Goal: Information Seeking & Learning: Learn about a topic

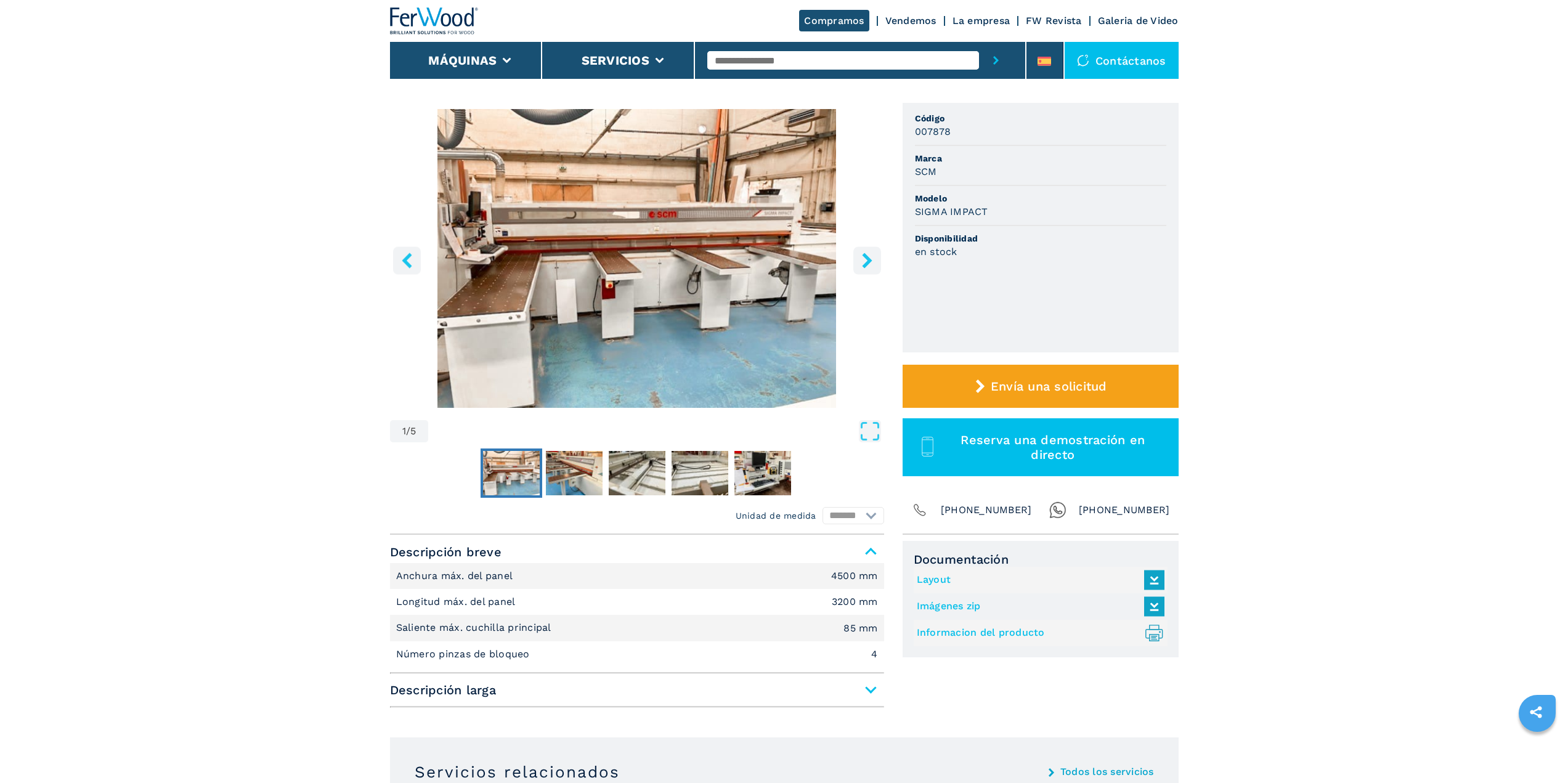
scroll to position [62, 0]
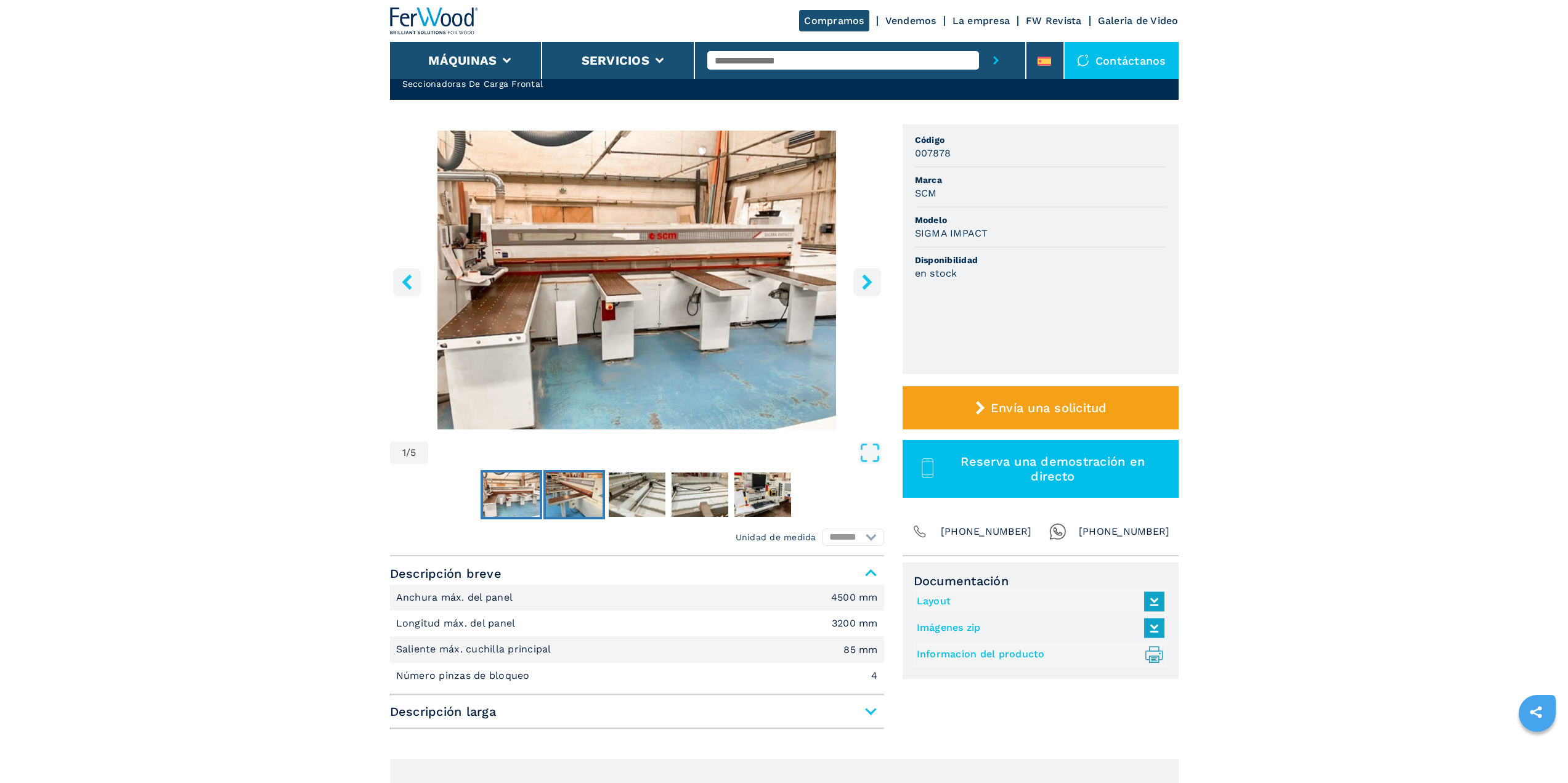
click at [595, 485] on img "Go to Slide 2" at bounding box center [574, 494] width 57 height 45
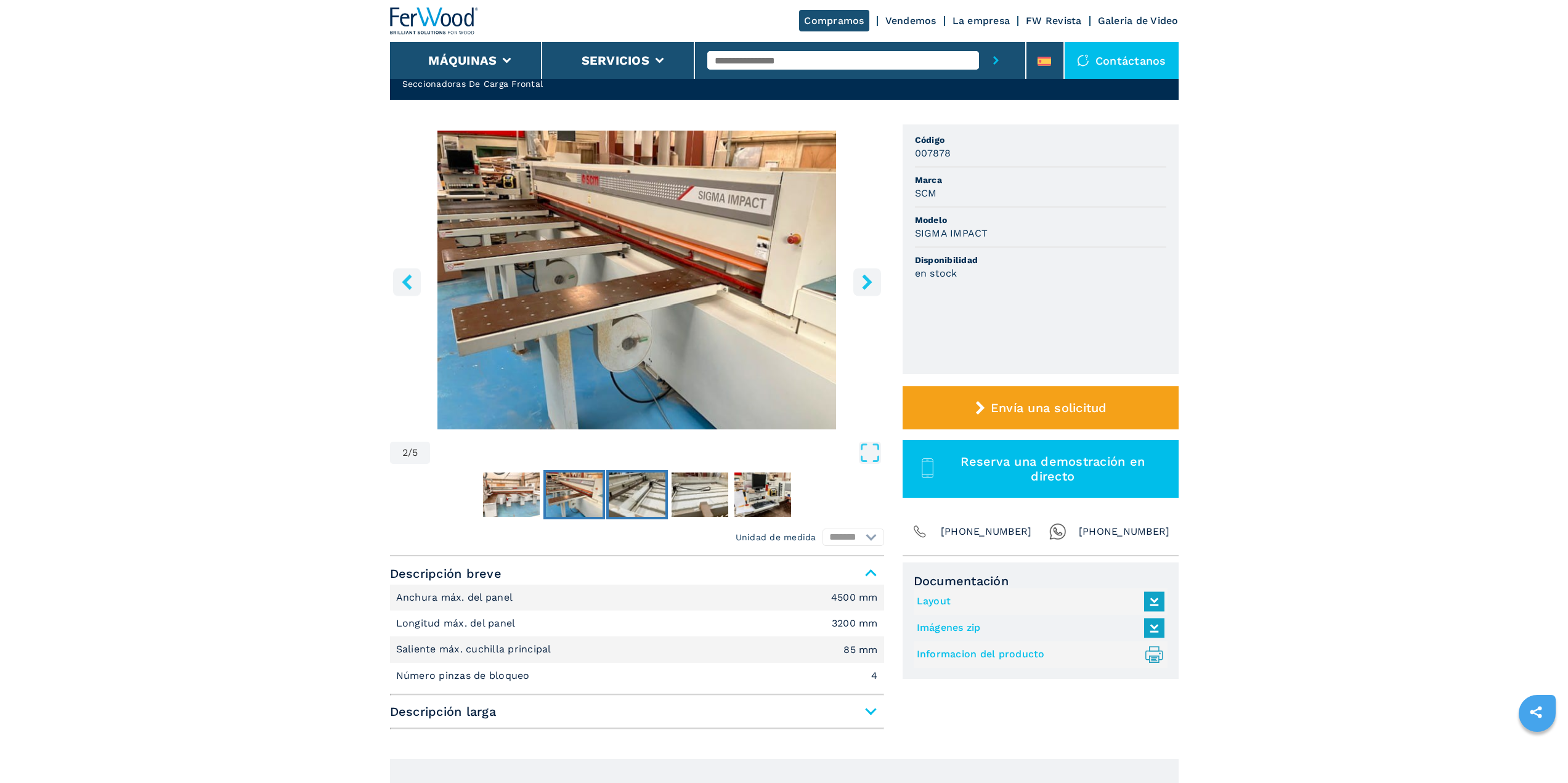
click at [632, 492] on img "Go to Slide 3" at bounding box center [637, 494] width 57 height 45
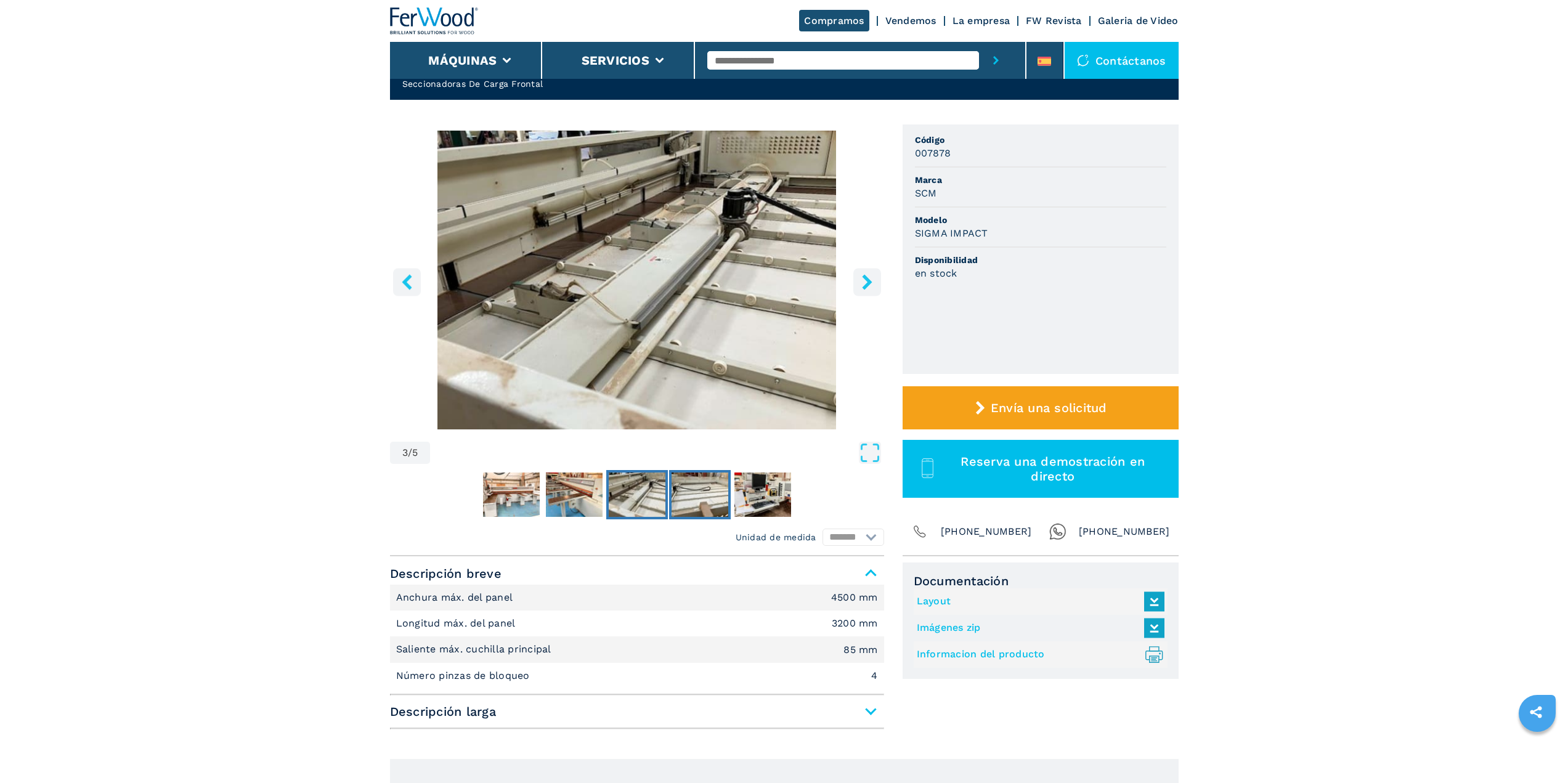
click at [697, 494] on img "Go to Slide 4" at bounding box center [700, 494] width 57 height 45
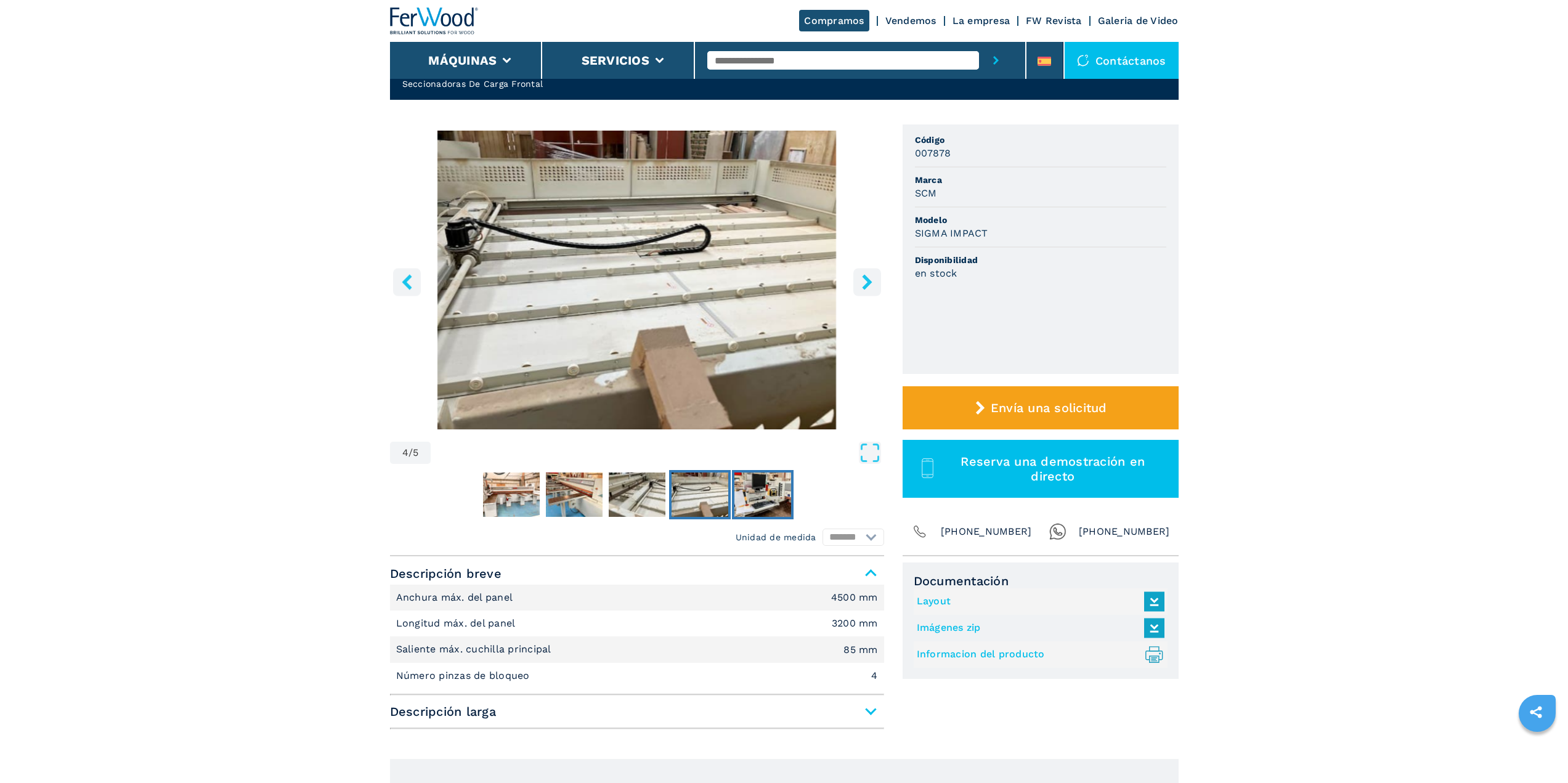
click at [754, 487] on img "Go to Slide 5" at bounding box center [763, 494] width 57 height 45
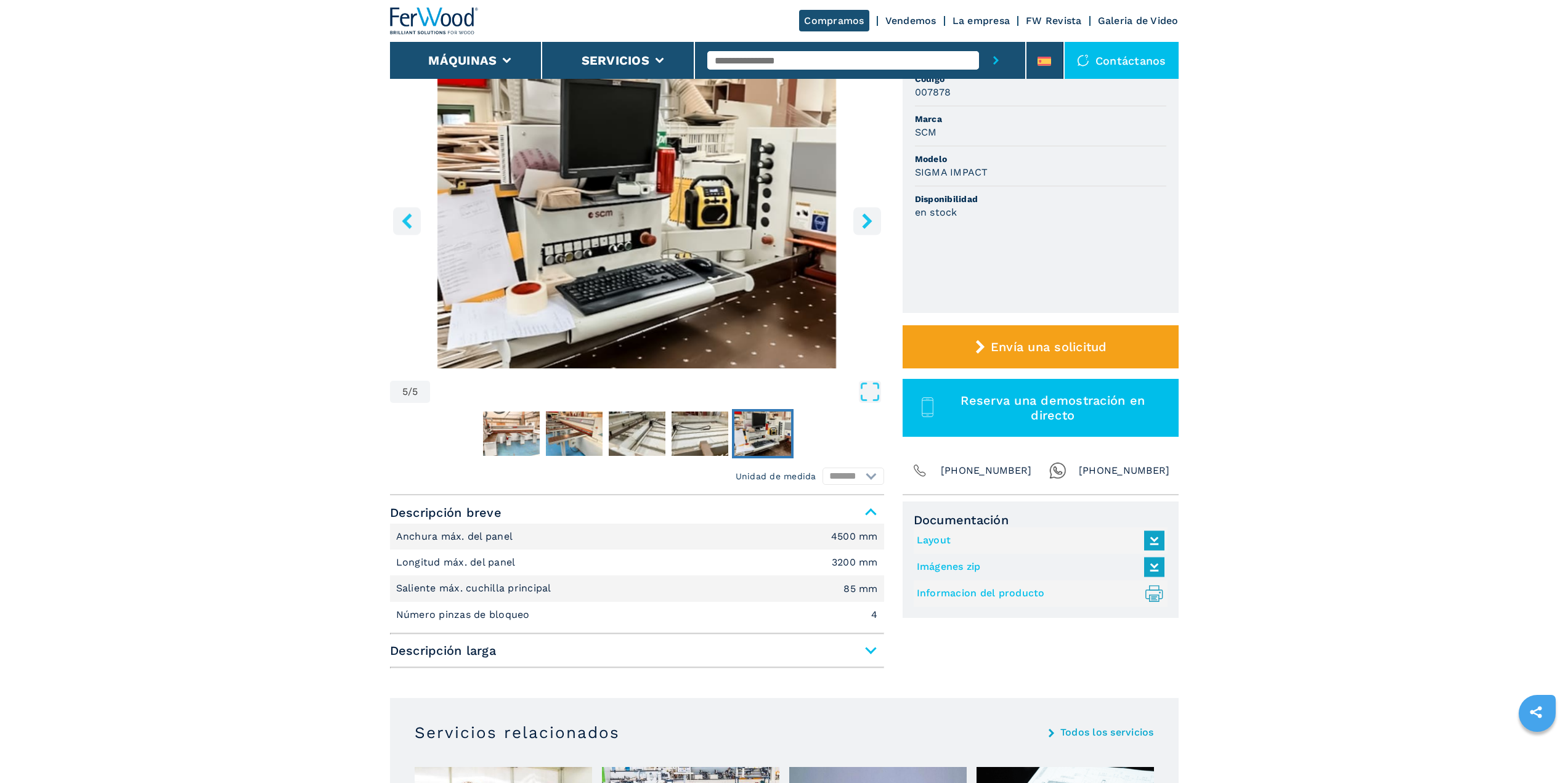
scroll to position [123, 0]
click at [868, 651] on span "Descripción larga" at bounding box center [637, 650] width 494 height 22
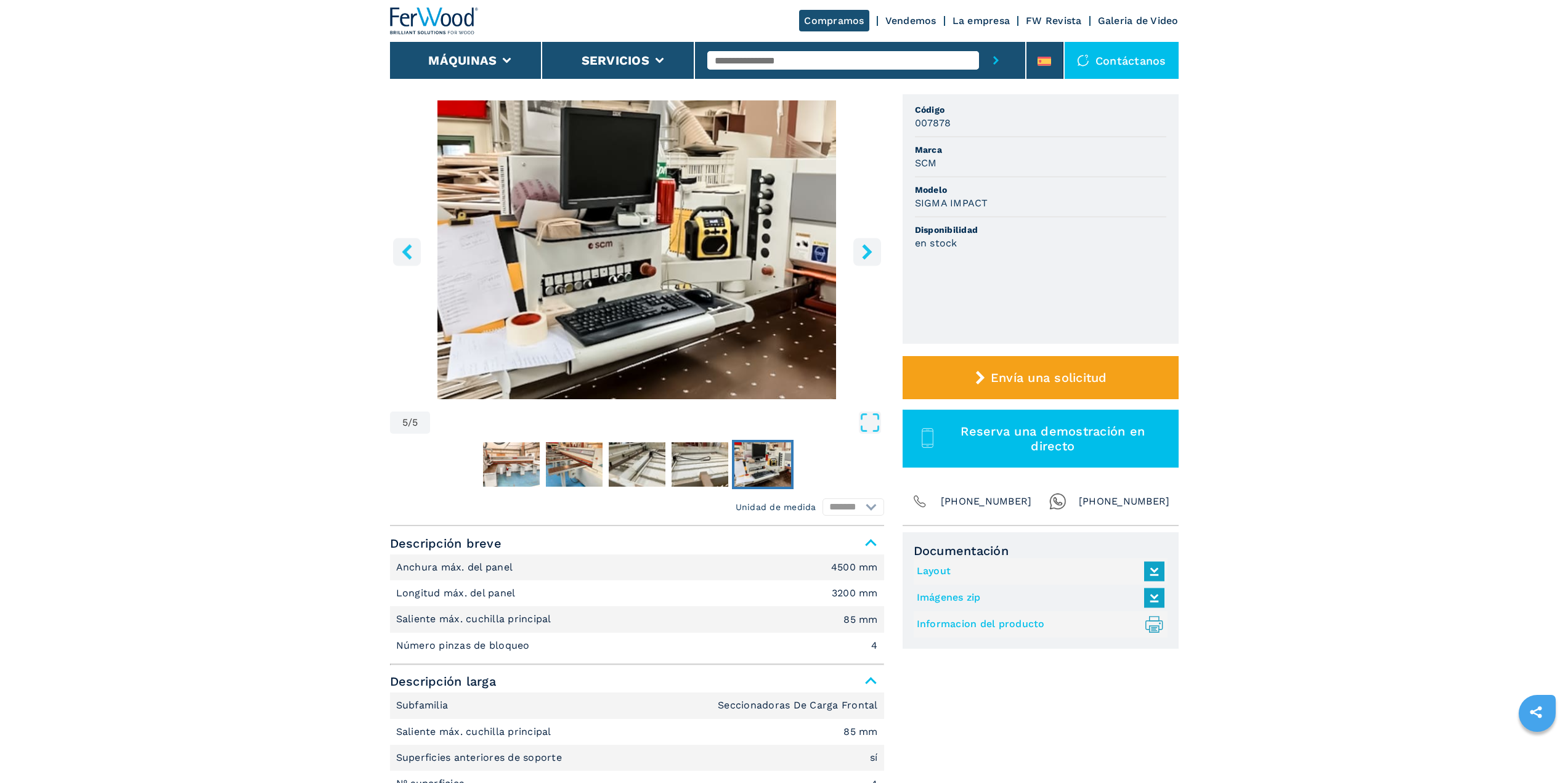
scroll to position [0, 0]
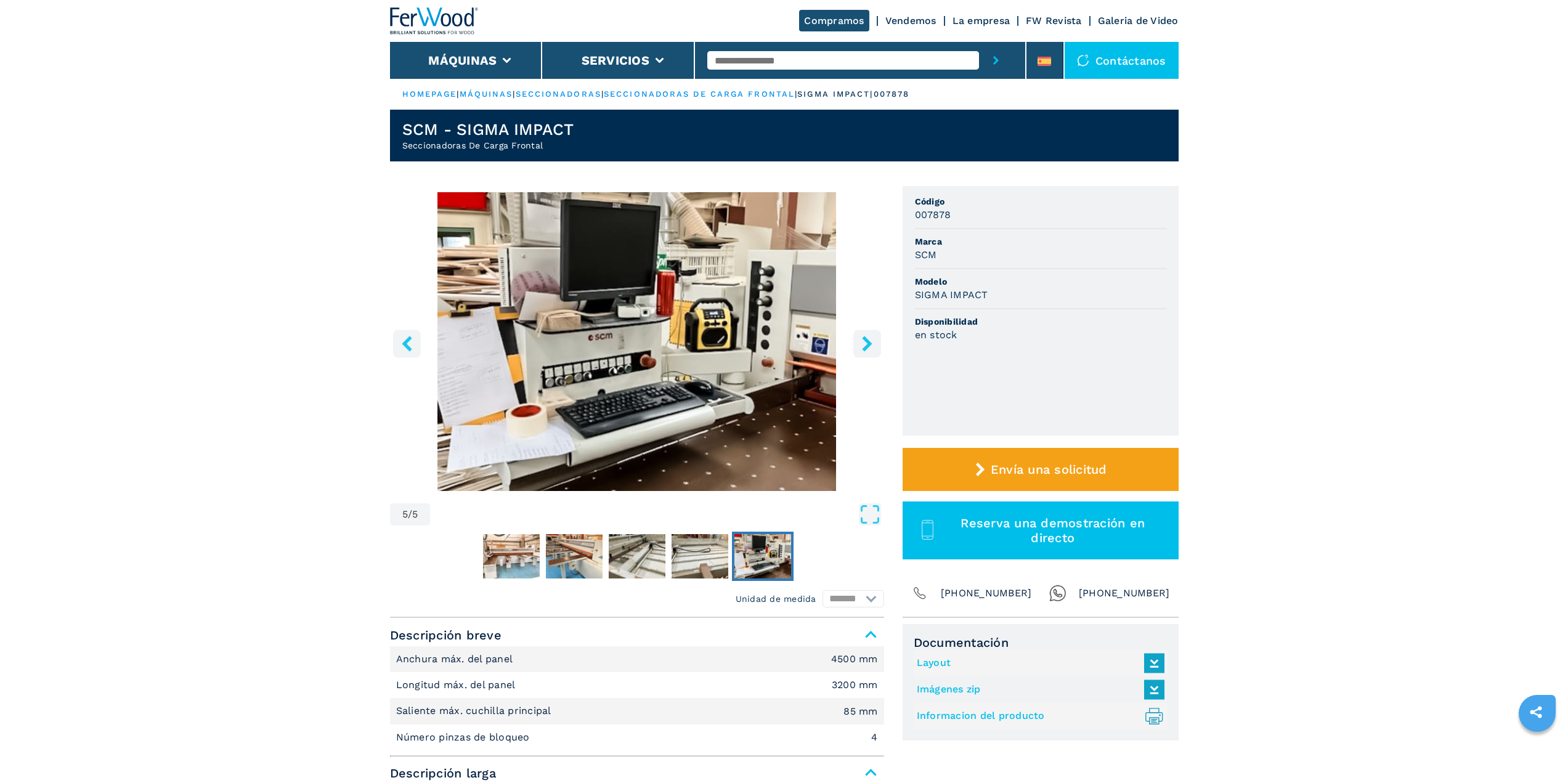
click at [416, 344] on button "left-button" at bounding box center [407, 343] width 27 height 27
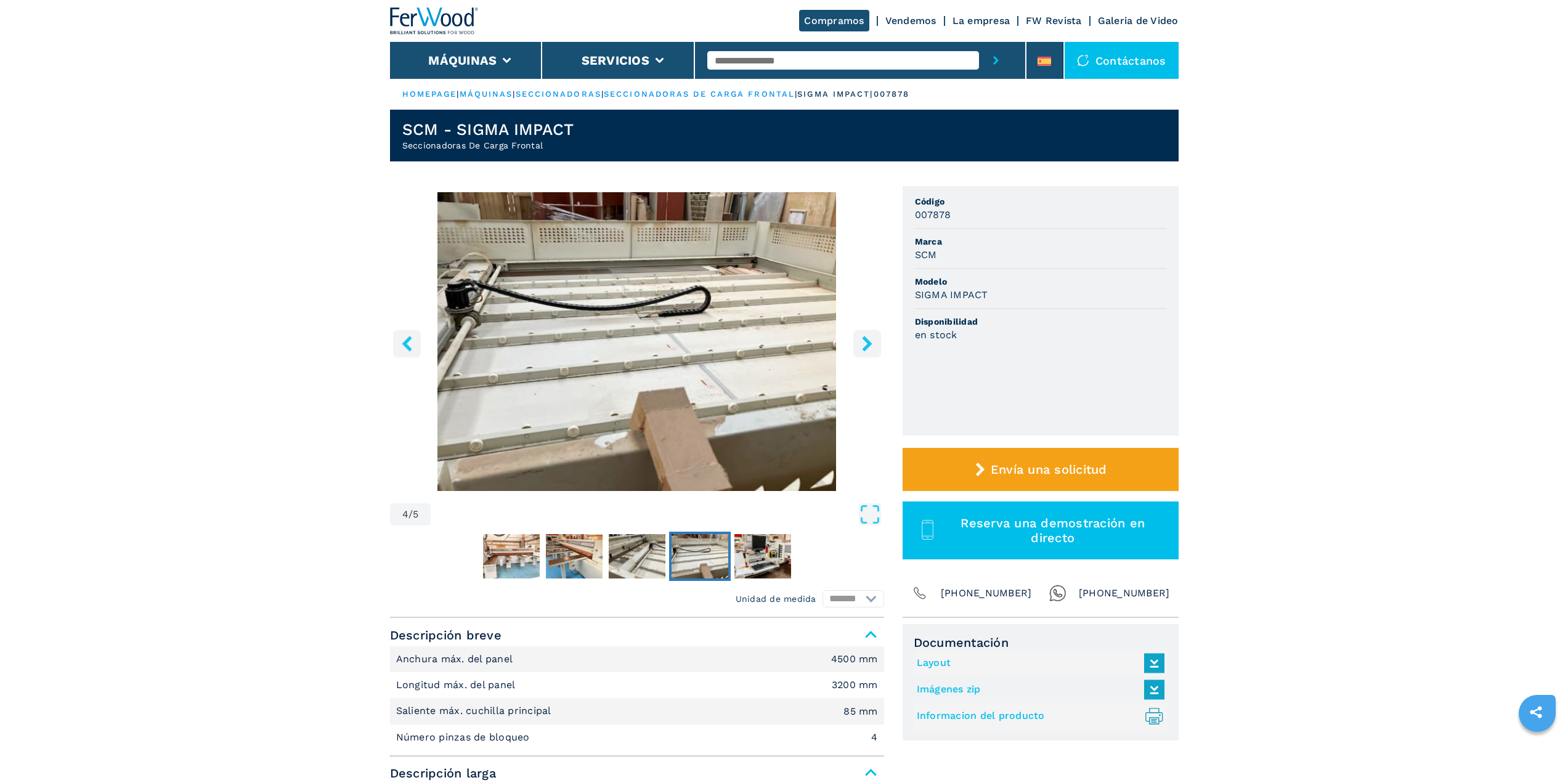
click at [415, 344] on button "left-button" at bounding box center [407, 343] width 27 height 27
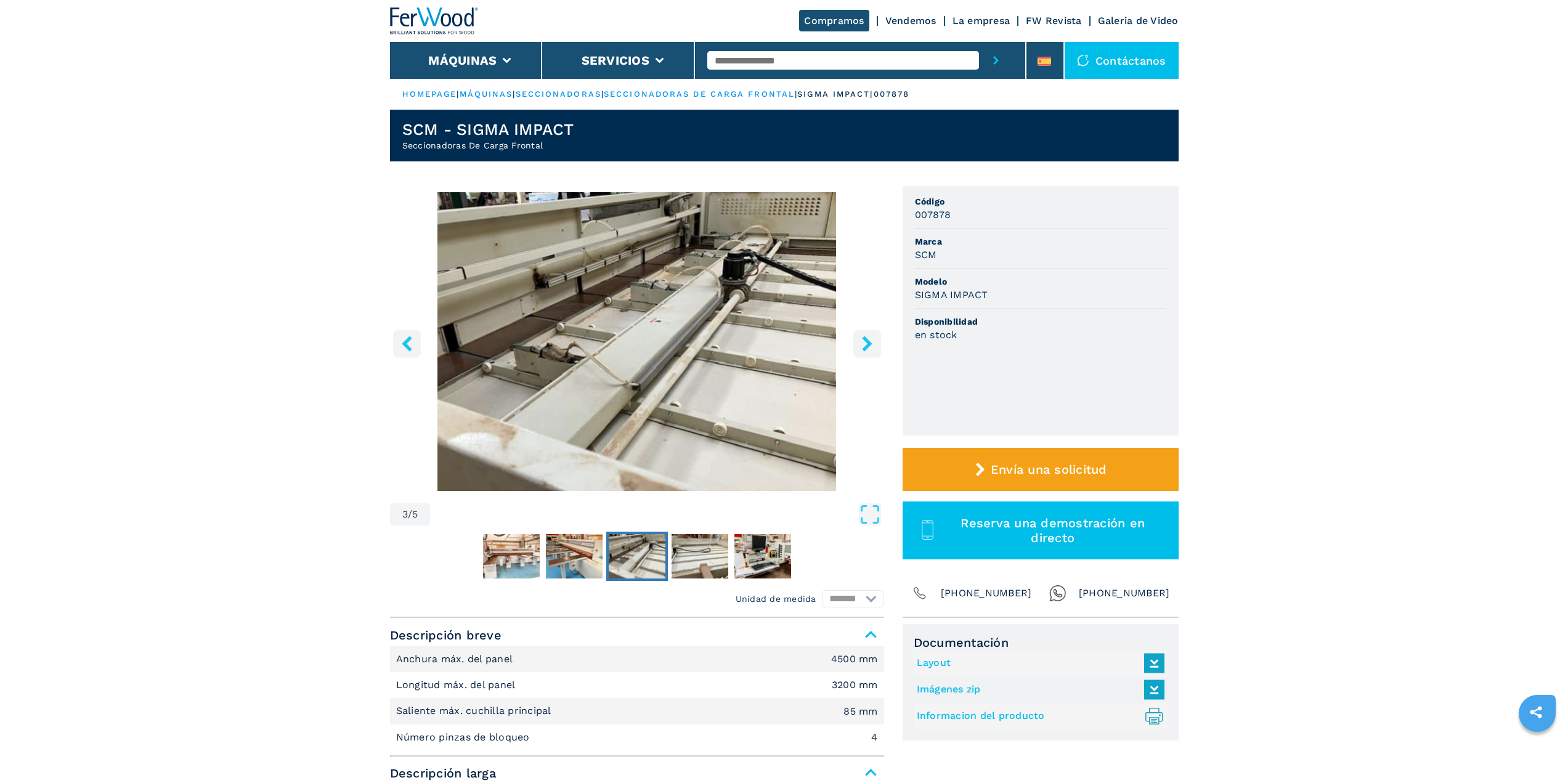
click at [415, 344] on button "left-button" at bounding box center [407, 343] width 27 height 27
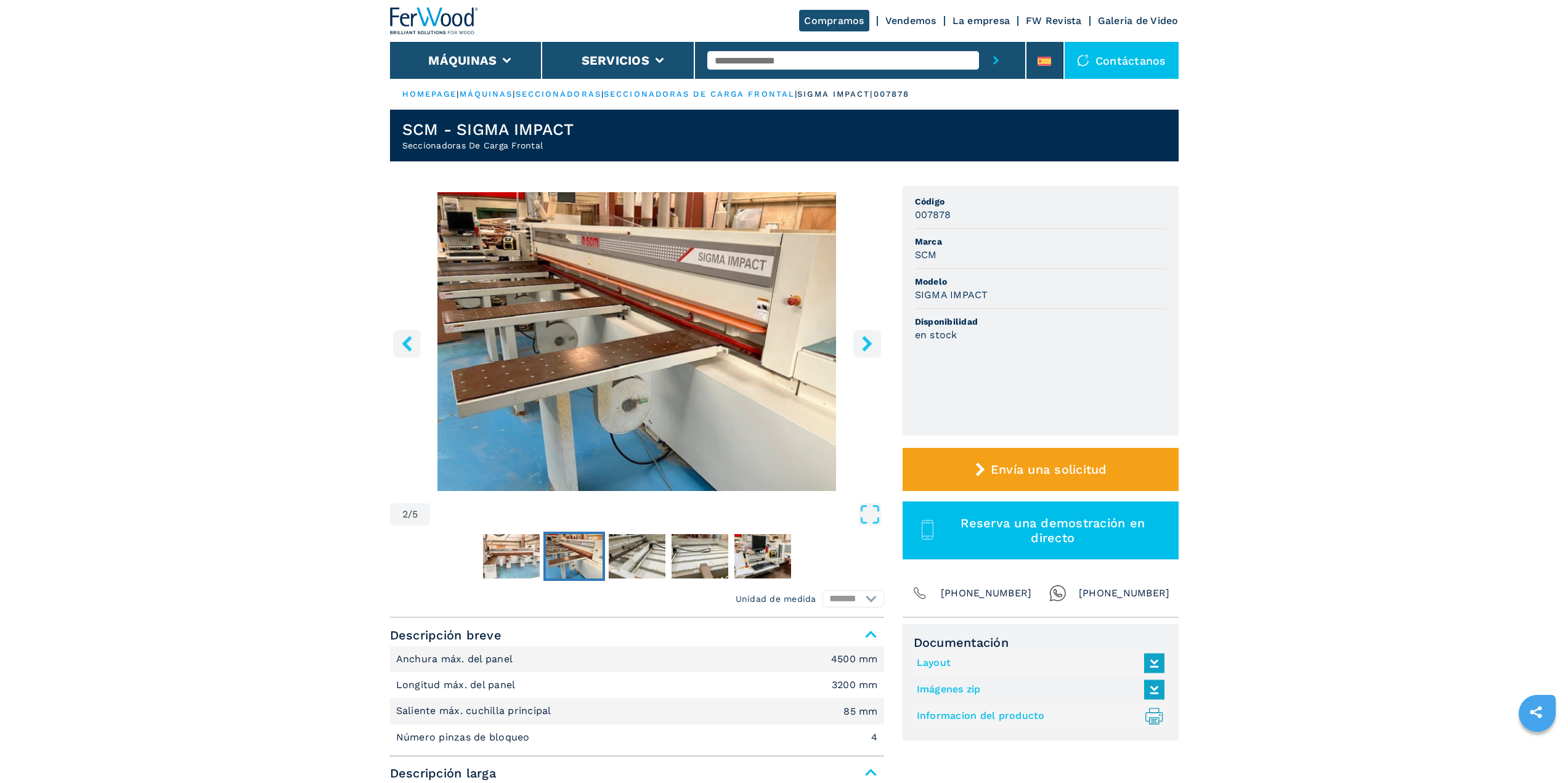
click at [401, 342] on icon "left-button" at bounding box center [407, 343] width 15 height 15
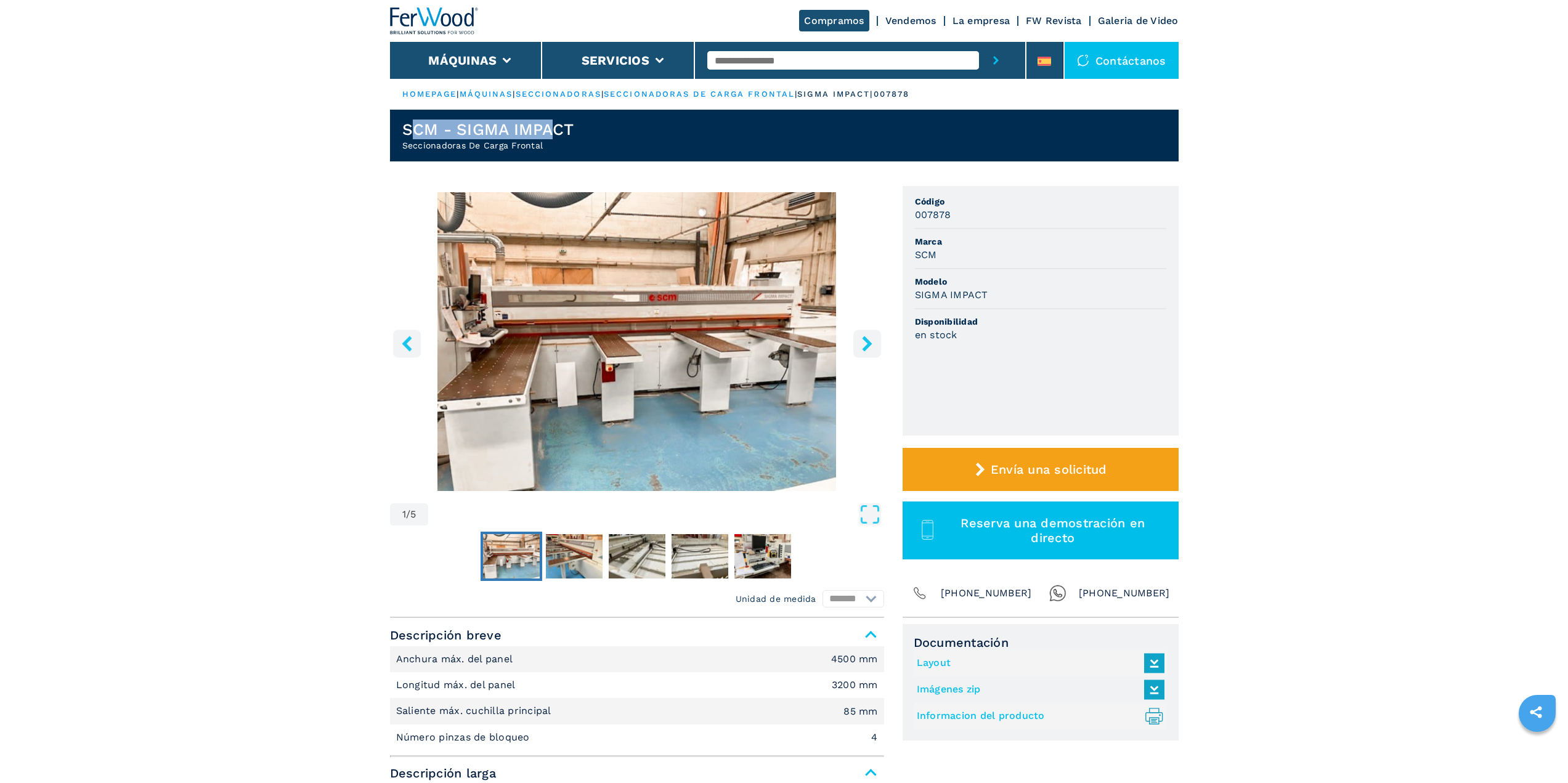
drag, startPoint x: 410, startPoint y: 128, endPoint x: 555, endPoint y: 135, distance: 145.2
click at [555, 135] on h1 "SCM - SIGMA IMPACT" at bounding box center [488, 129] width 172 height 20
click at [522, 550] on img "Go to Slide 1" at bounding box center [511, 556] width 57 height 45
click at [568, 559] on img "Go to Slide 2" at bounding box center [574, 556] width 57 height 45
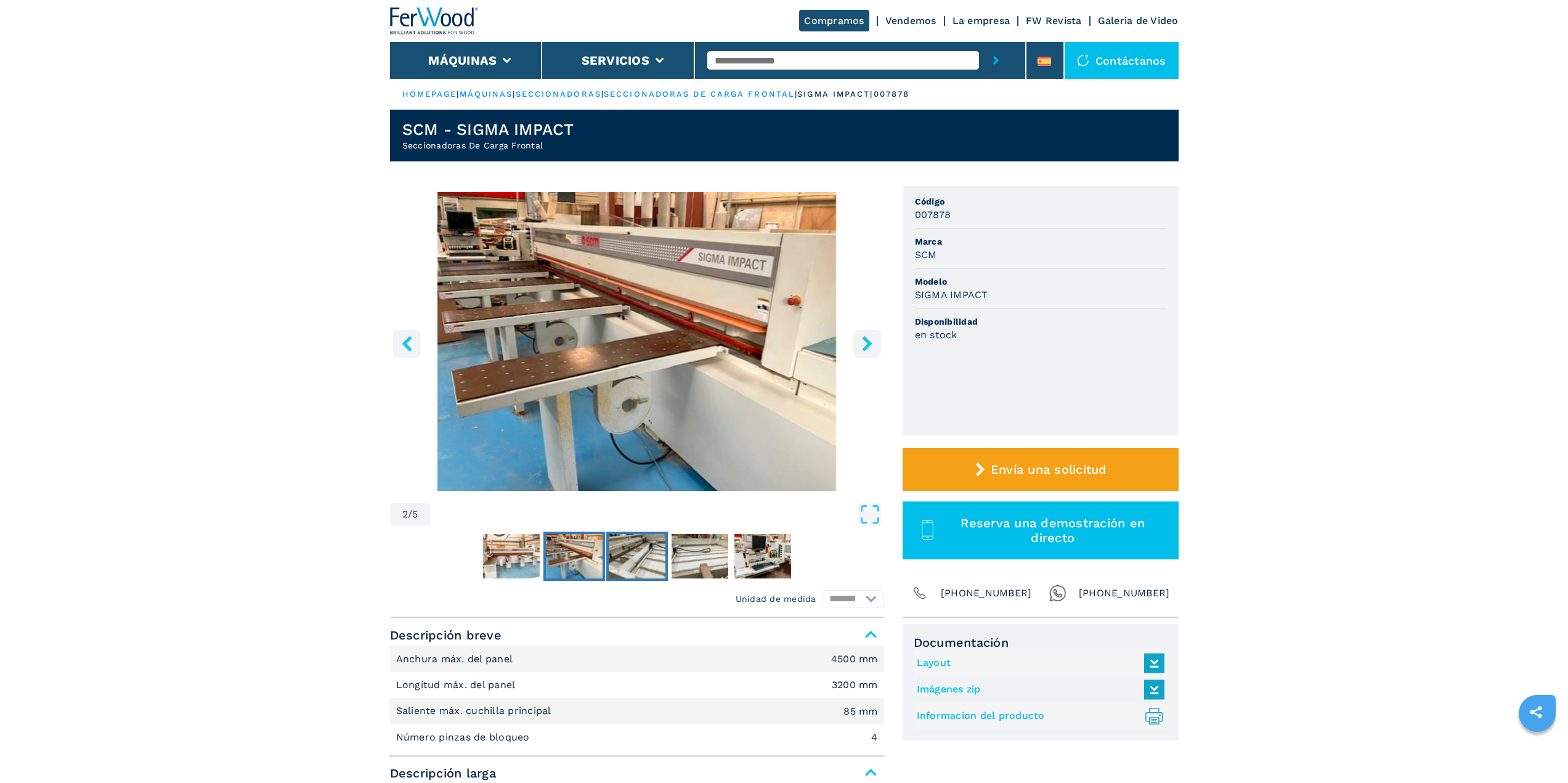
click at [635, 552] on img "Go to Slide 3" at bounding box center [637, 556] width 57 height 45
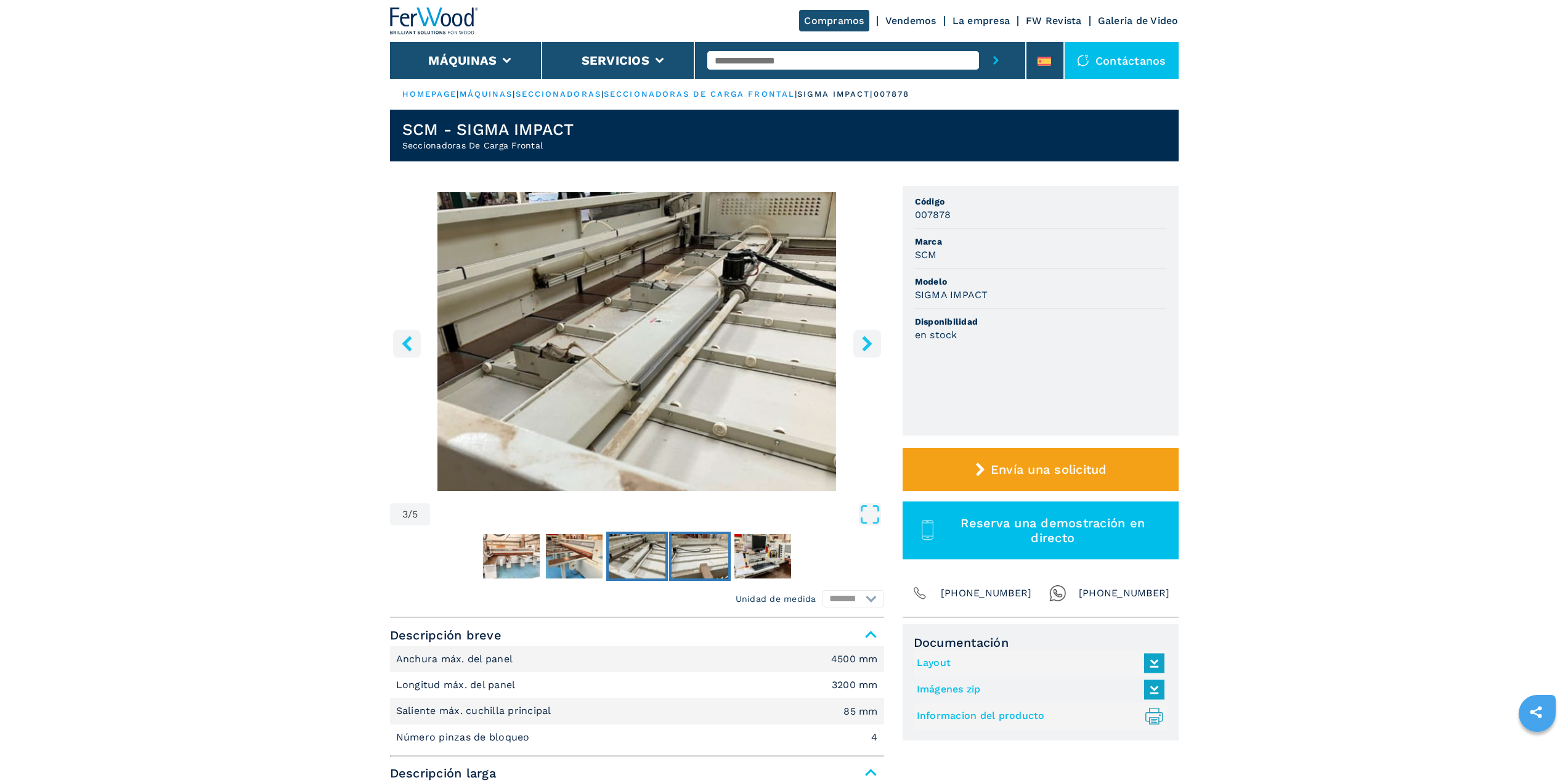
click at [680, 544] on img "Go to Slide 4" at bounding box center [700, 556] width 57 height 45
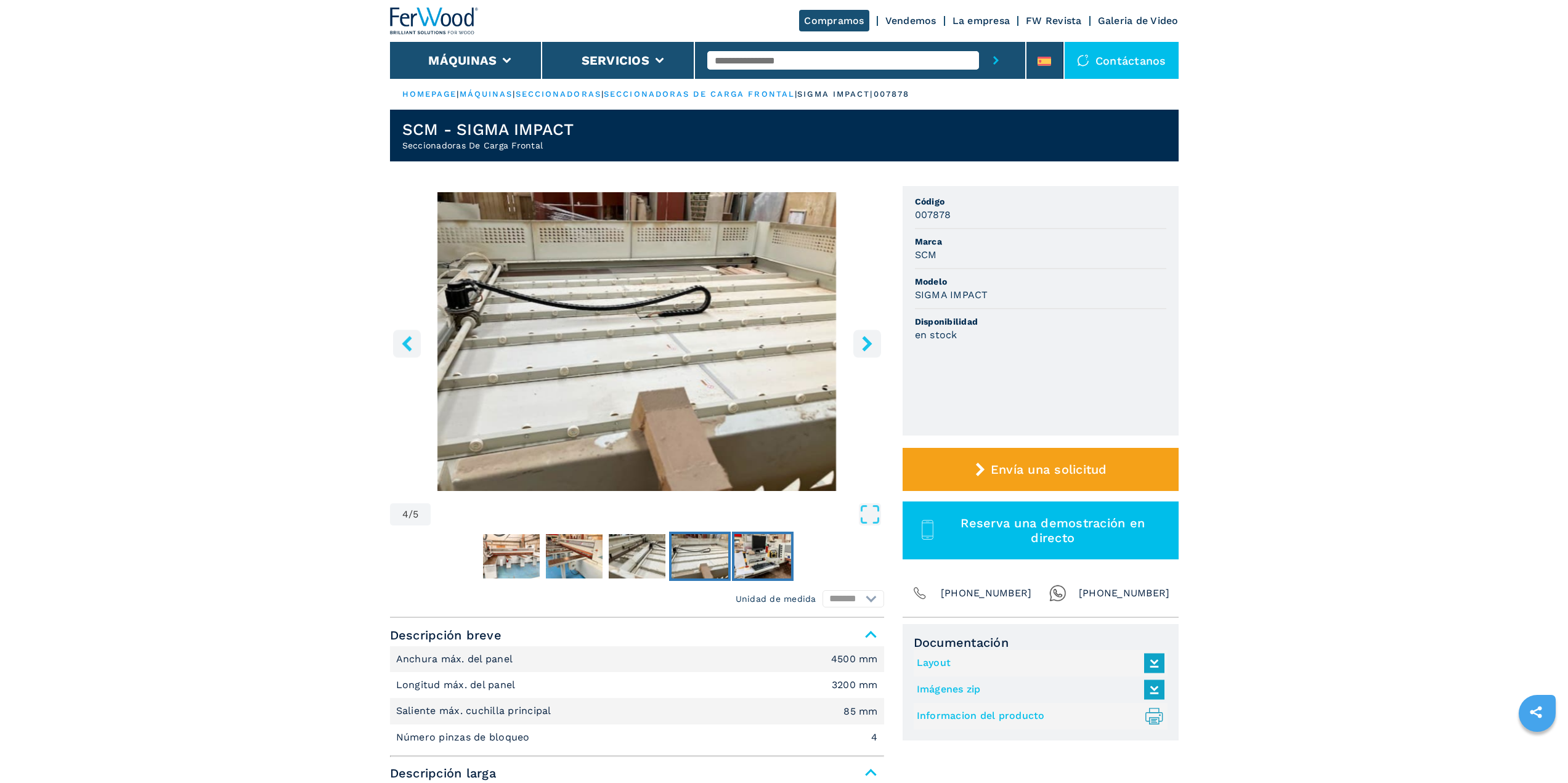
click at [760, 546] on img "Go to Slide 5" at bounding box center [763, 556] width 57 height 45
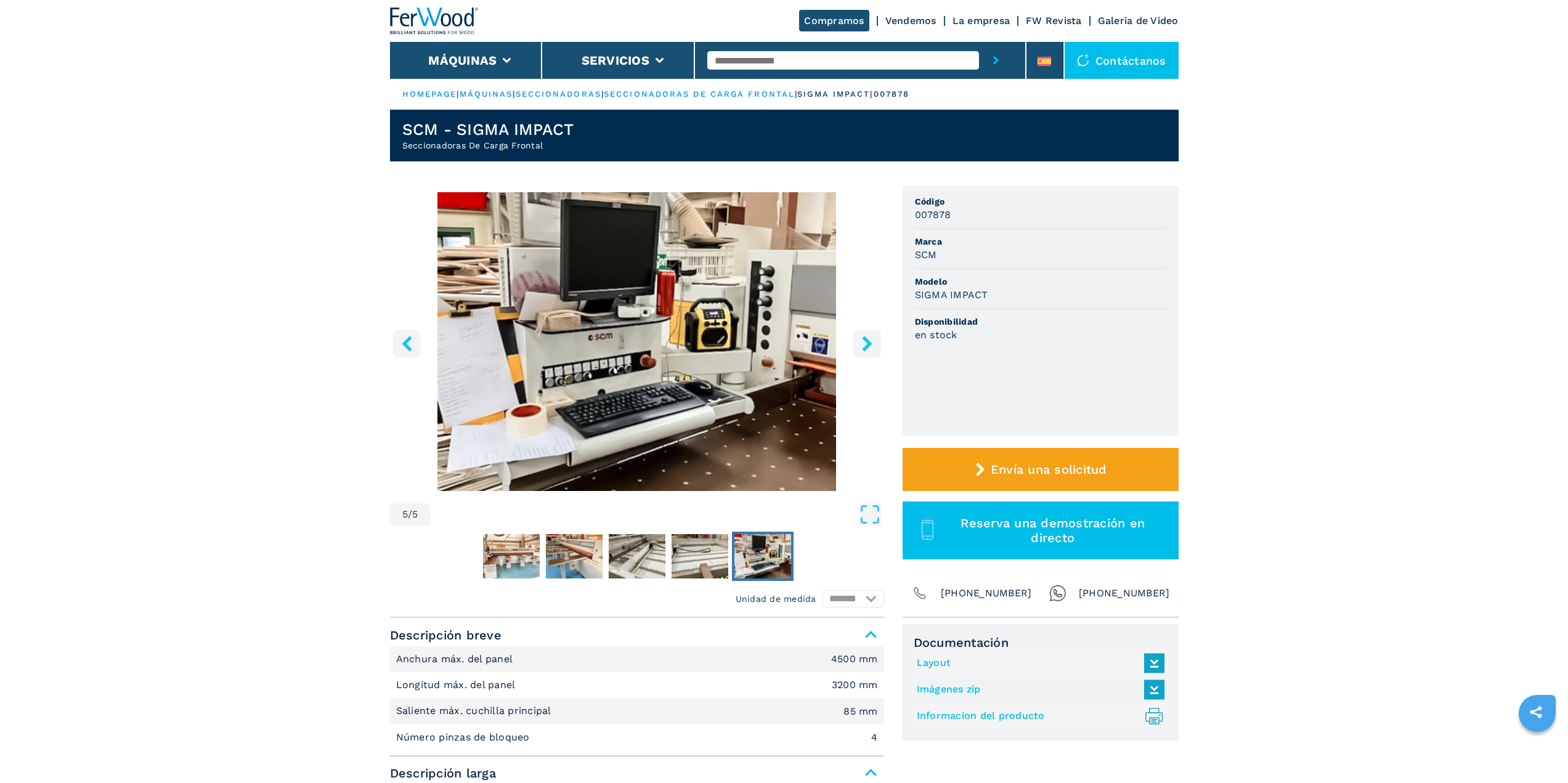
click at [864, 344] on icon "right-button" at bounding box center [867, 343] width 15 height 15
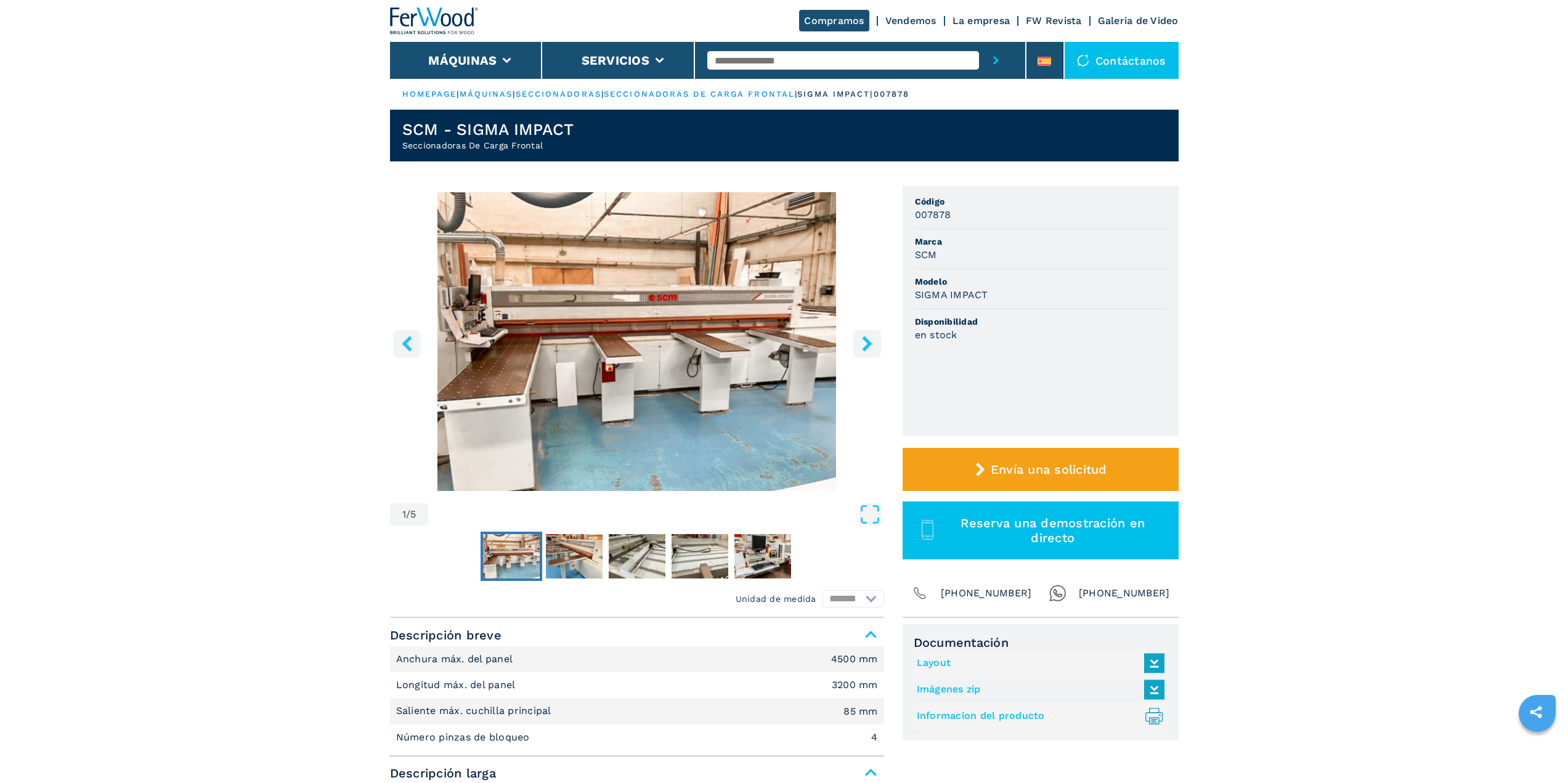
click at [866, 347] on icon "right-button" at bounding box center [867, 343] width 10 height 15
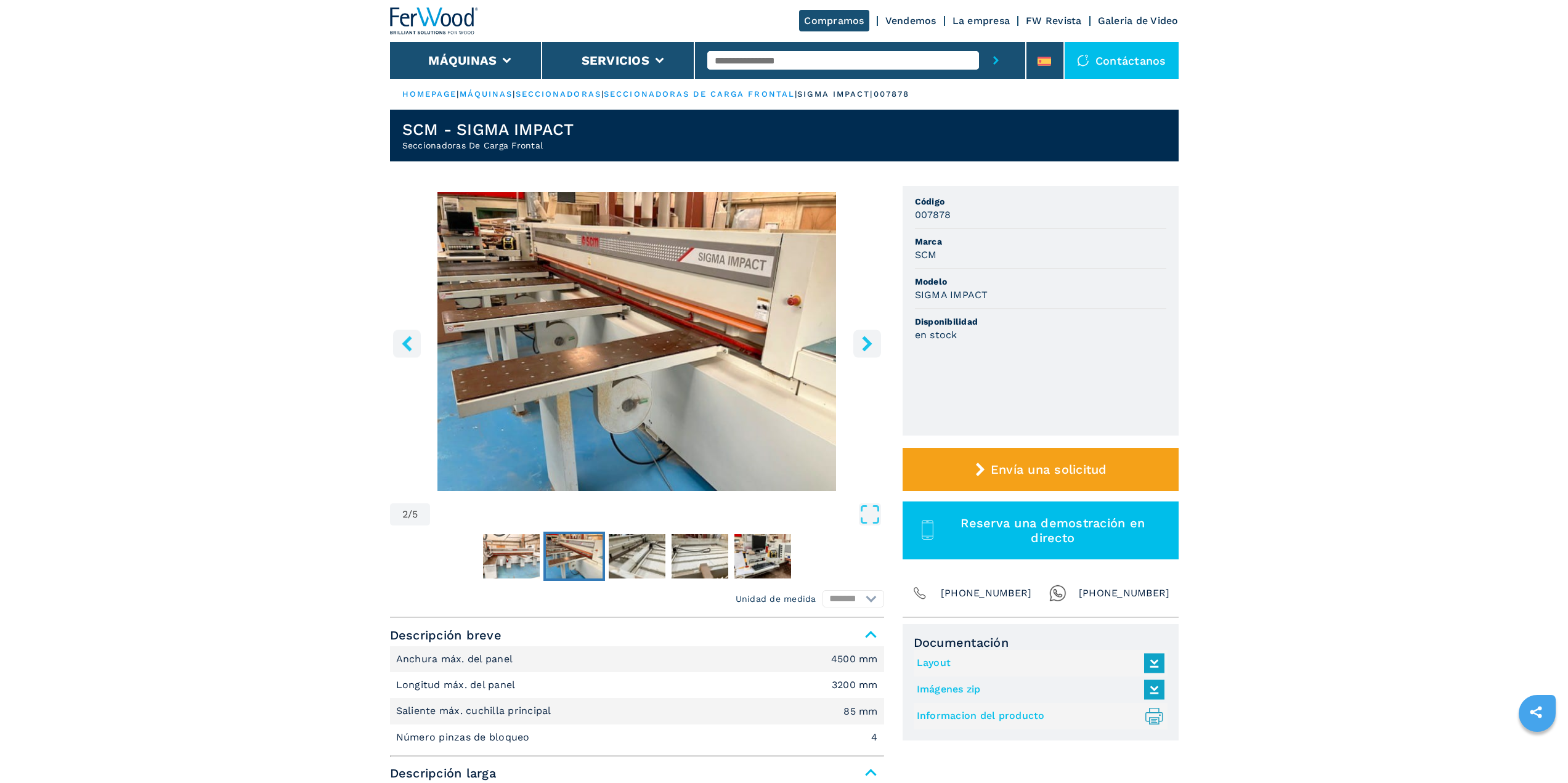
click at [860, 338] on icon "right-button" at bounding box center [867, 343] width 15 height 15
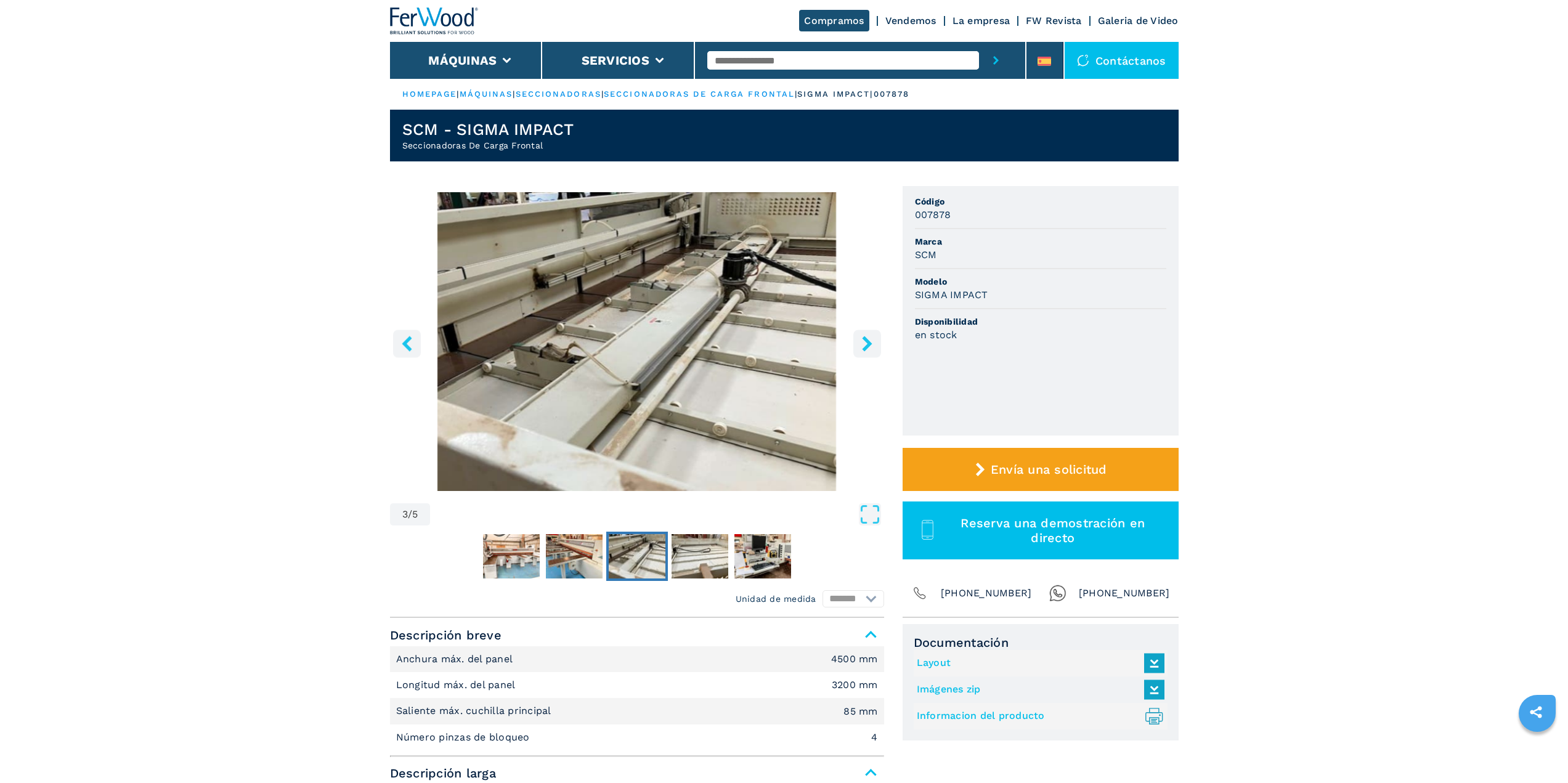
click at [868, 345] on icon "right-button" at bounding box center [867, 343] width 10 height 15
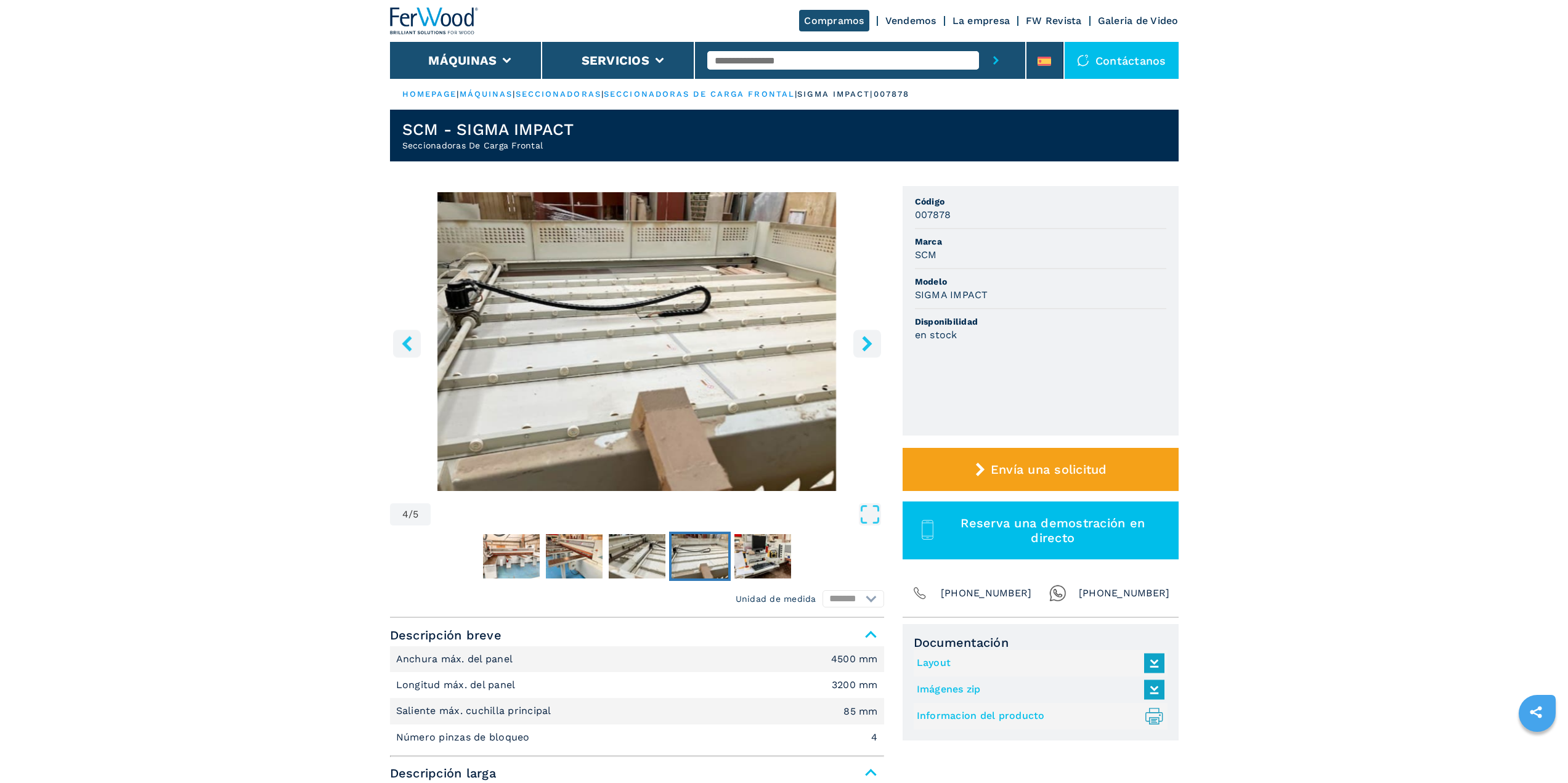
click at [872, 343] on icon "right-button" at bounding box center [867, 343] width 15 height 15
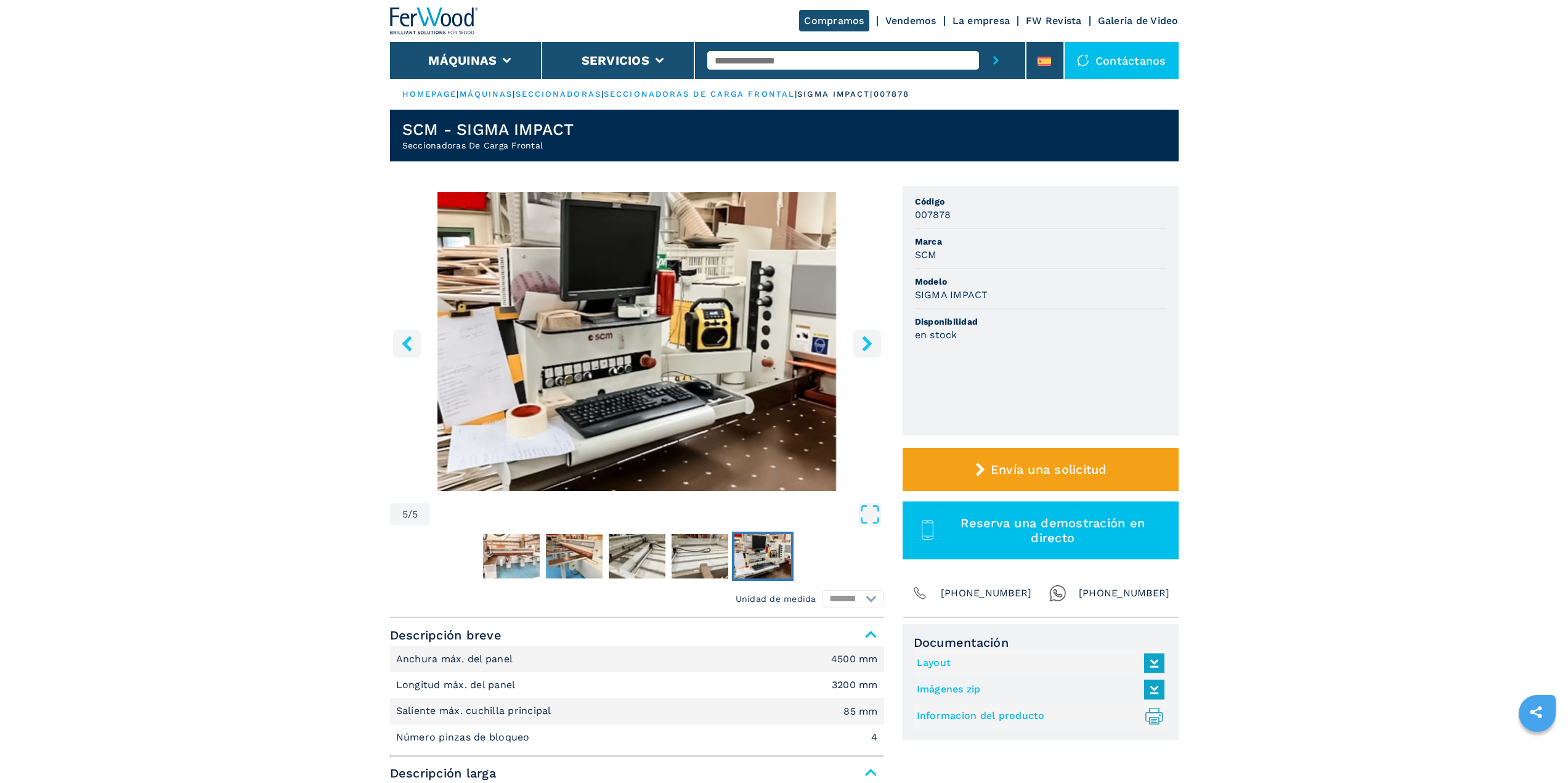
click at [864, 348] on icon "right-button" at bounding box center [867, 343] width 10 height 15
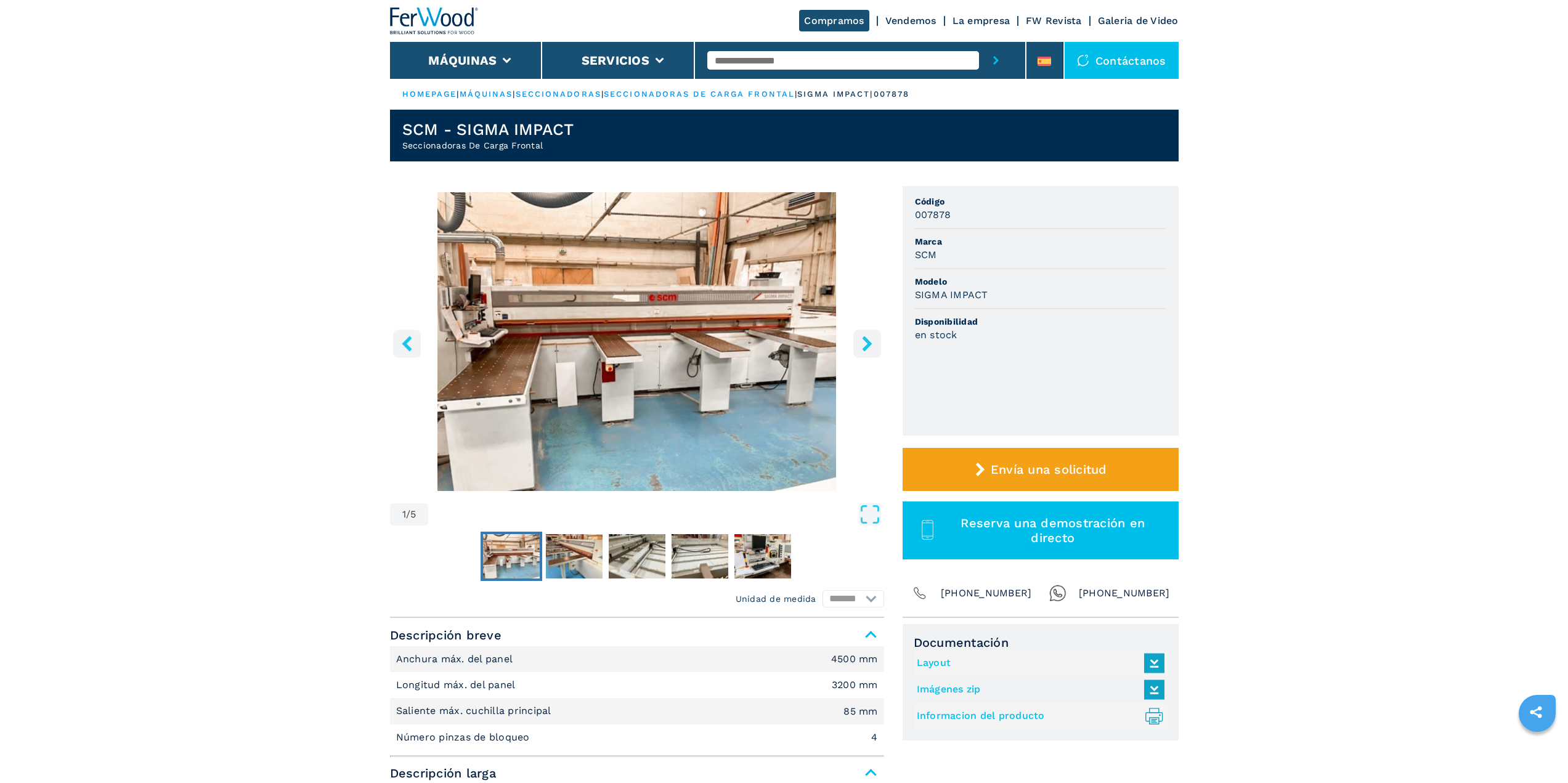
click at [866, 340] on icon "right-button" at bounding box center [867, 343] width 10 height 15
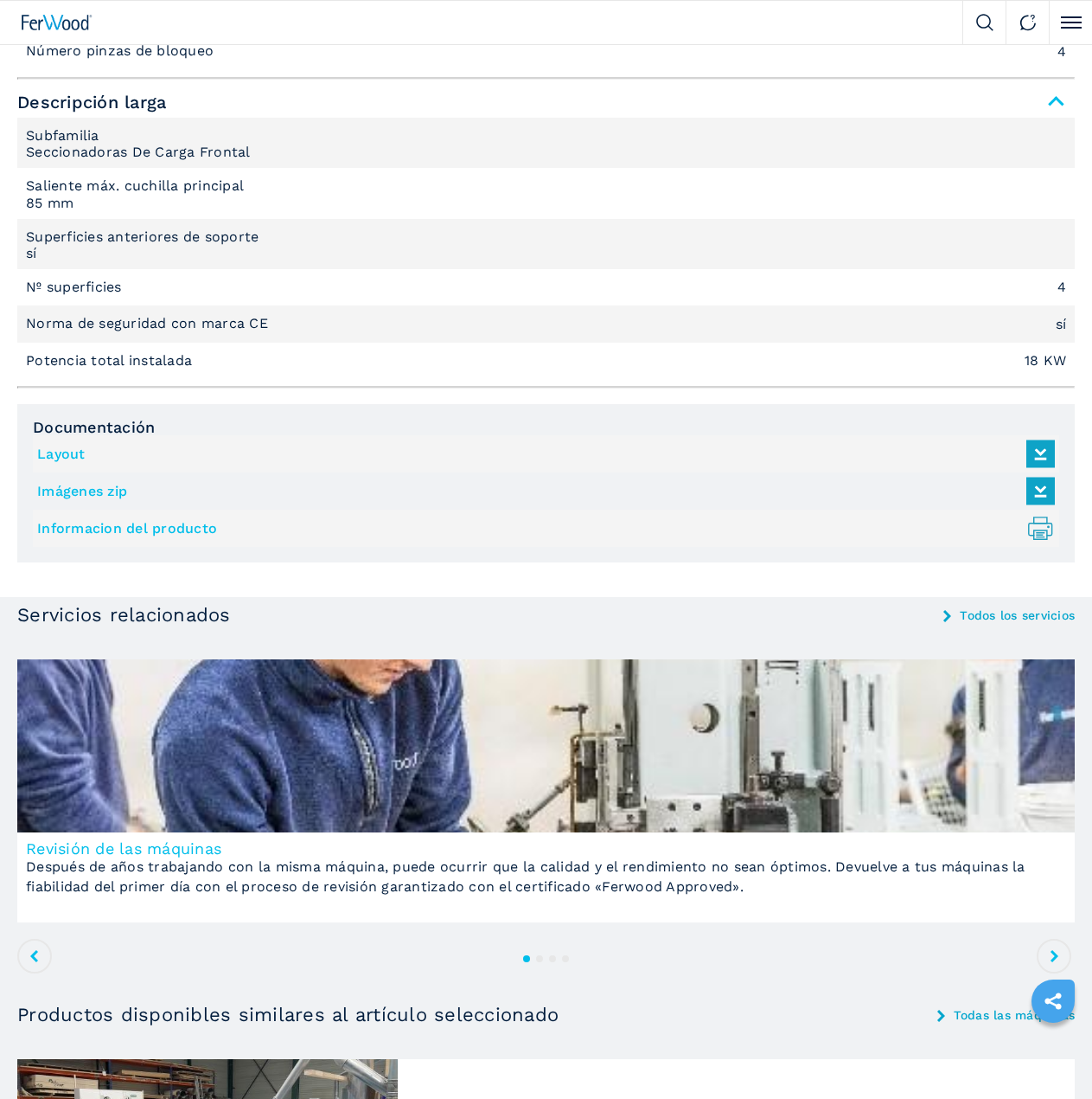
scroll to position [952, 0]
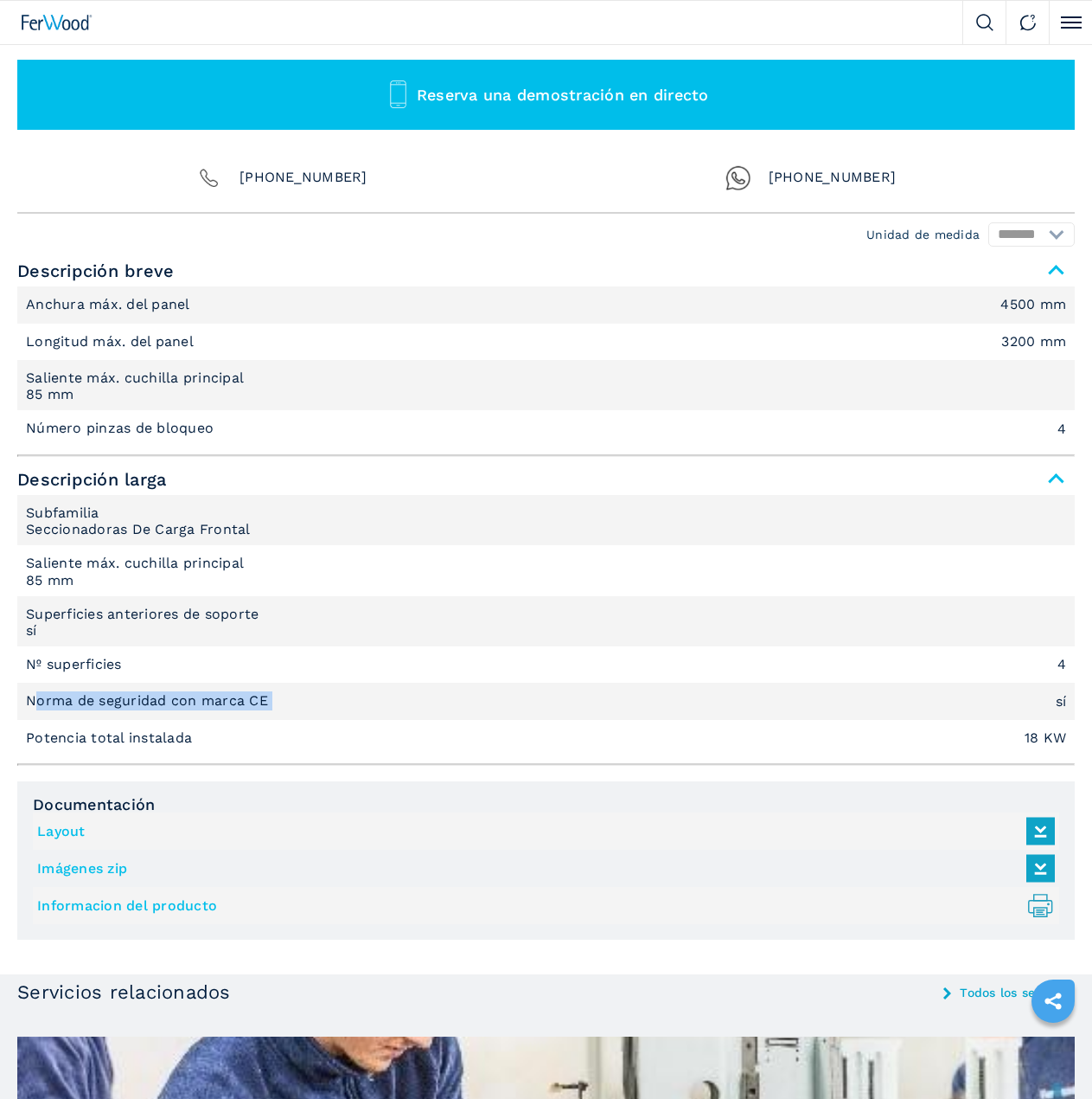
drag, startPoint x: 38, startPoint y: 689, endPoint x: 289, endPoint y: 699, distance: 251.2
click at [289, 699] on li "Norma de seguridad con marca CE sí" at bounding box center [546, 701] width 1058 height 37
drag, startPoint x: 46, startPoint y: 567, endPoint x: 253, endPoint y: 573, distance: 207.1
click at [253, 573] on li "Saliente máx. cuchilla principal 85 mm" at bounding box center [546, 570] width 1058 height 50
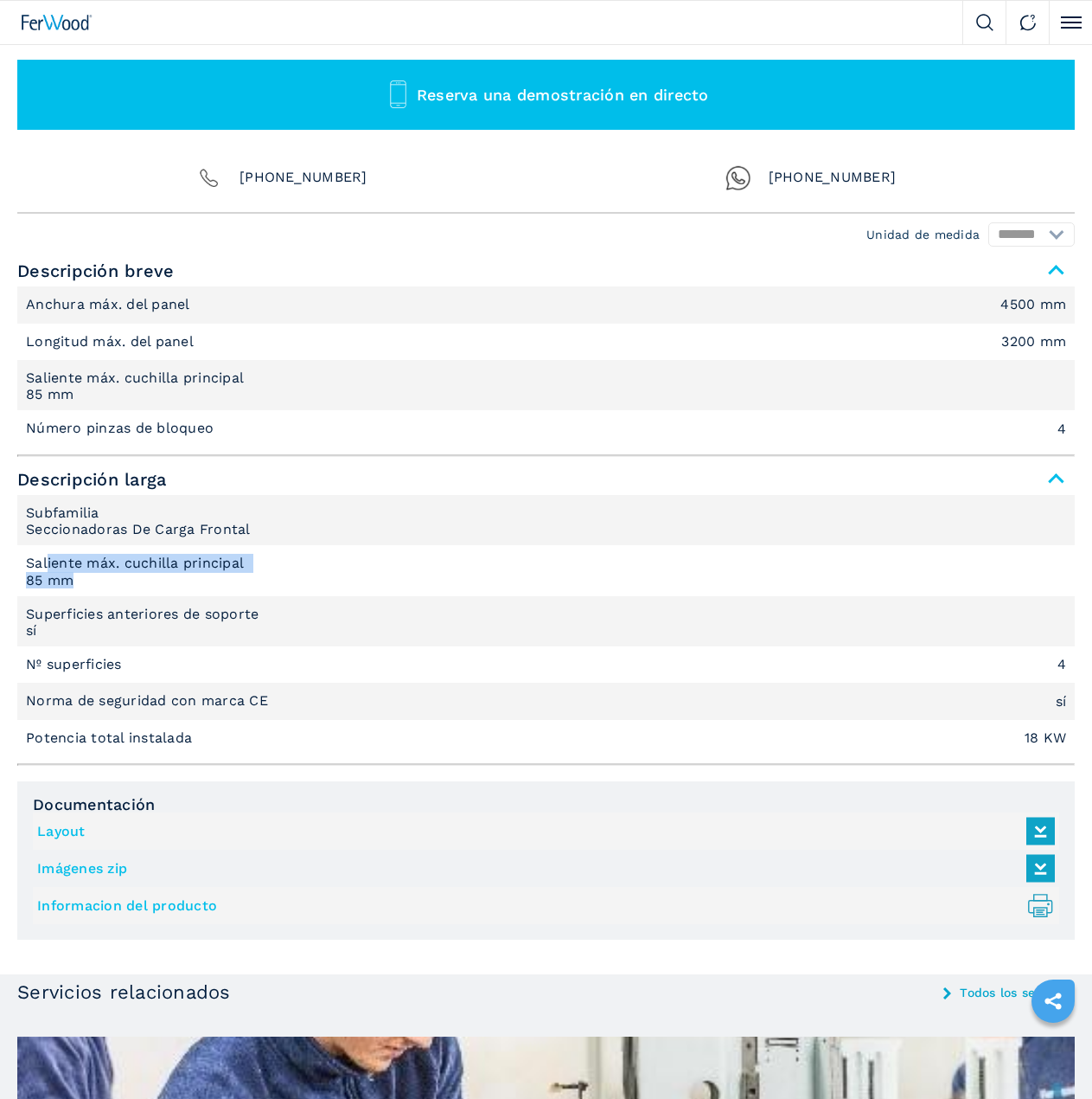
click at [253, 574] on em "85 mm" at bounding box center [546, 580] width 1041 height 13
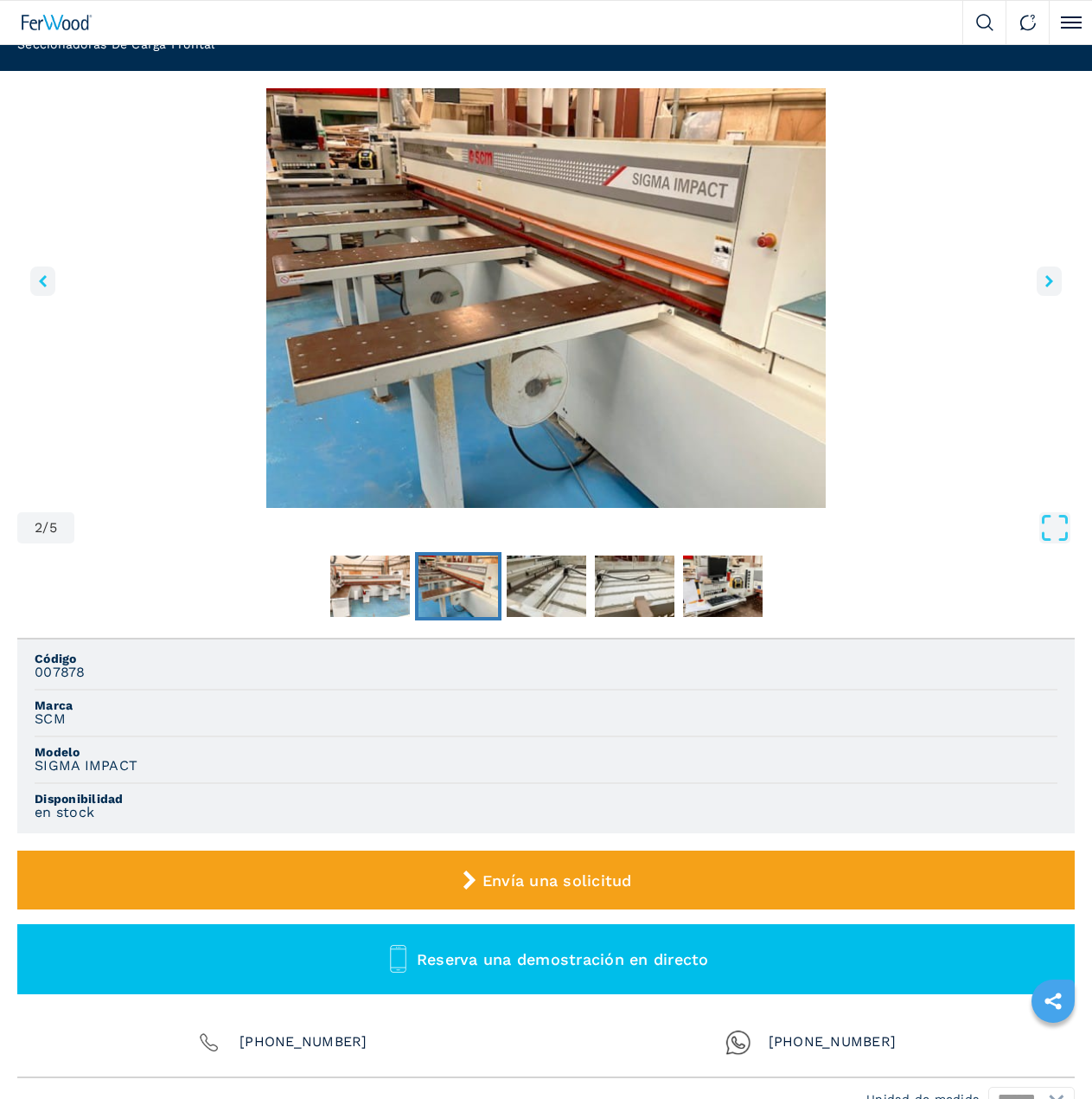
scroll to position [0, 0]
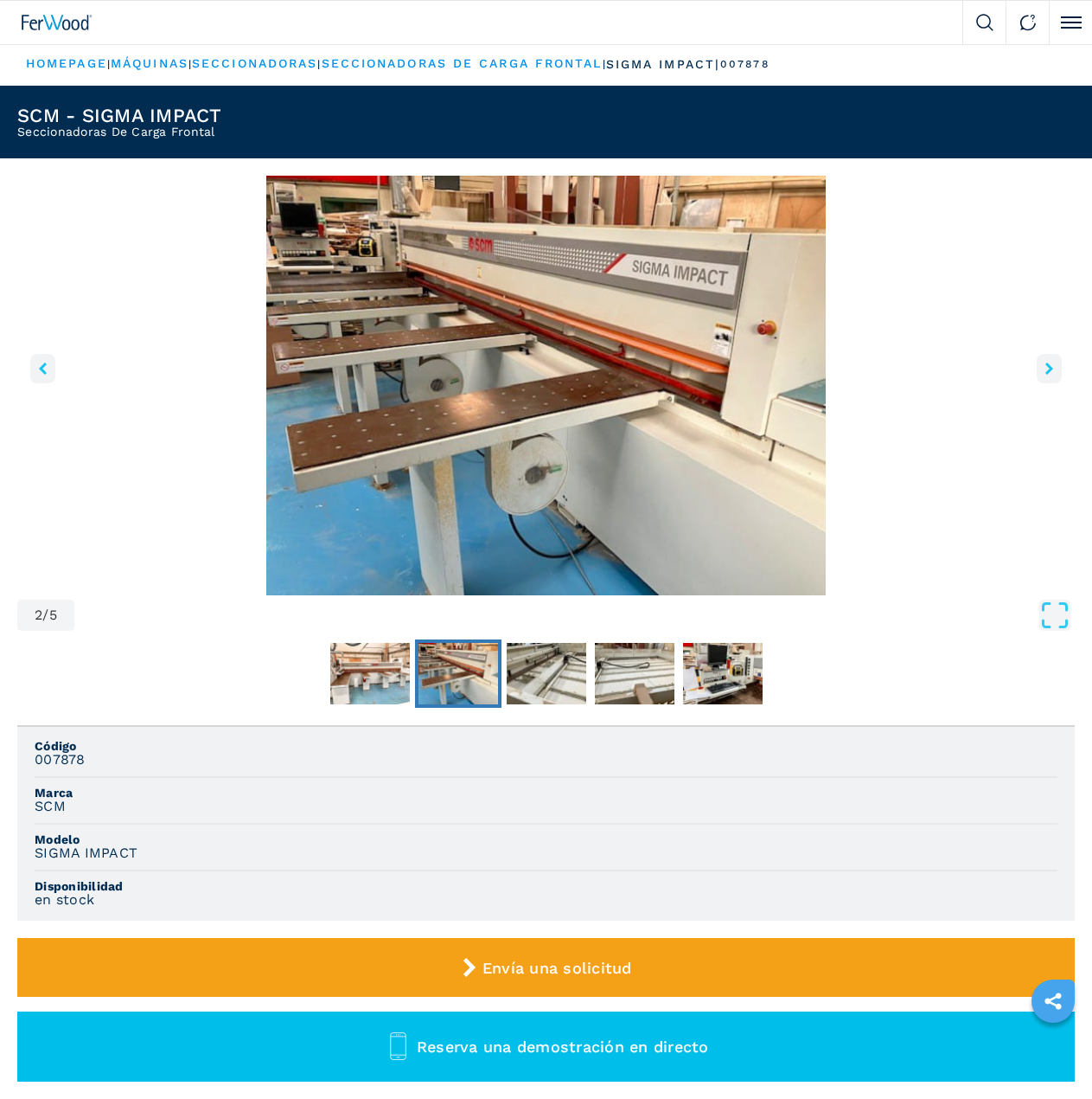
click at [45, 365] on icon "left-button" at bounding box center [42, 368] width 8 height 13
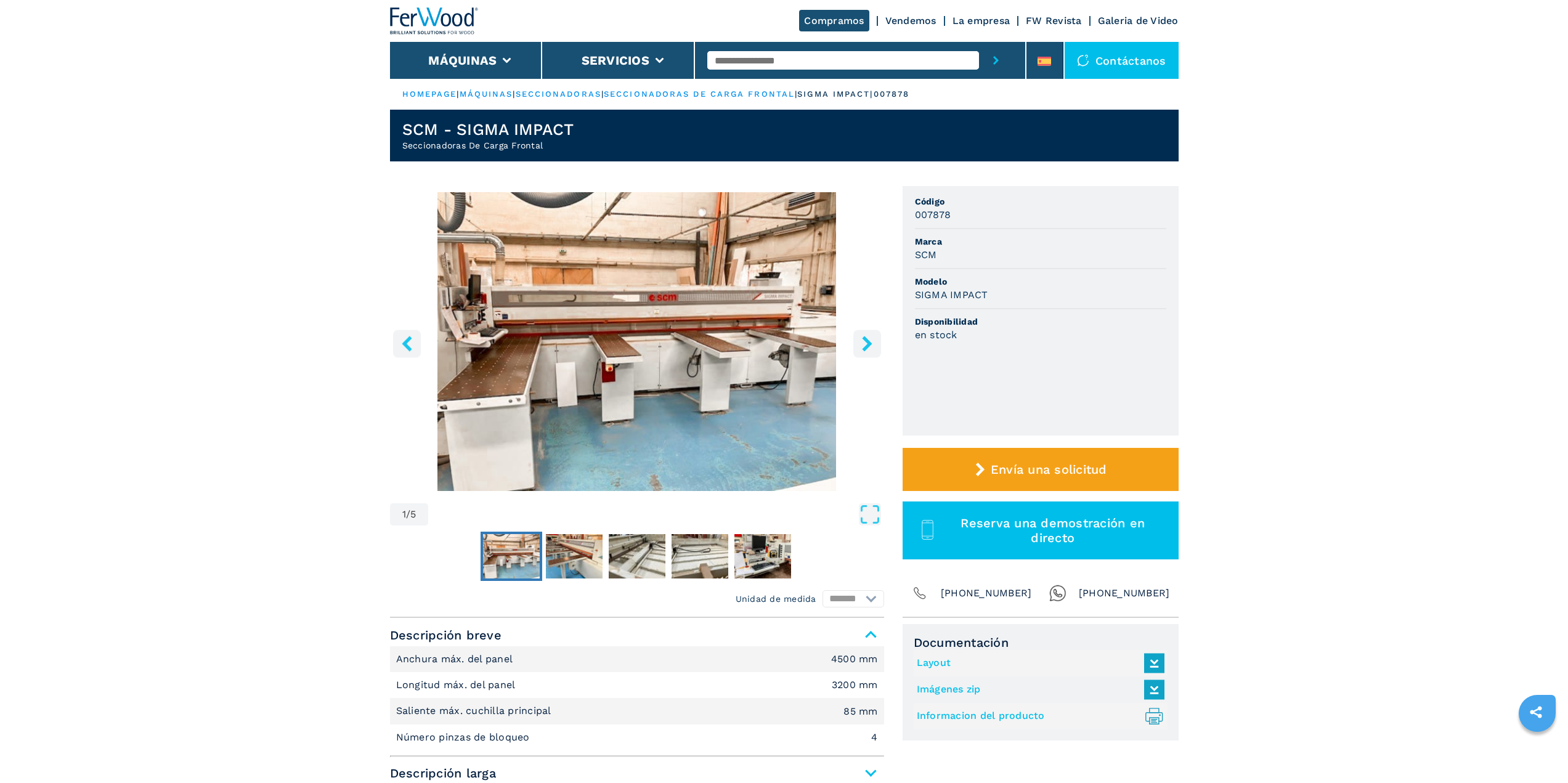
click at [862, 340] on icon "right-button" at bounding box center [867, 343] width 15 height 15
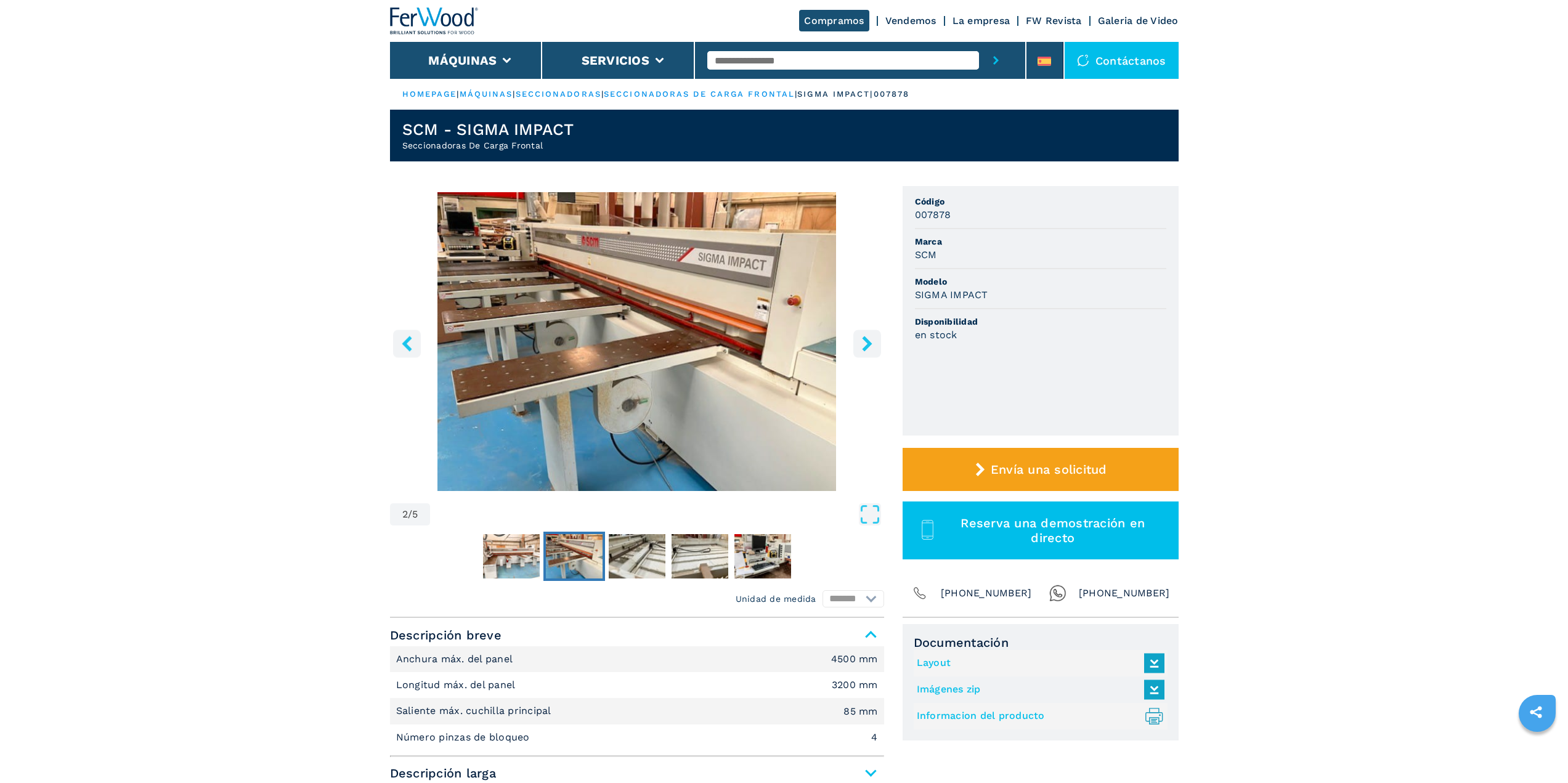
click at [862, 340] on icon "right-button" at bounding box center [867, 343] width 15 height 15
click at [402, 336] on icon "left-button" at bounding box center [407, 343] width 15 height 15
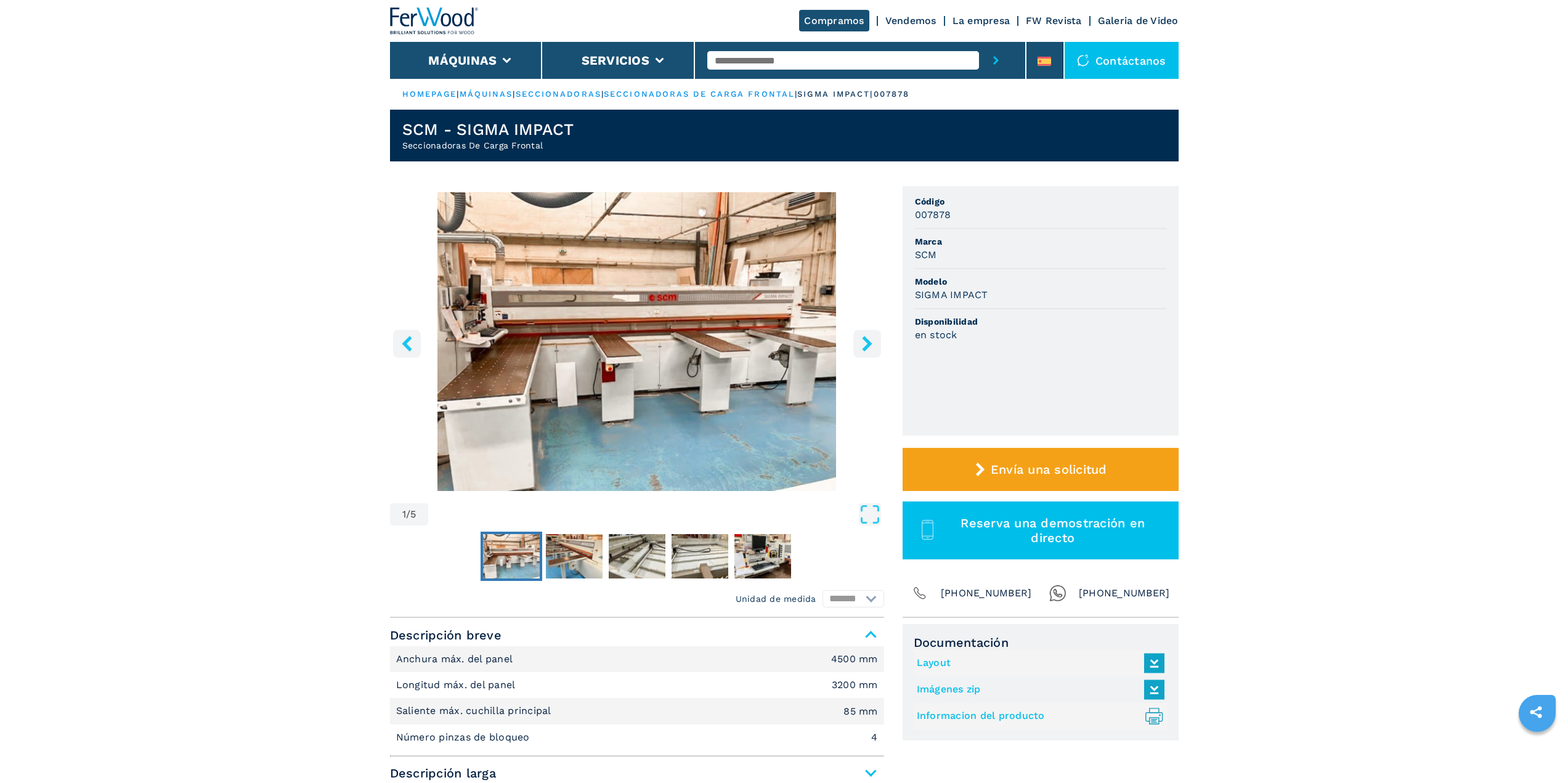
click at [402, 336] on icon "left-button" at bounding box center [407, 343] width 15 height 15
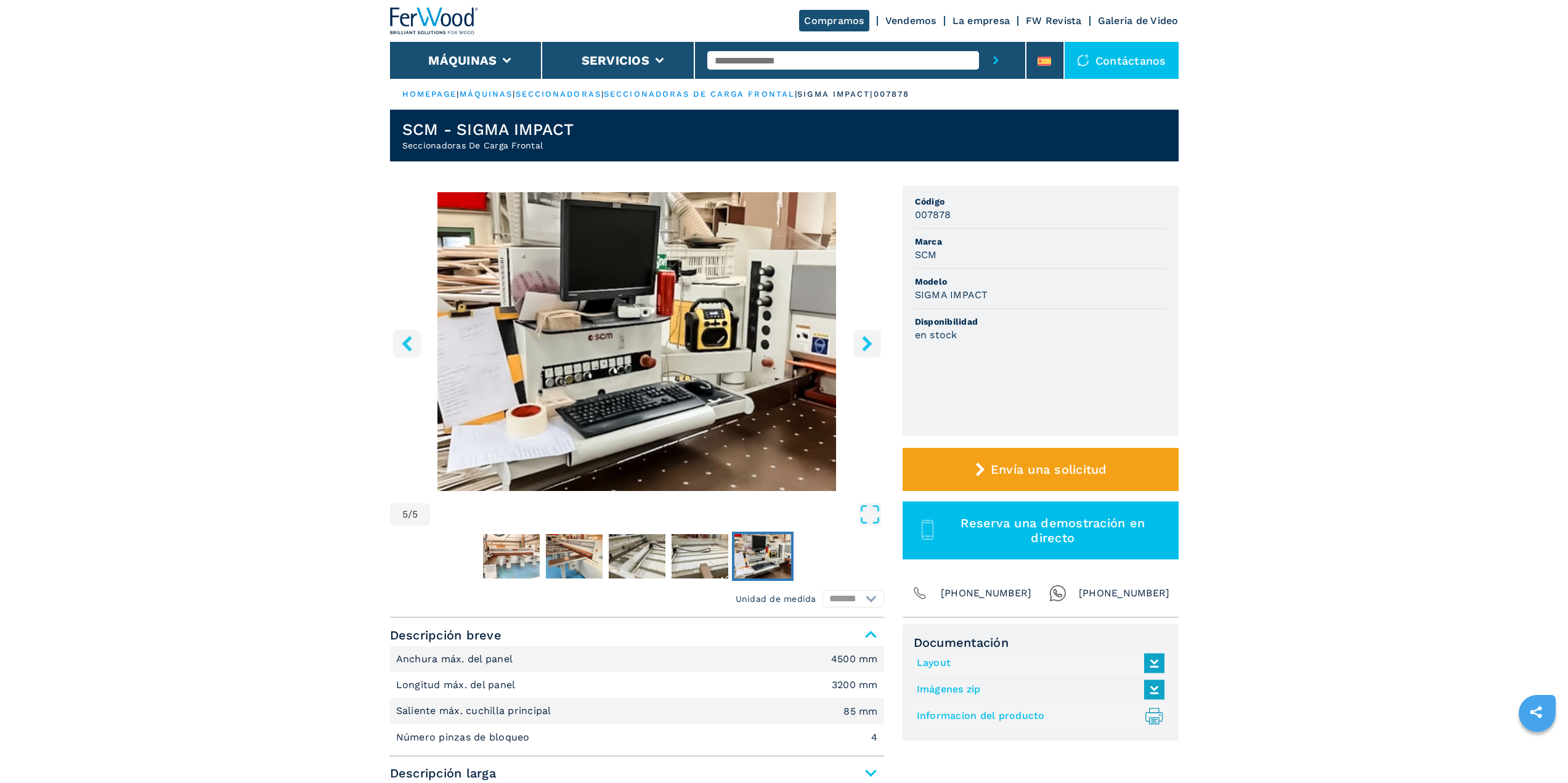
click at [402, 336] on icon "left-button" at bounding box center [407, 343] width 15 height 15
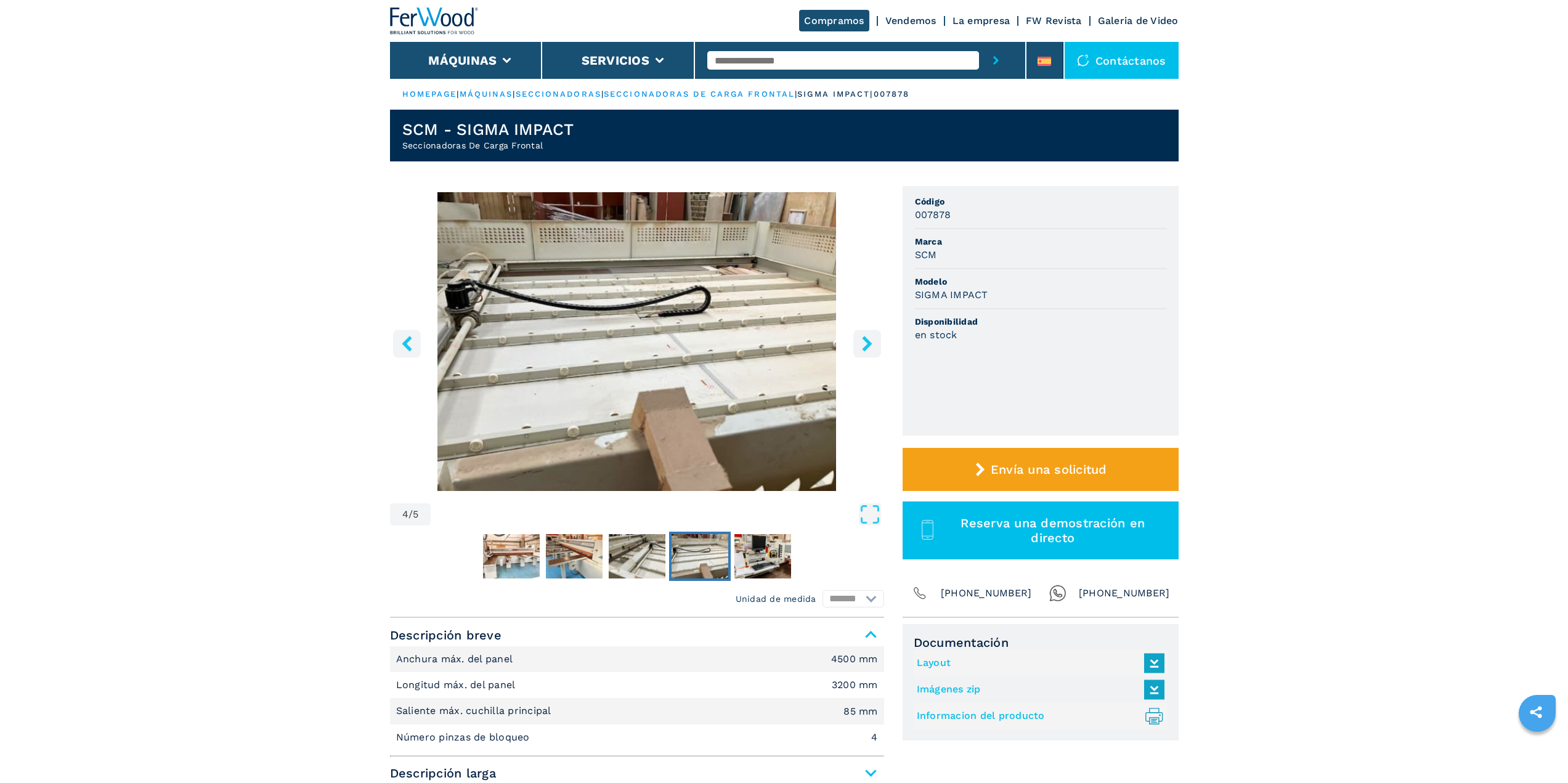
click at [405, 340] on icon "left-button" at bounding box center [407, 343] width 15 height 15
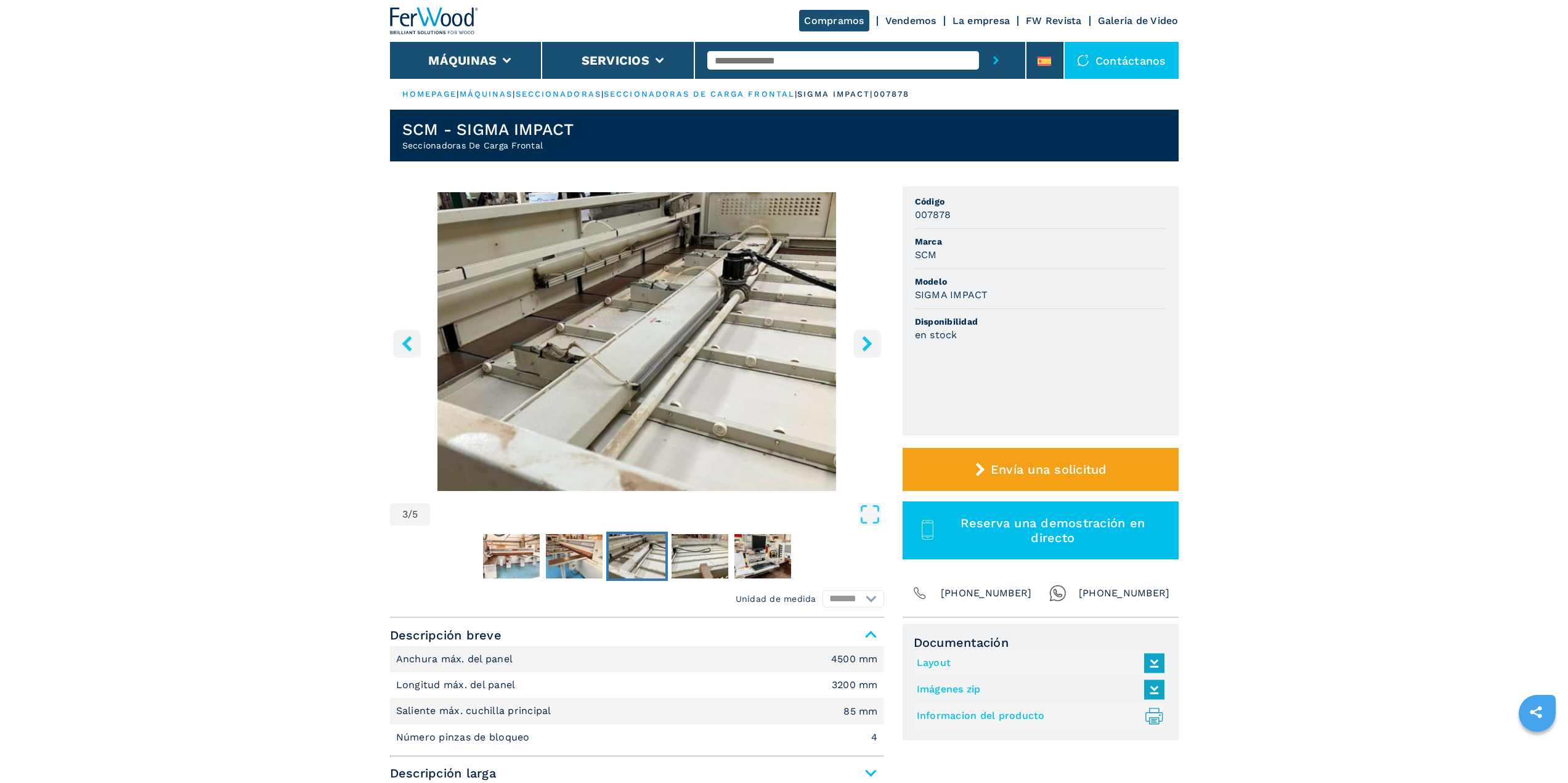
click at [406, 341] on icon "left-button" at bounding box center [406, 343] width 10 height 15
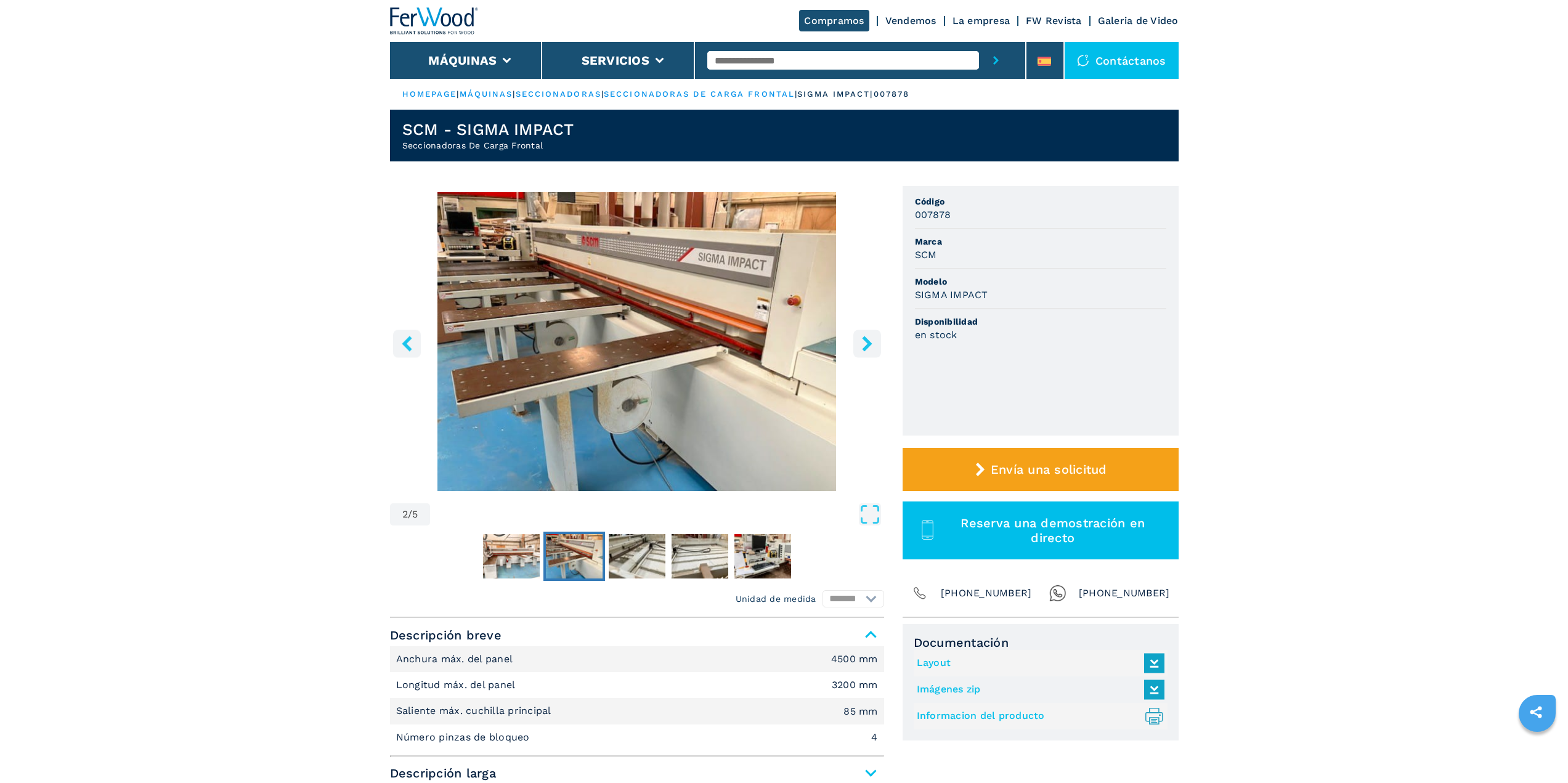
click at [406, 341] on icon "left-button" at bounding box center [406, 343] width 10 height 15
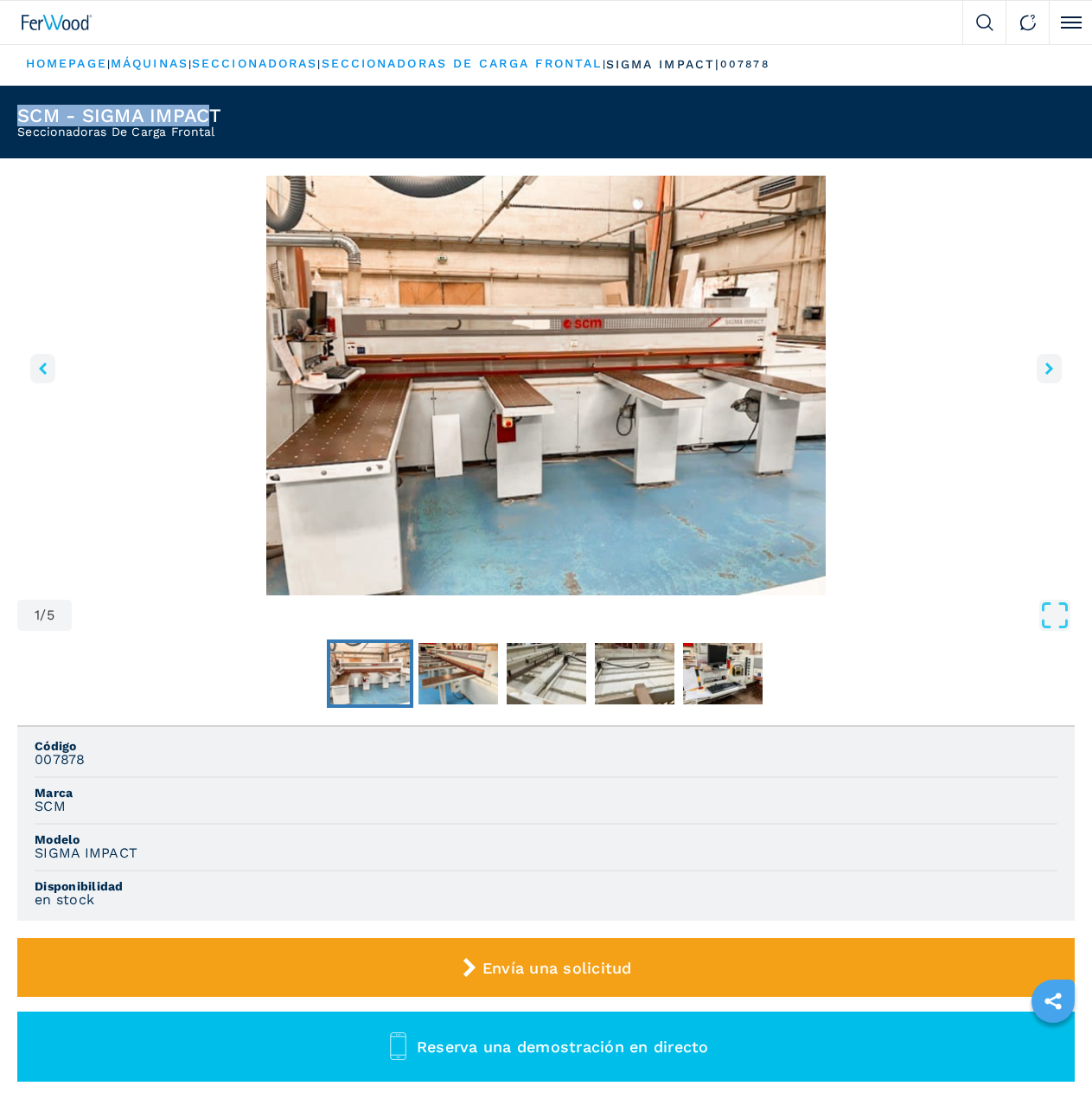
drag, startPoint x: 19, startPoint y: 114, endPoint x: 215, endPoint y: 106, distance: 196.2
click at [215, 106] on h1 "SCM - SIGMA IMPACT" at bounding box center [120, 116] width 205 height 19
drag, startPoint x: 25, startPoint y: 132, endPoint x: 232, endPoint y: 133, distance: 207.0
click at [232, 133] on header "SCM - SIGMA IMPACT Seccionadoras De Carga Frontal" at bounding box center [546, 121] width 1092 height 72
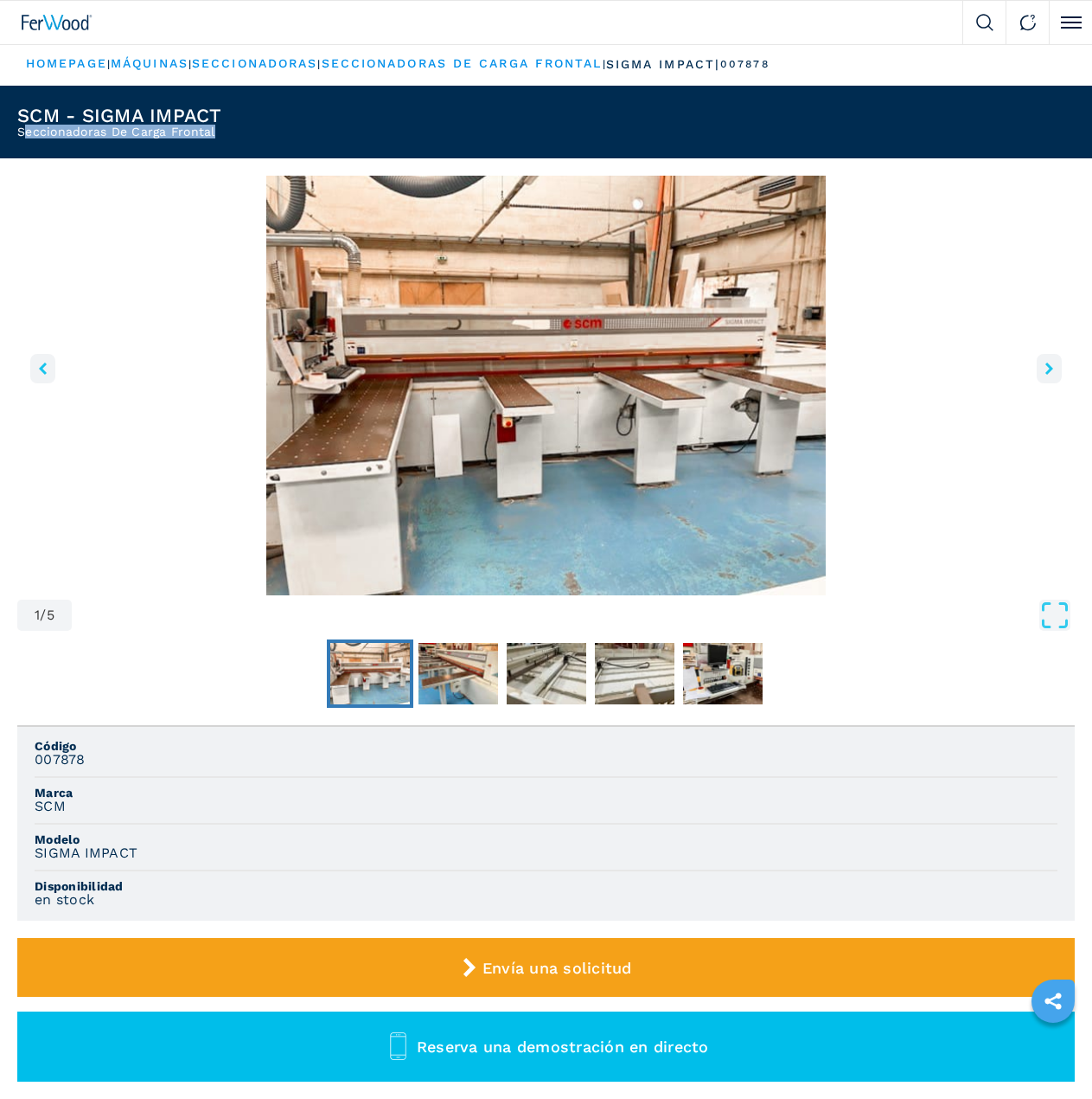
click at [232, 133] on header "SCM - SIGMA IMPACT Seccionadoras De Carga Frontal" at bounding box center [546, 121] width 1092 height 72
click at [47, 375] on button "left-button" at bounding box center [42, 368] width 25 height 30
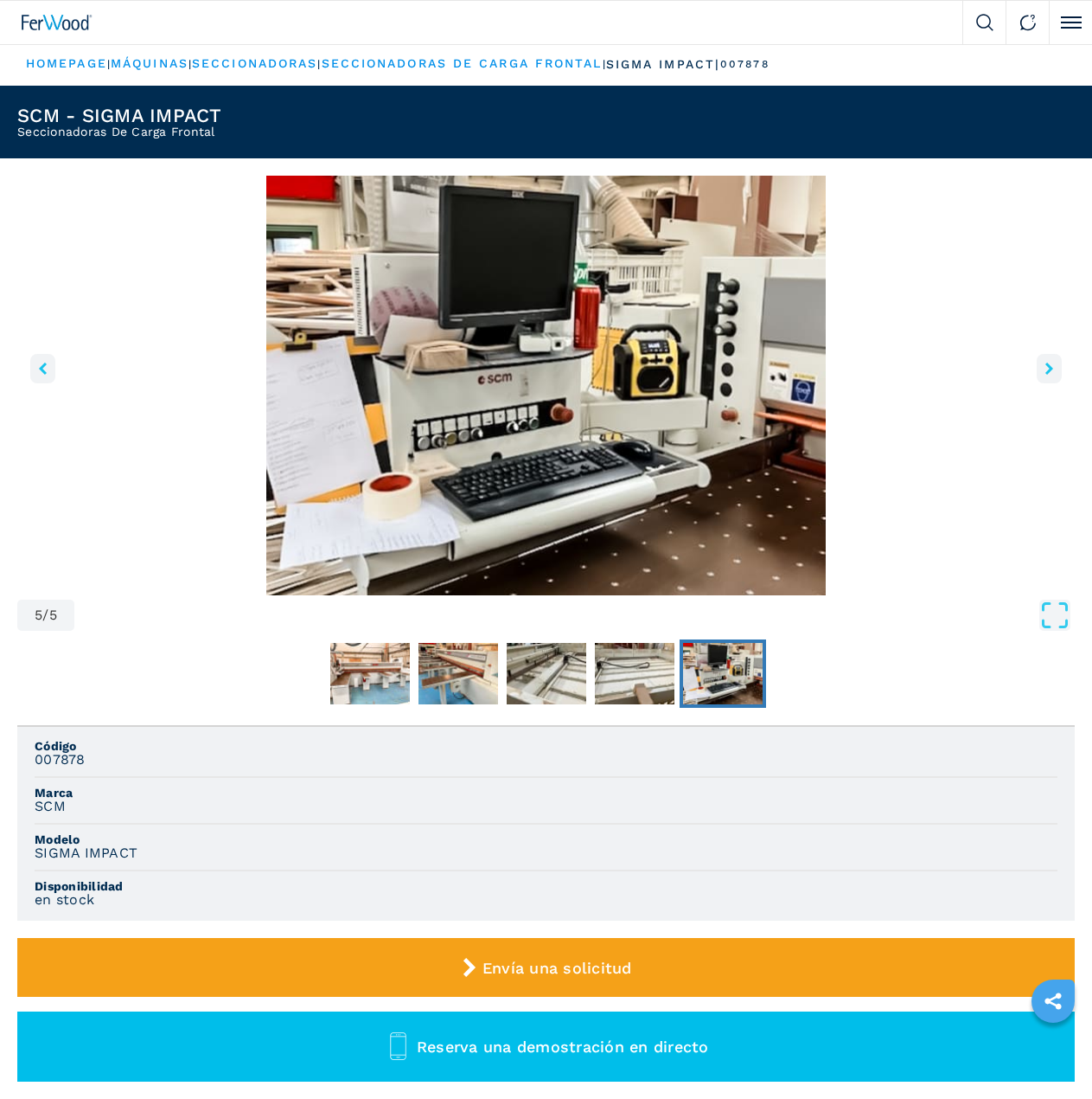
click at [47, 375] on button "left-button" at bounding box center [42, 368] width 25 height 30
click at [1044, 377] on button "right-button" at bounding box center [1050, 368] width 25 height 30
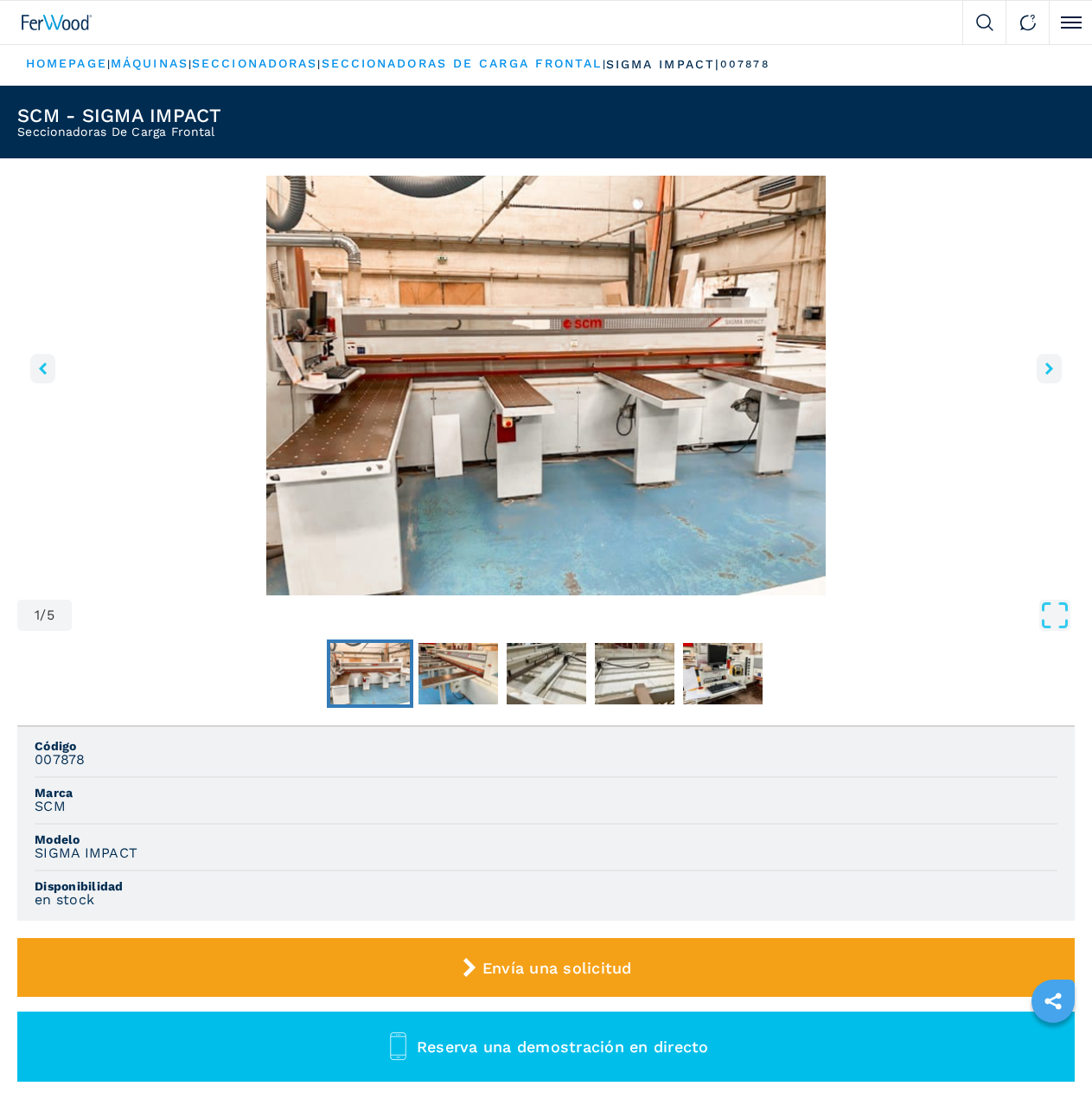
click at [1044, 377] on button "right-button" at bounding box center [1050, 368] width 25 height 30
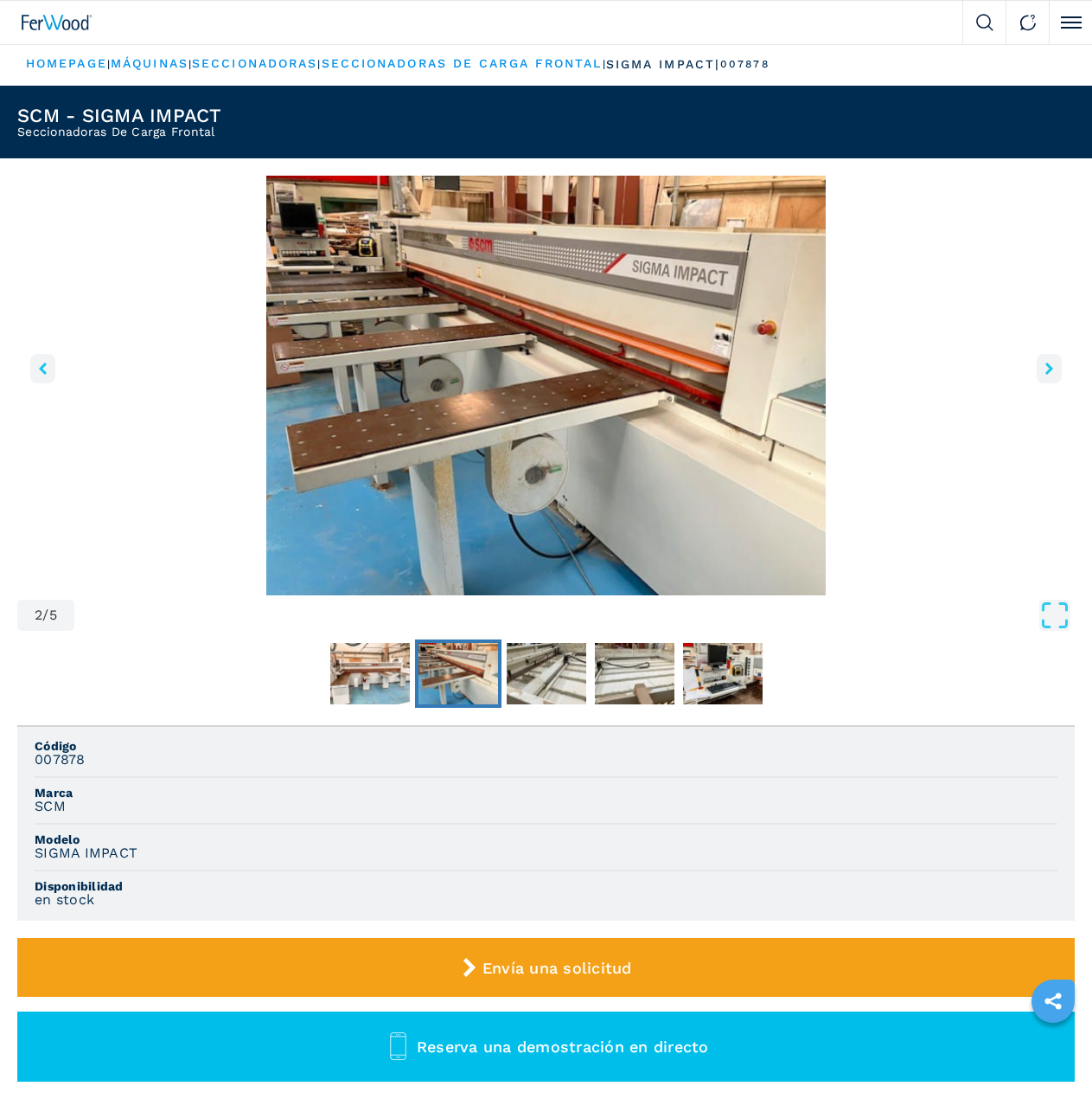
click at [1044, 377] on button "right-button" at bounding box center [1050, 368] width 25 height 30
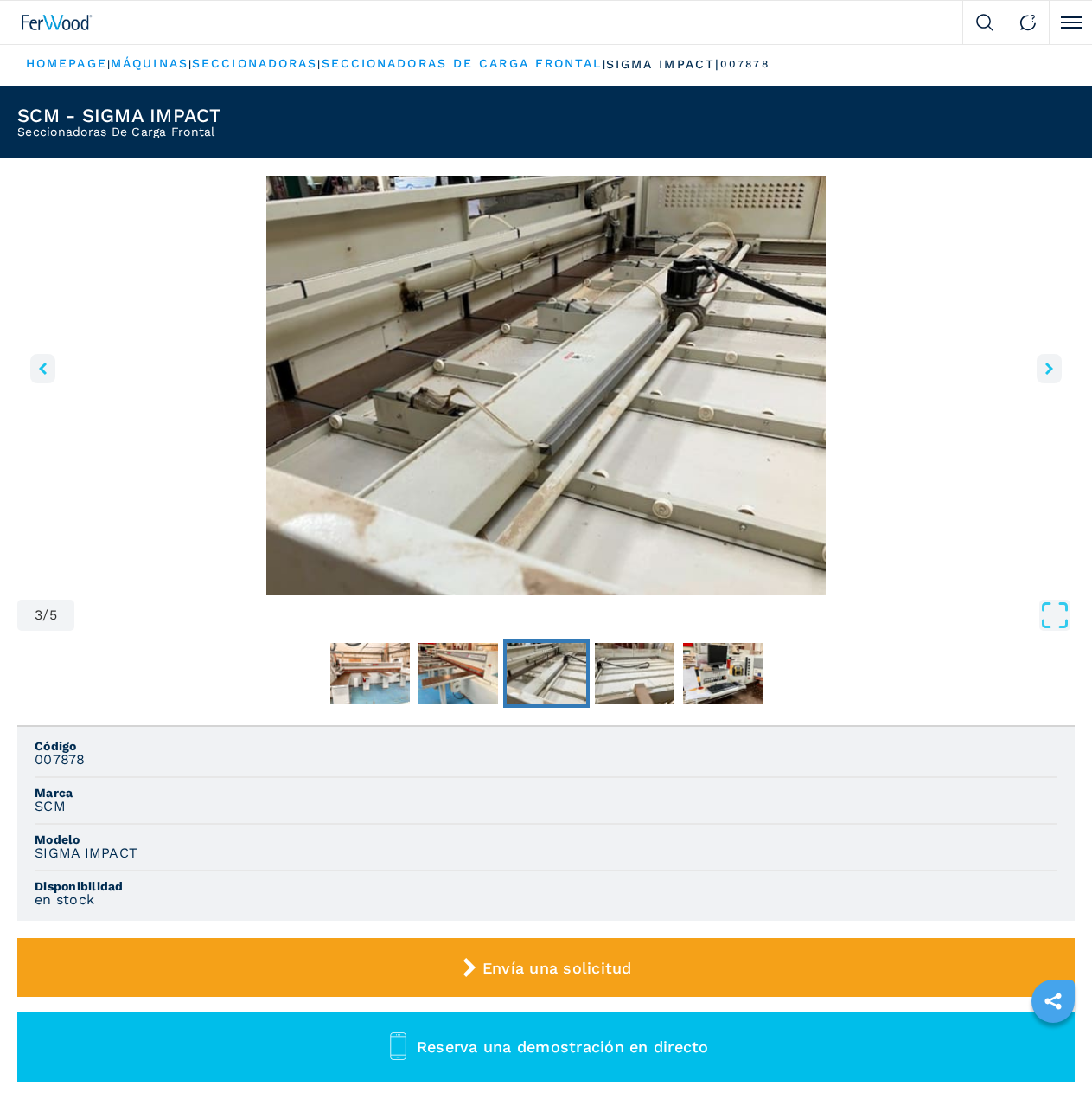
click at [1044, 377] on button "right-button" at bounding box center [1050, 368] width 25 height 30
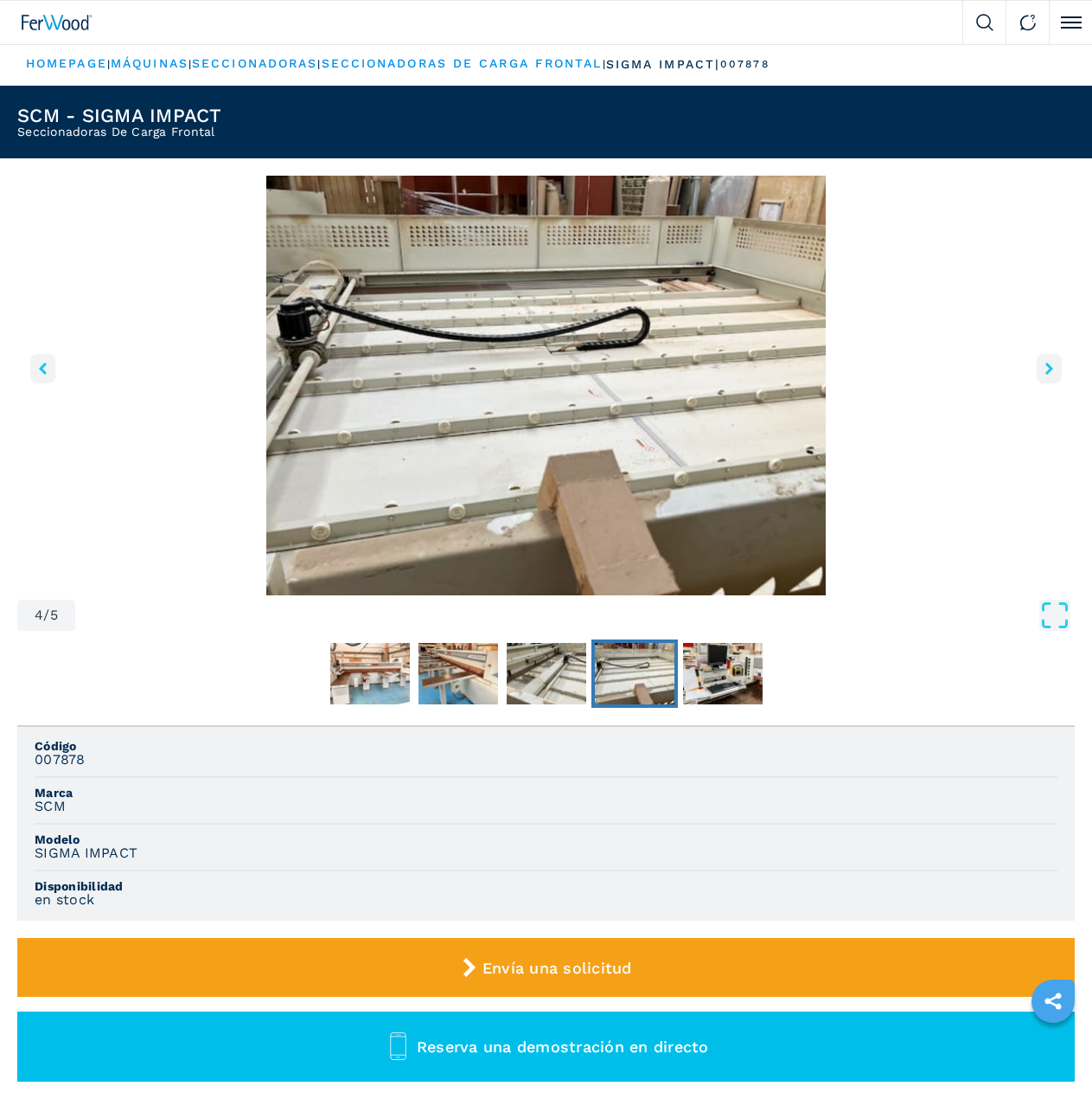
click at [1044, 377] on button "right-button" at bounding box center [1050, 368] width 25 height 30
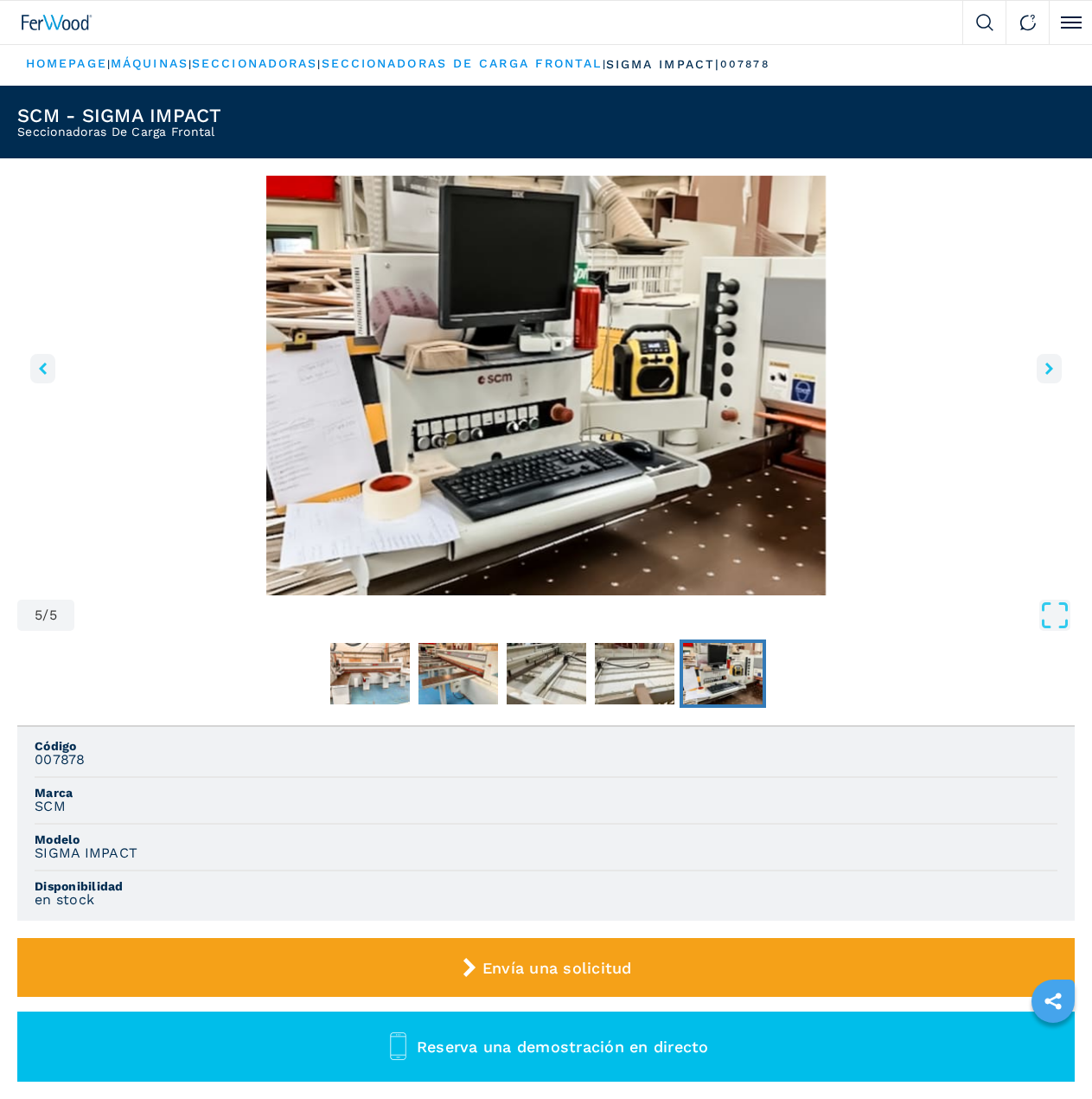
click at [1044, 377] on button "right-button" at bounding box center [1050, 368] width 25 height 30
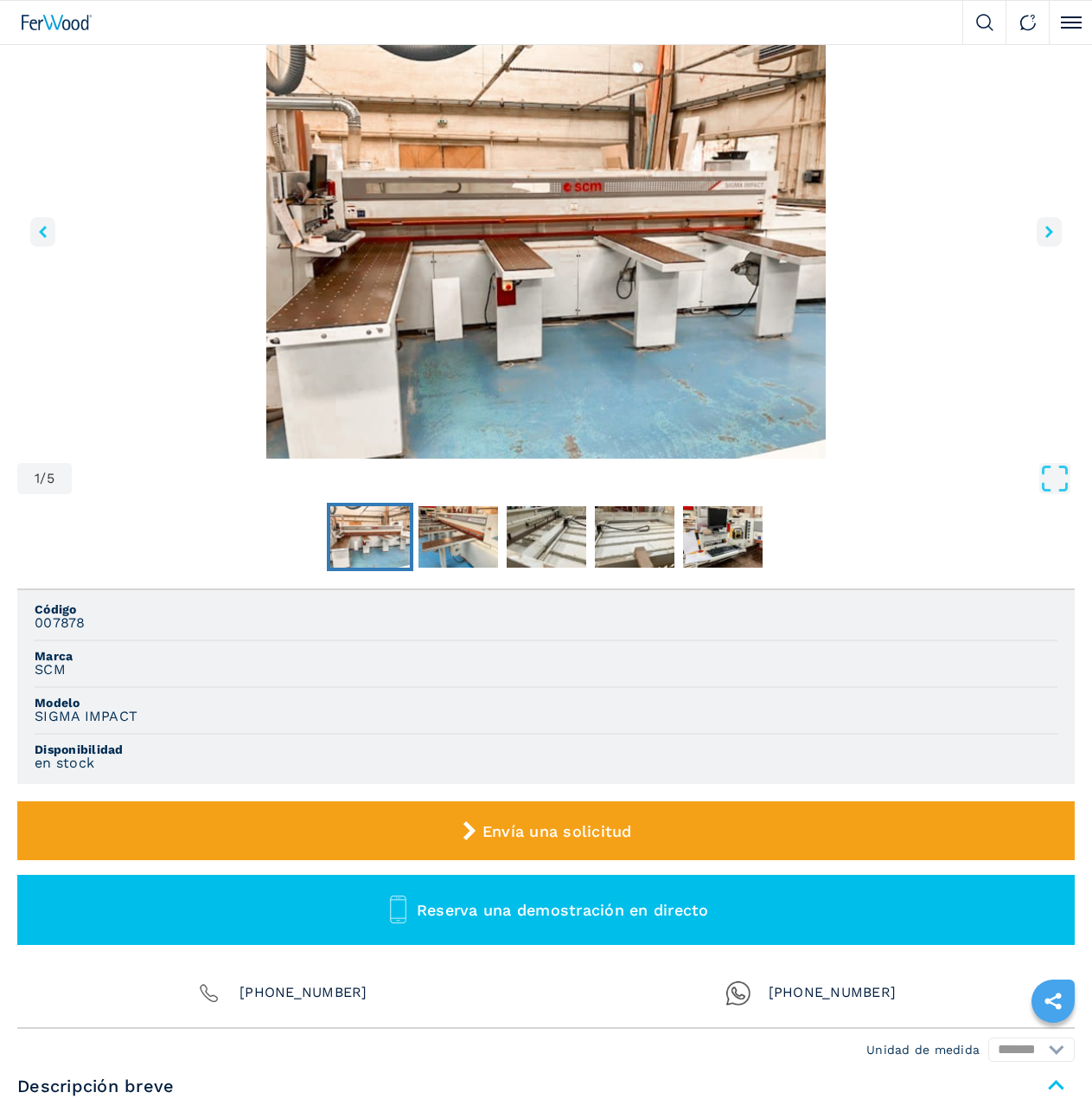
scroll to position [259, 0]
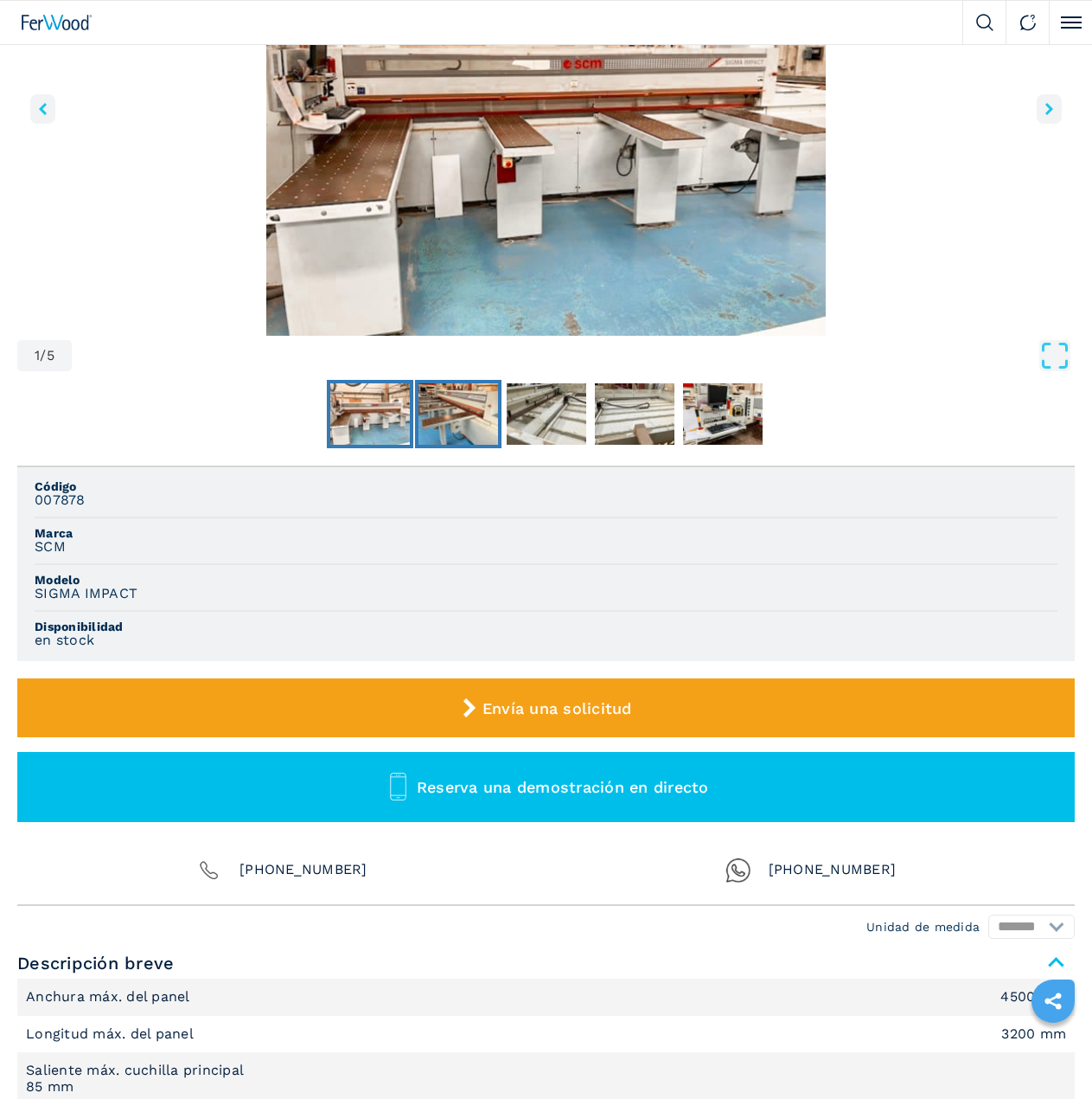
click at [456, 402] on img "Go to Slide 2" at bounding box center [458, 415] width 80 height 63
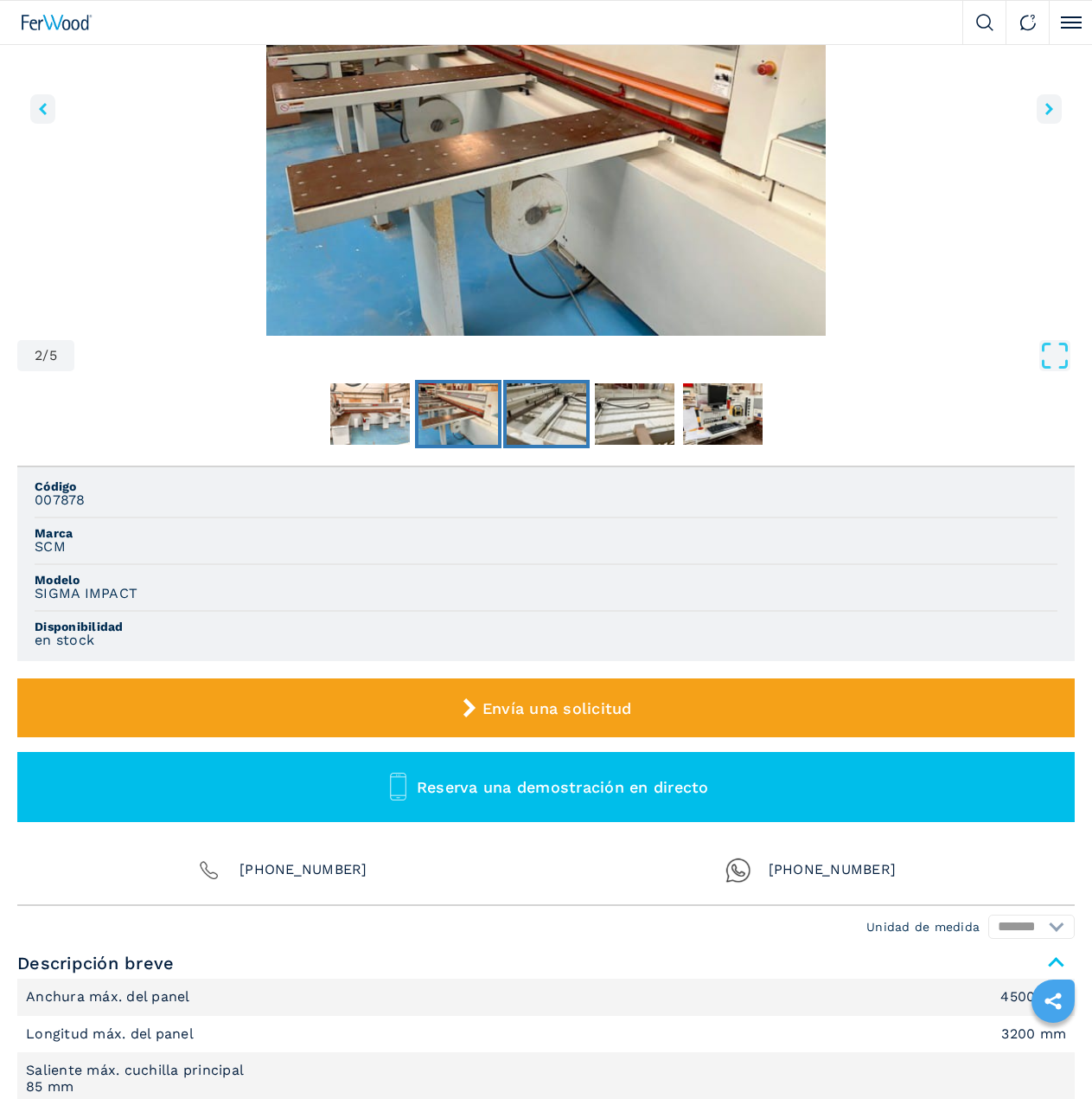
click at [540, 414] on img "Go to Slide 3" at bounding box center [546, 415] width 80 height 63
click at [630, 417] on img "Go to Slide 4" at bounding box center [634, 415] width 80 height 63
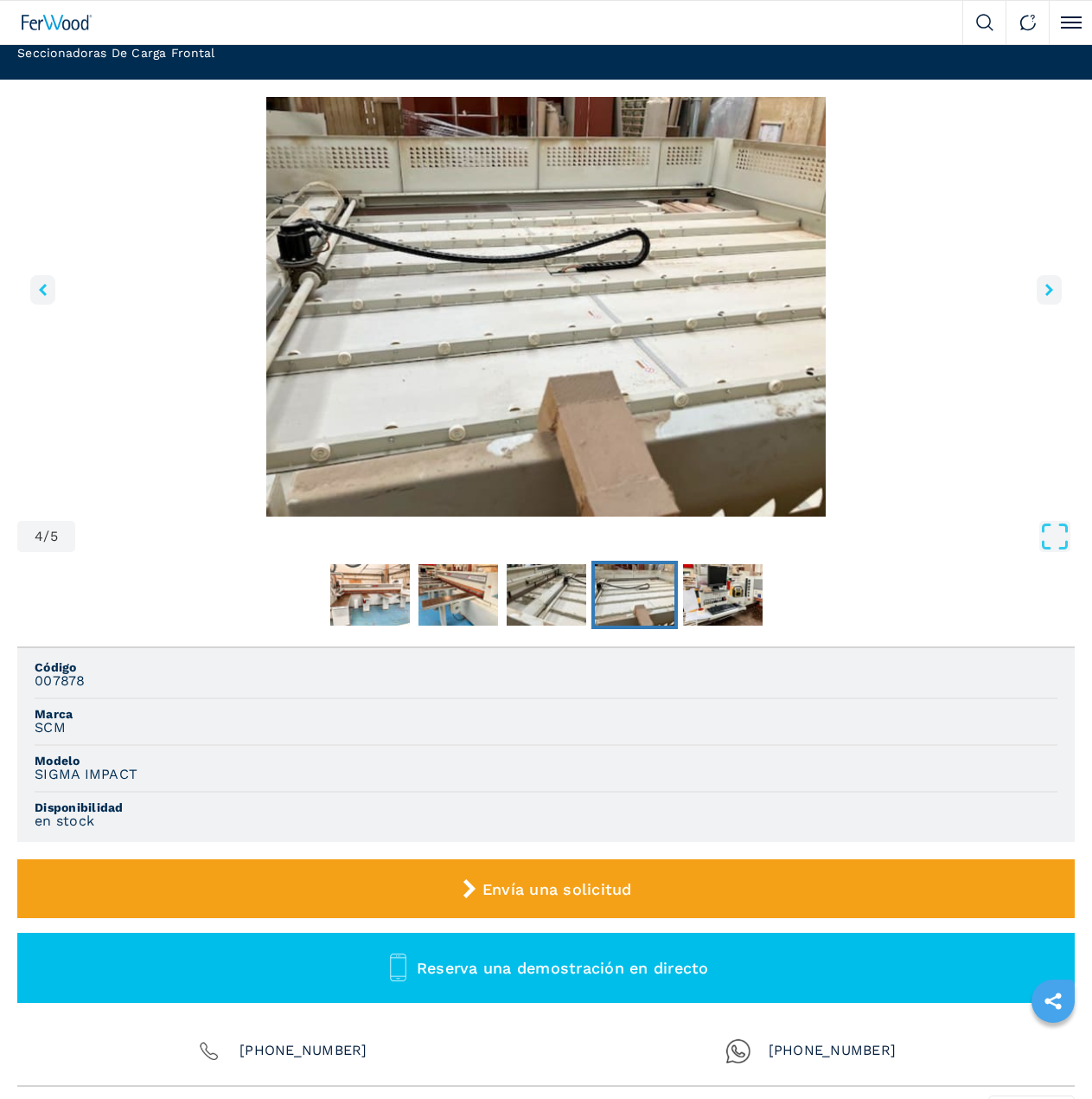
scroll to position [0, 0]
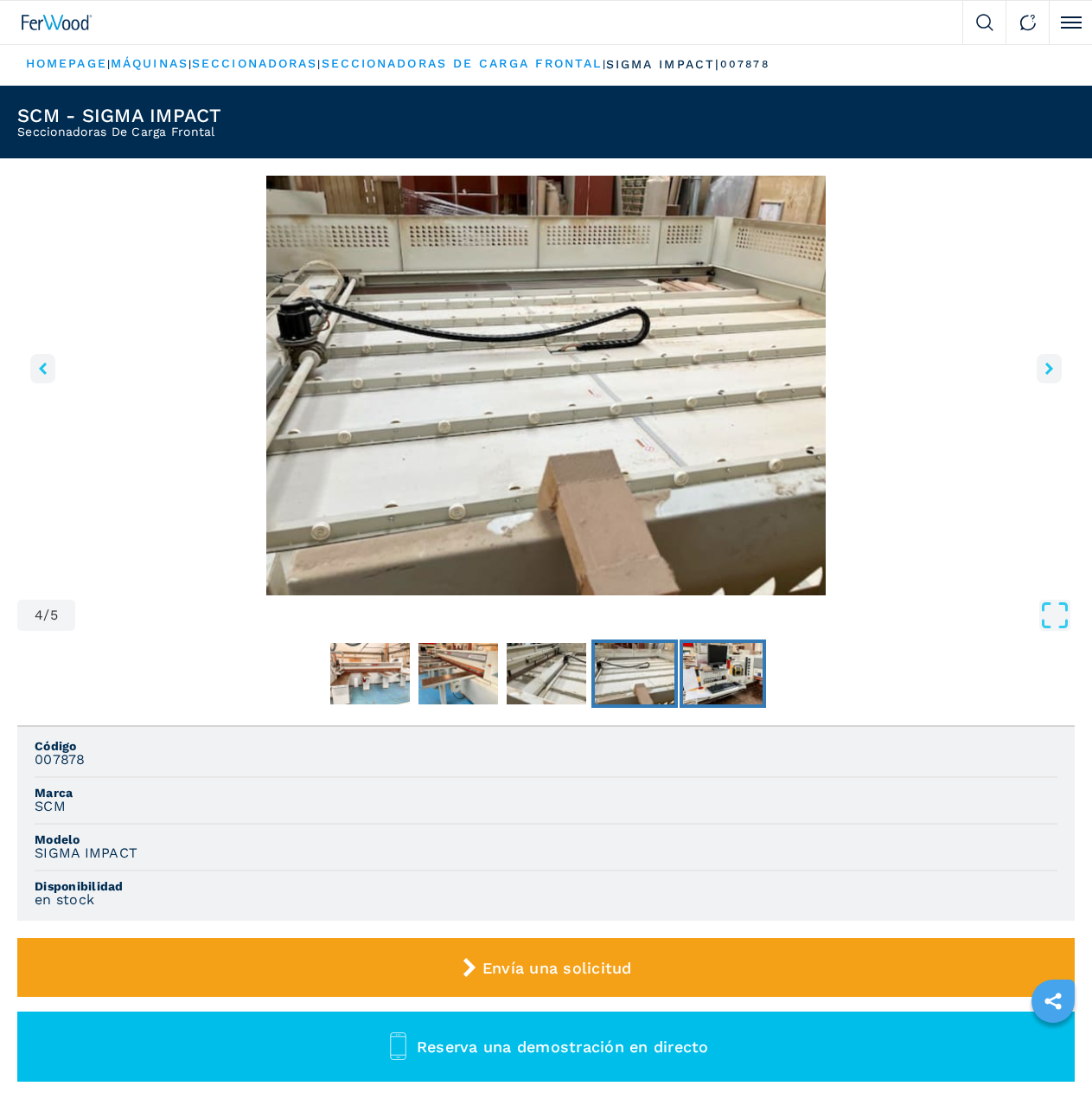
click at [706, 656] on img "Go to Slide 5" at bounding box center [723, 674] width 80 height 63
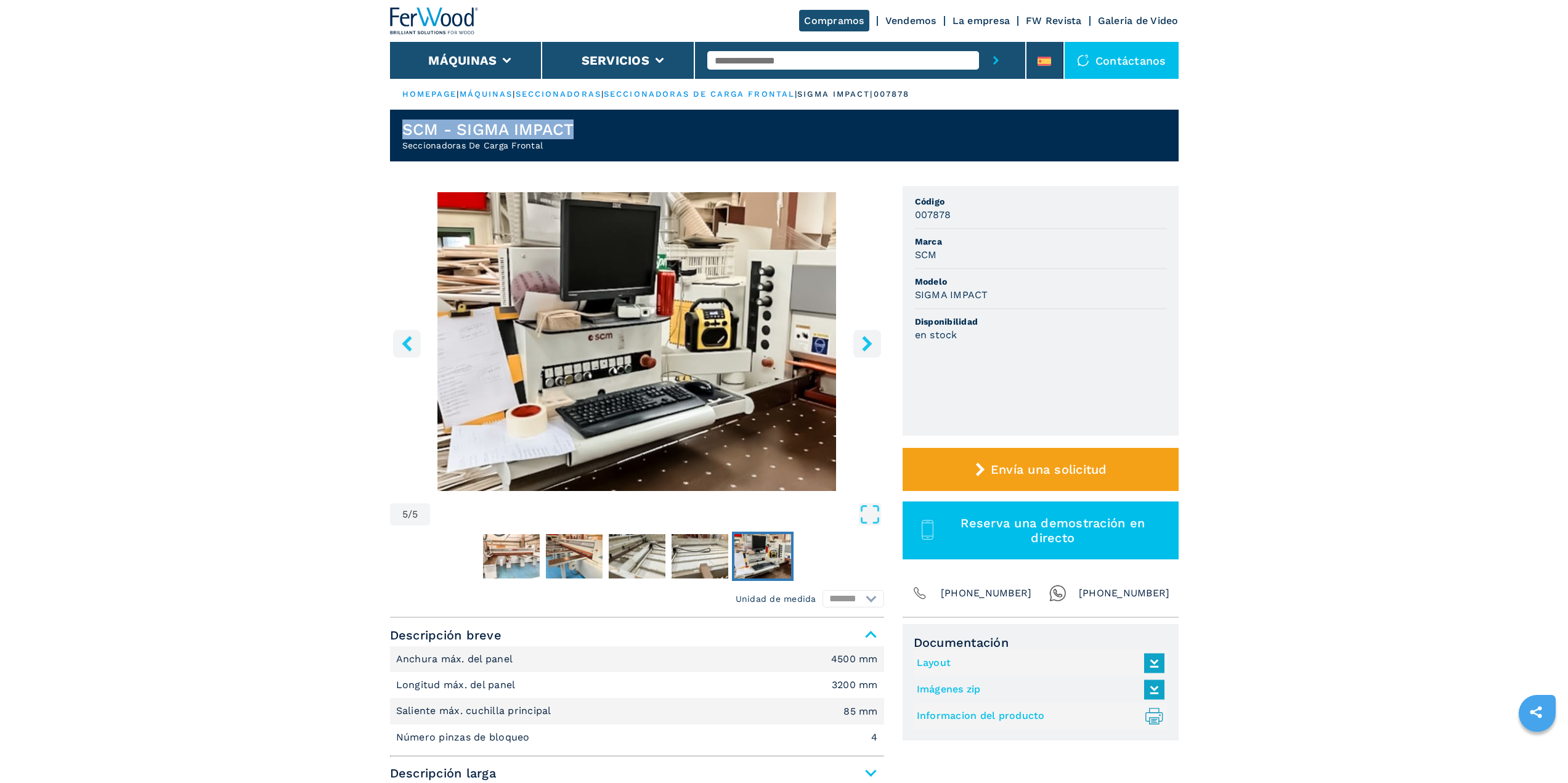
drag, startPoint x: 405, startPoint y: 129, endPoint x: 627, endPoint y: 138, distance: 222.2
click at [627, 138] on header "SCM - SIGMA IMPACT Seccionadoras De Carga Frontal" at bounding box center [784, 135] width 789 height 51
drag, startPoint x: 406, startPoint y: 146, endPoint x: 568, endPoint y: 148, distance: 162.0
click at [568, 148] on h2 "Seccionadoras De Carga Frontal" at bounding box center [488, 145] width 172 height 12
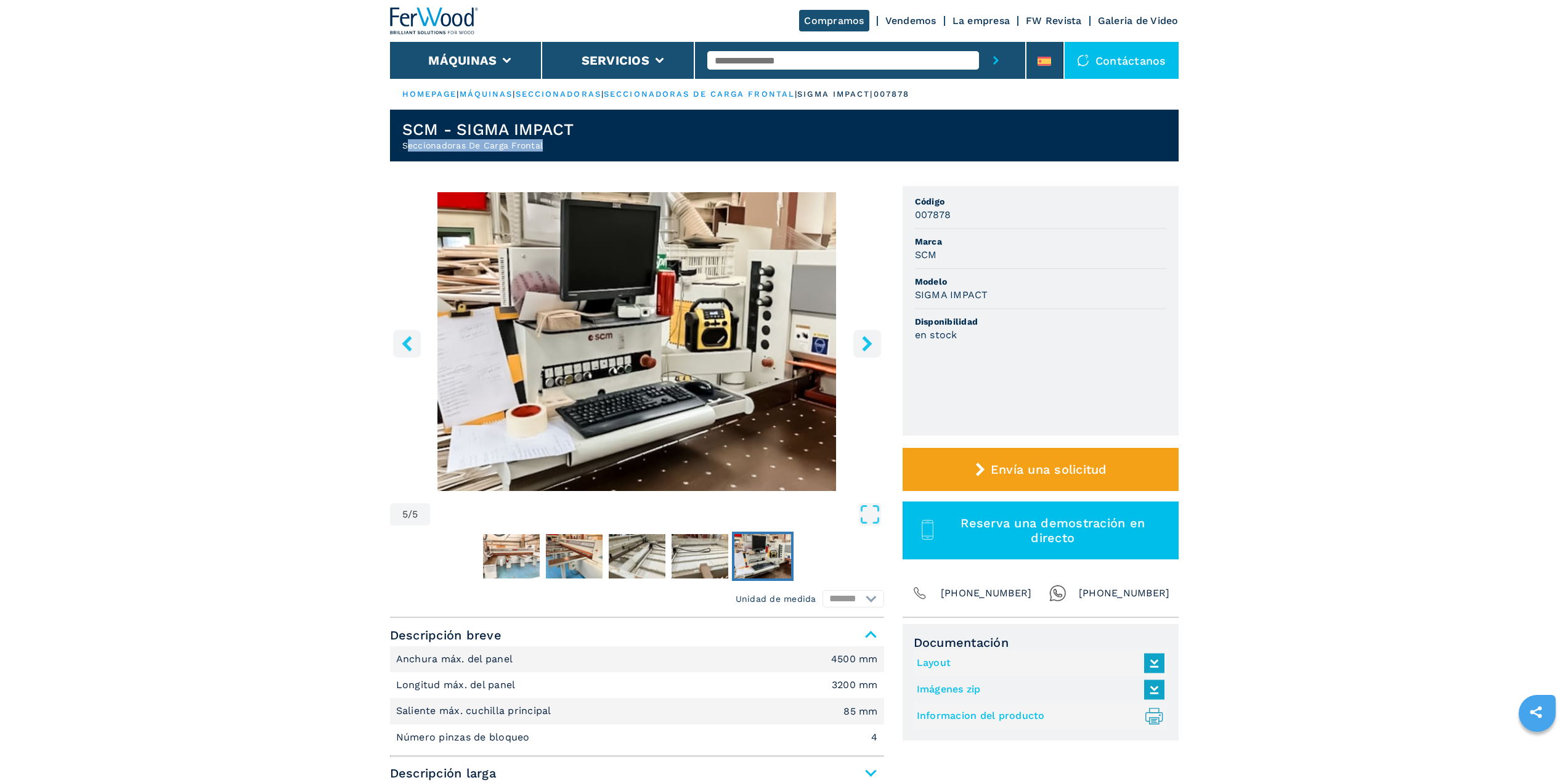
click at [568, 148] on h2 "Seccionadoras De Carga Frontal" at bounding box center [488, 145] width 172 height 12
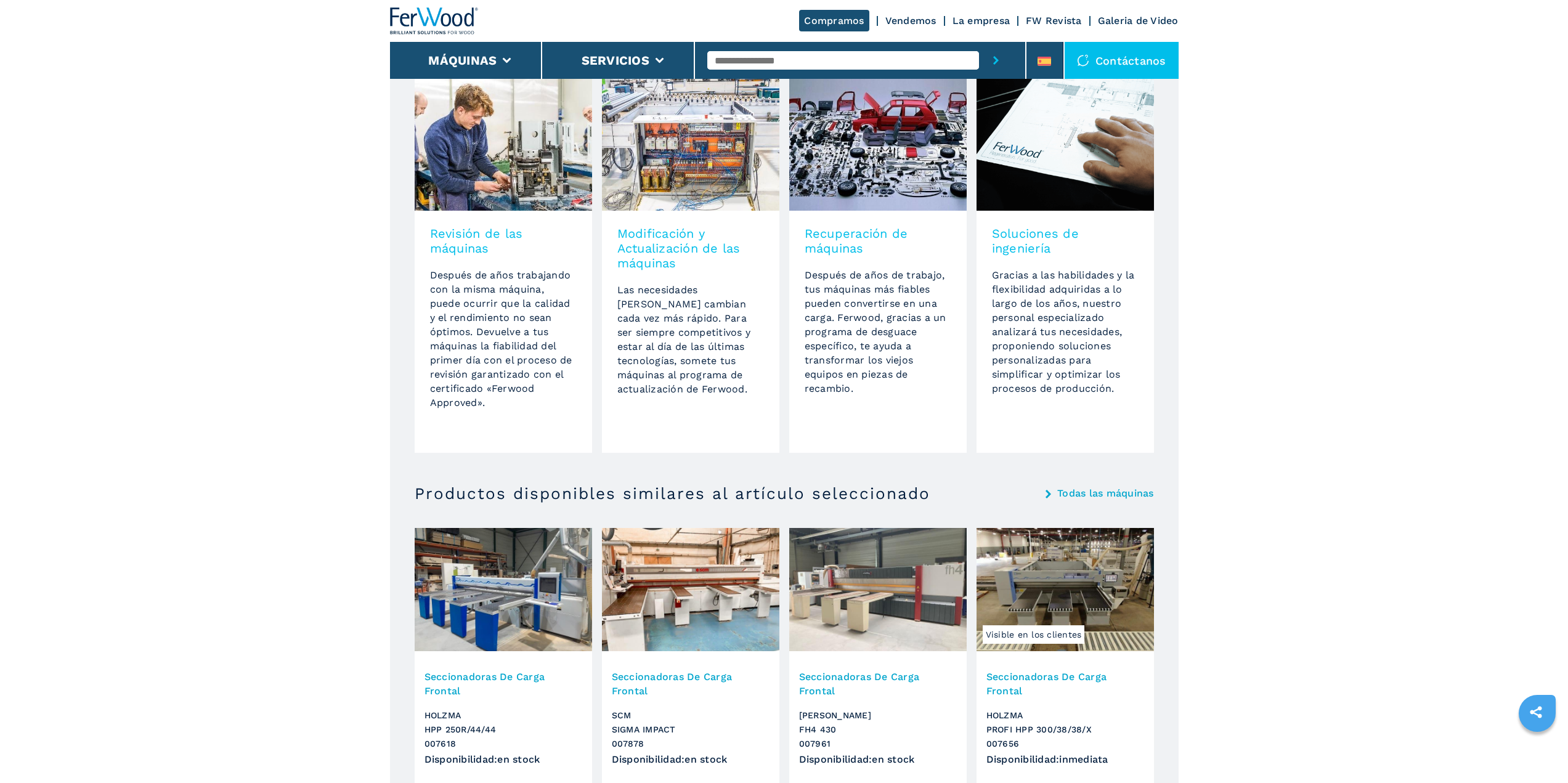
scroll to position [924, 0]
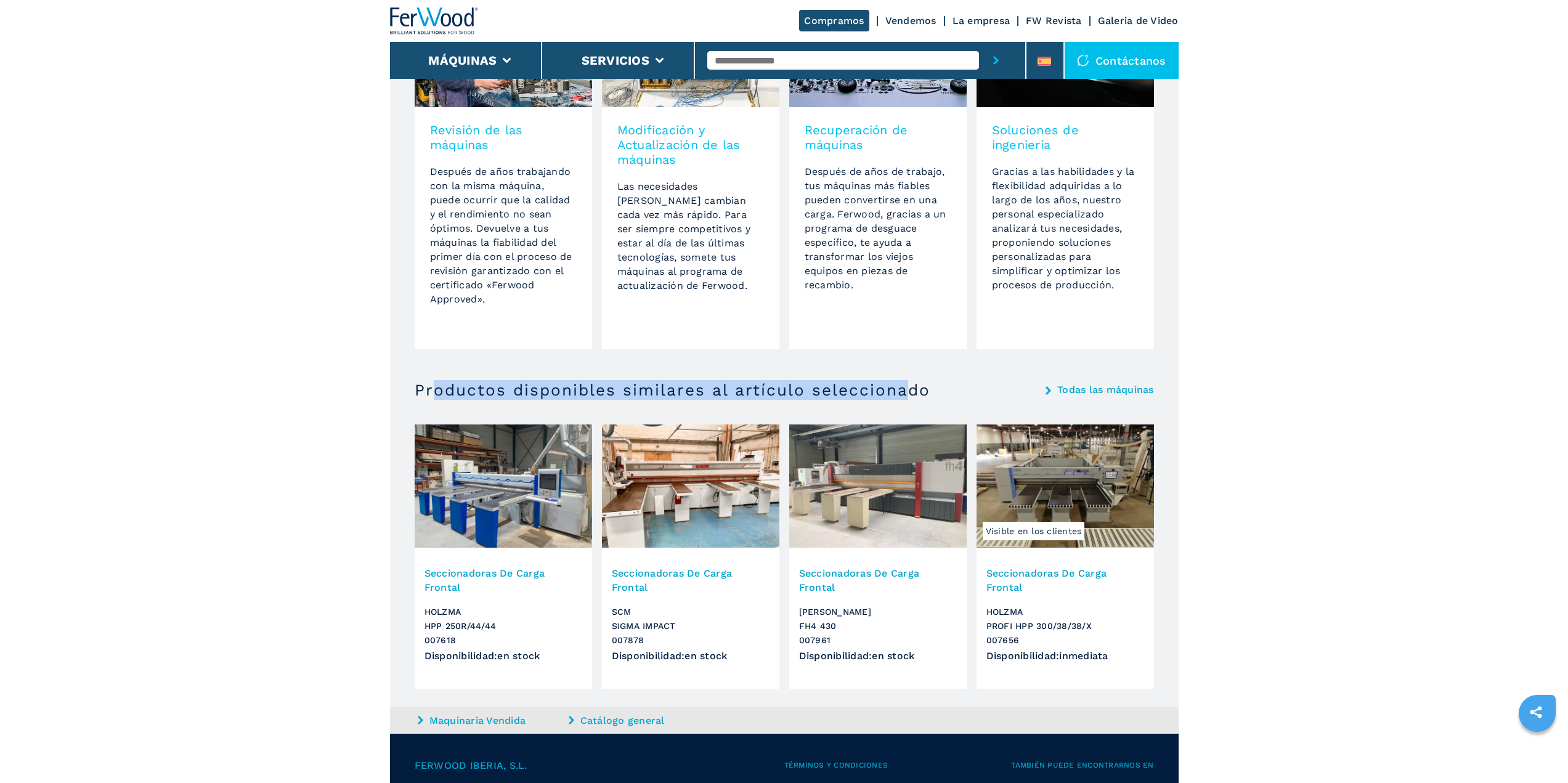
drag, startPoint x: 433, startPoint y: 388, endPoint x: 898, endPoint y: 393, distance: 465.0
click at [898, 393] on h3 "Productos disponibles similares al artículo seleccionado" at bounding box center [672, 390] width 516 height 20
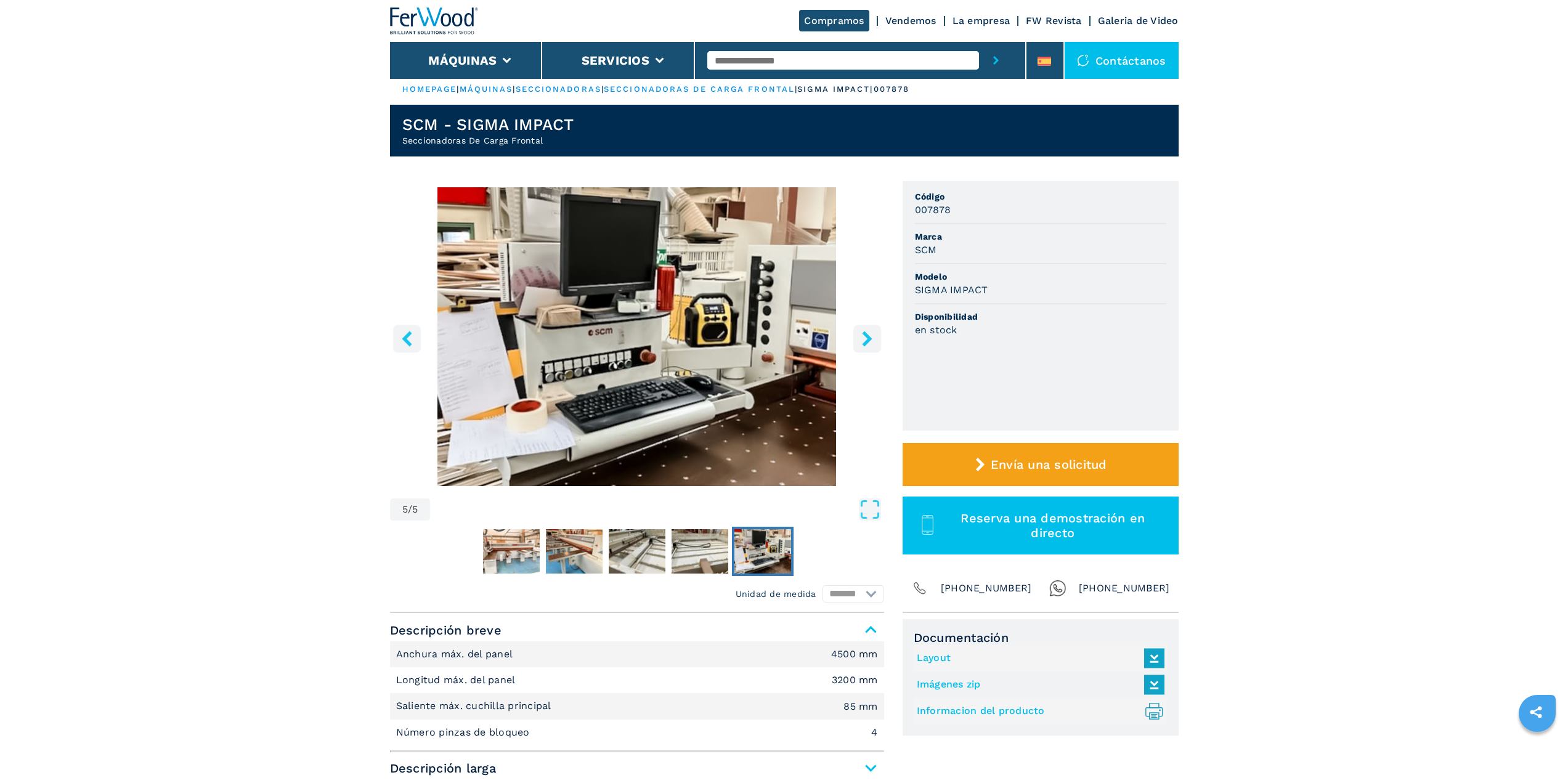
scroll to position [0, 0]
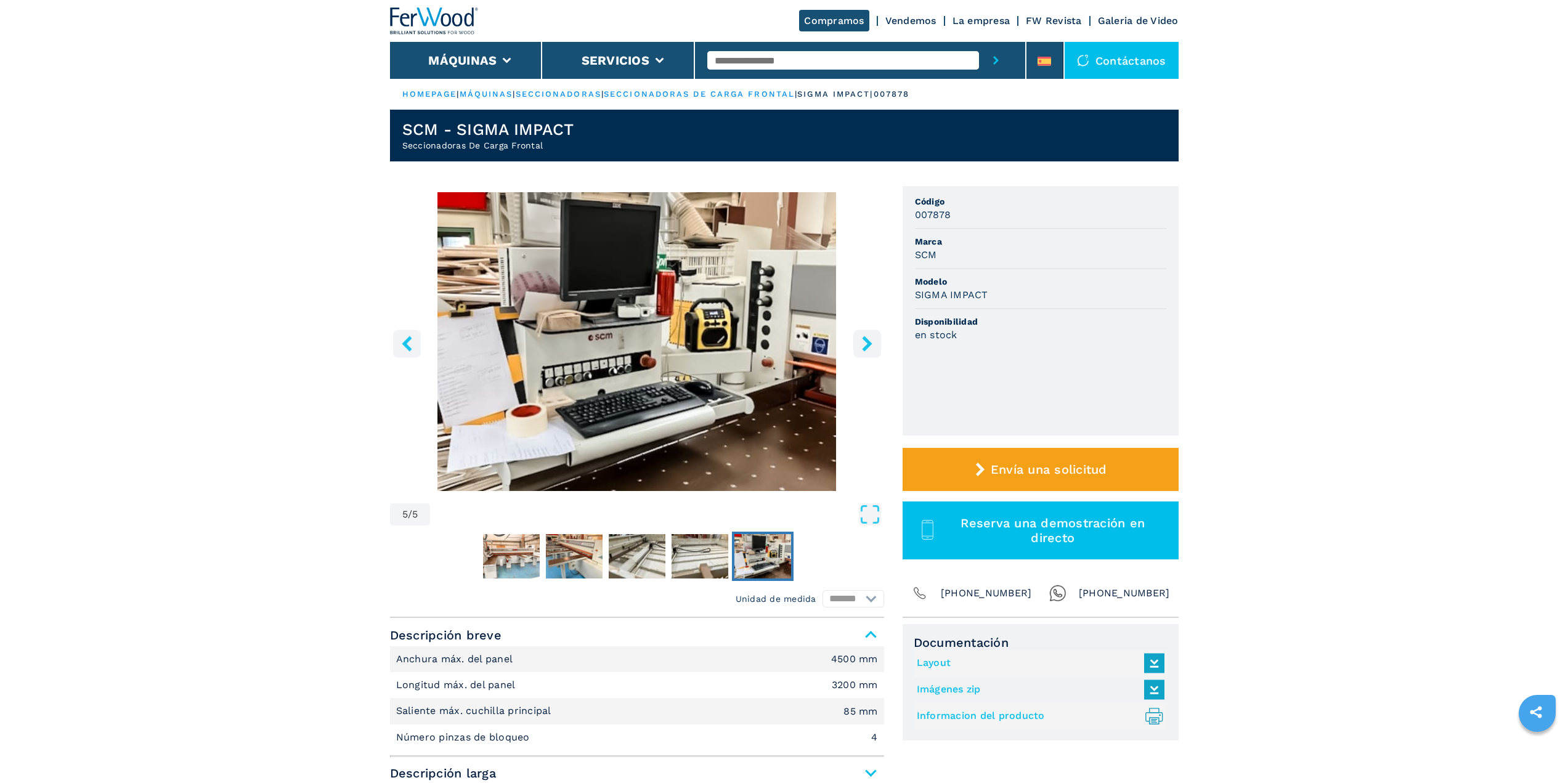
click at [873, 345] on icon "right-button" at bounding box center [867, 343] width 15 height 15
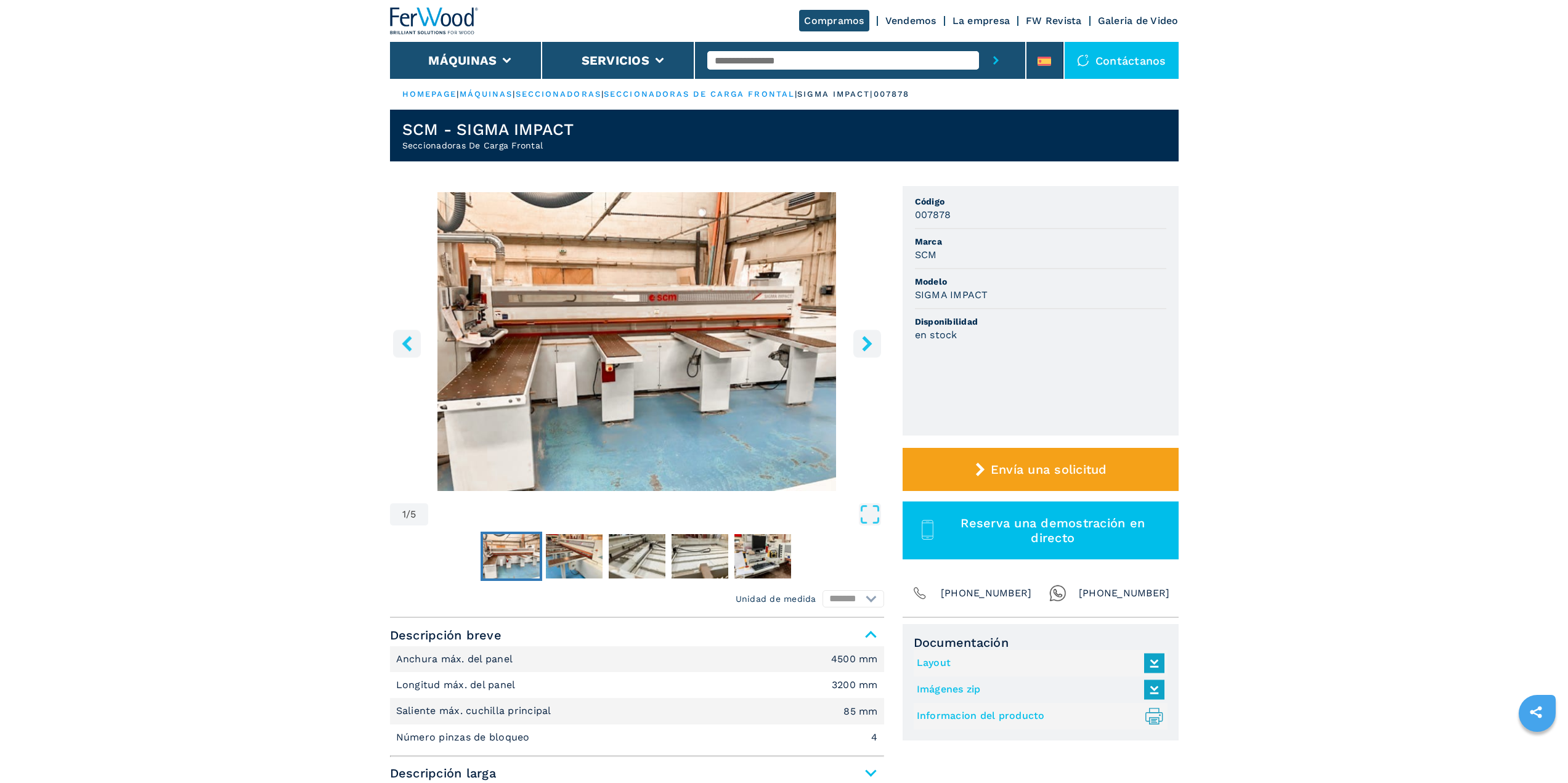
click at [873, 345] on icon "right-button" at bounding box center [867, 343] width 15 height 15
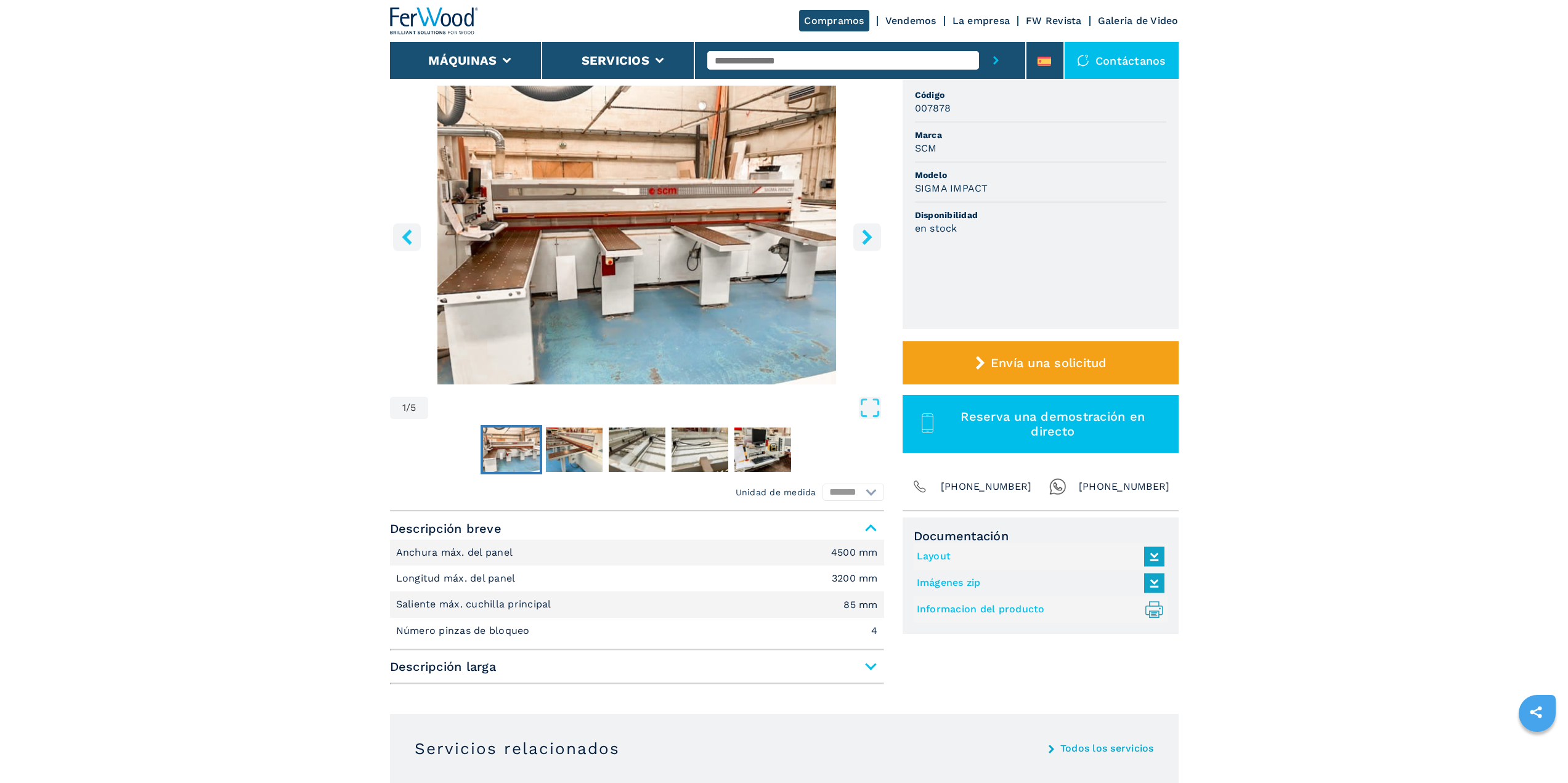
scroll to position [246, 0]
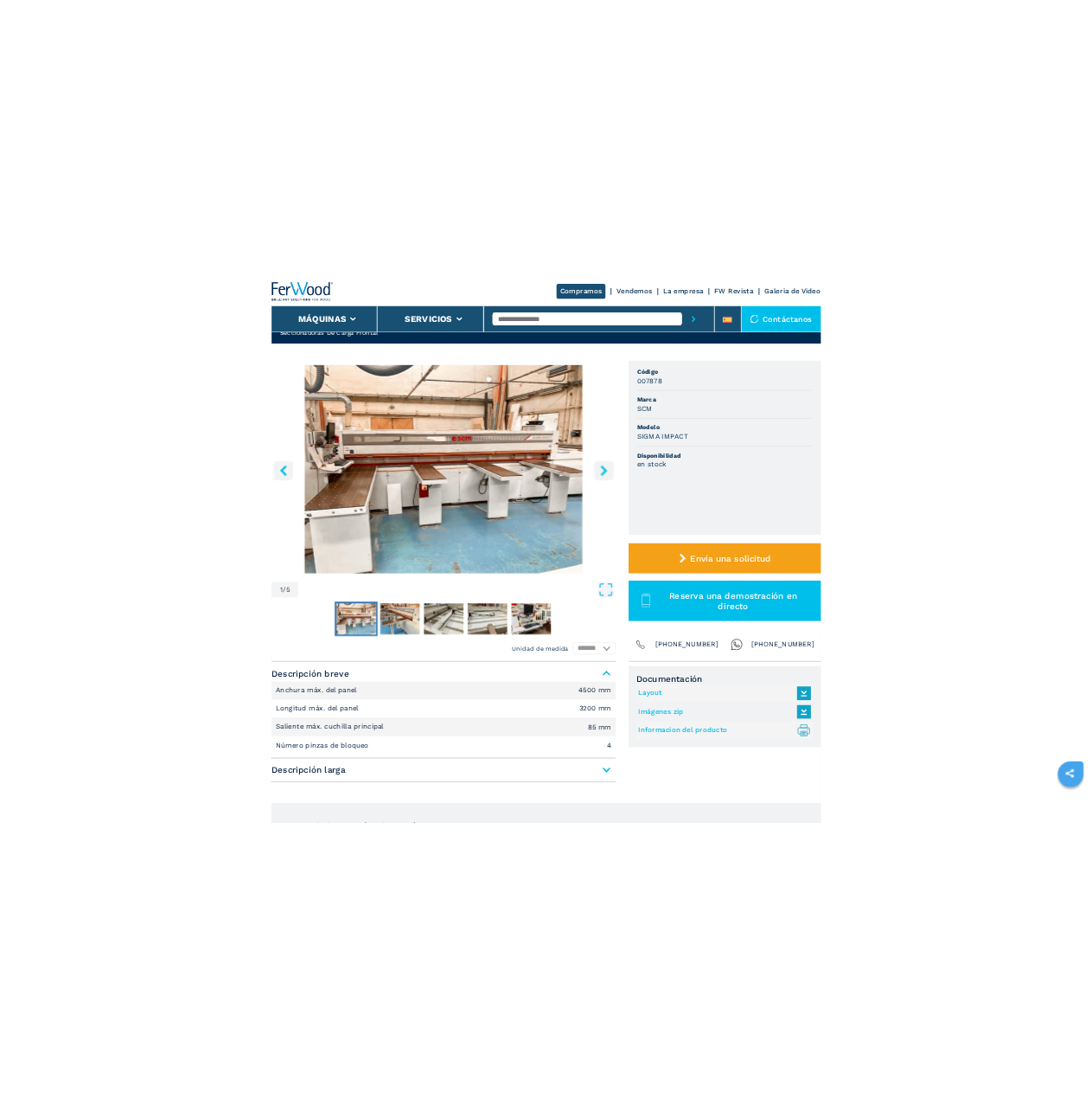
scroll to position [87, 0]
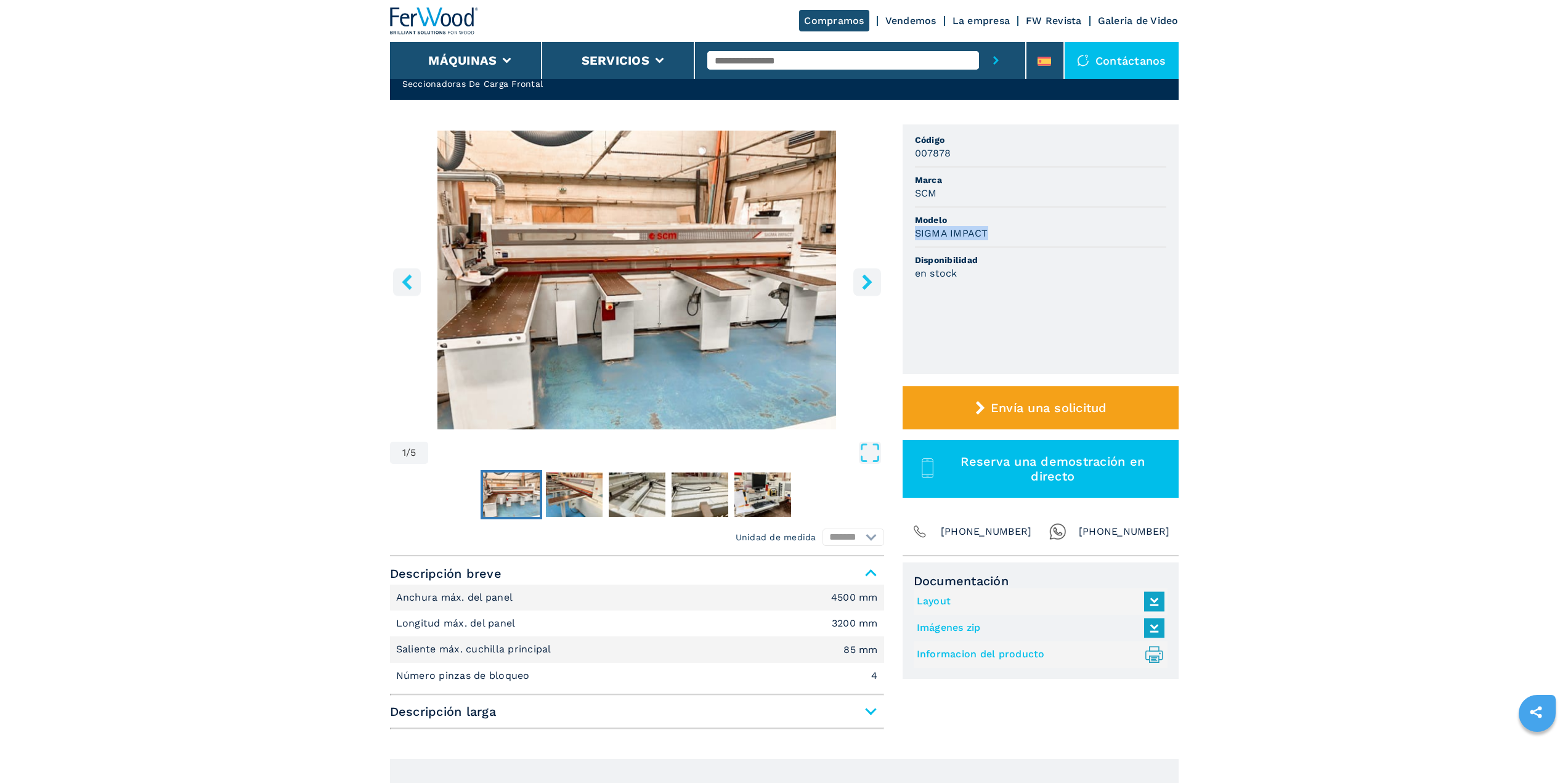
drag, startPoint x: 914, startPoint y: 232, endPoint x: 1009, endPoint y: 234, distance: 95.0
click at [1009, 234] on ul "Código 007878 Marca SCM Modelo SIGMA IMPACT Disponibilidad en stock" at bounding box center [1041, 248] width 276 height 249
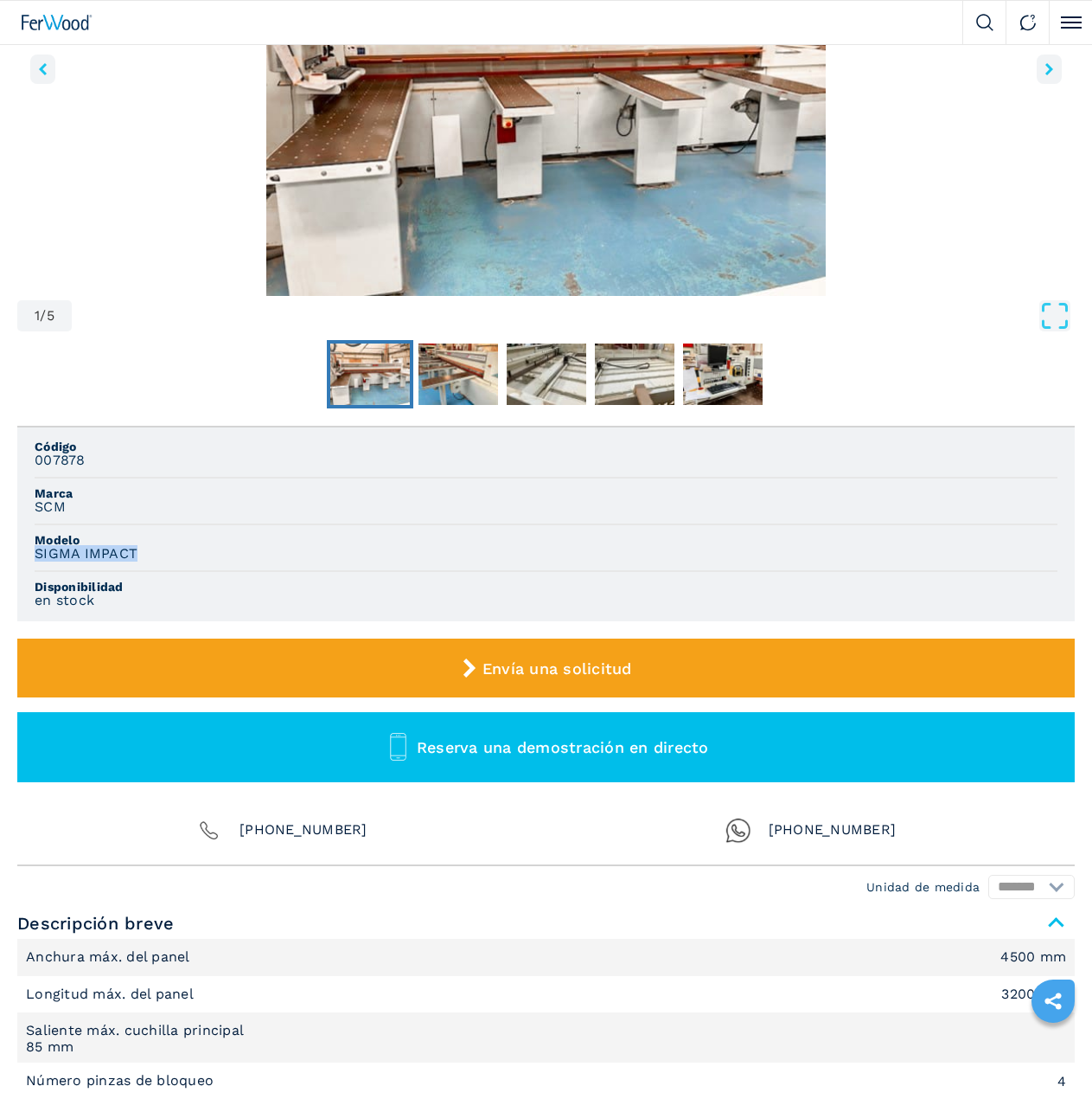
scroll to position [0, 0]
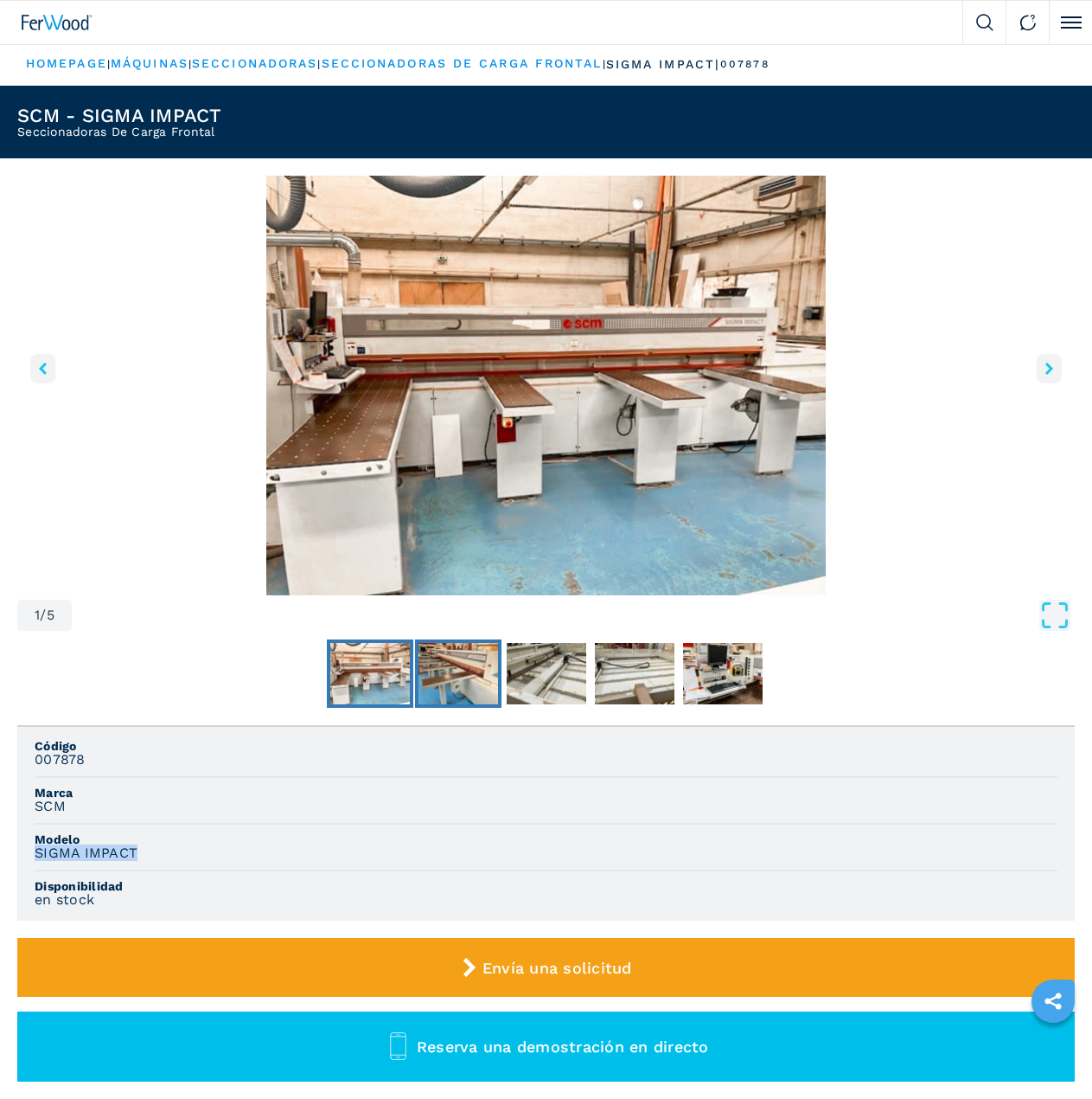
click at [463, 671] on img "Go to Slide 2" at bounding box center [458, 674] width 80 height 63
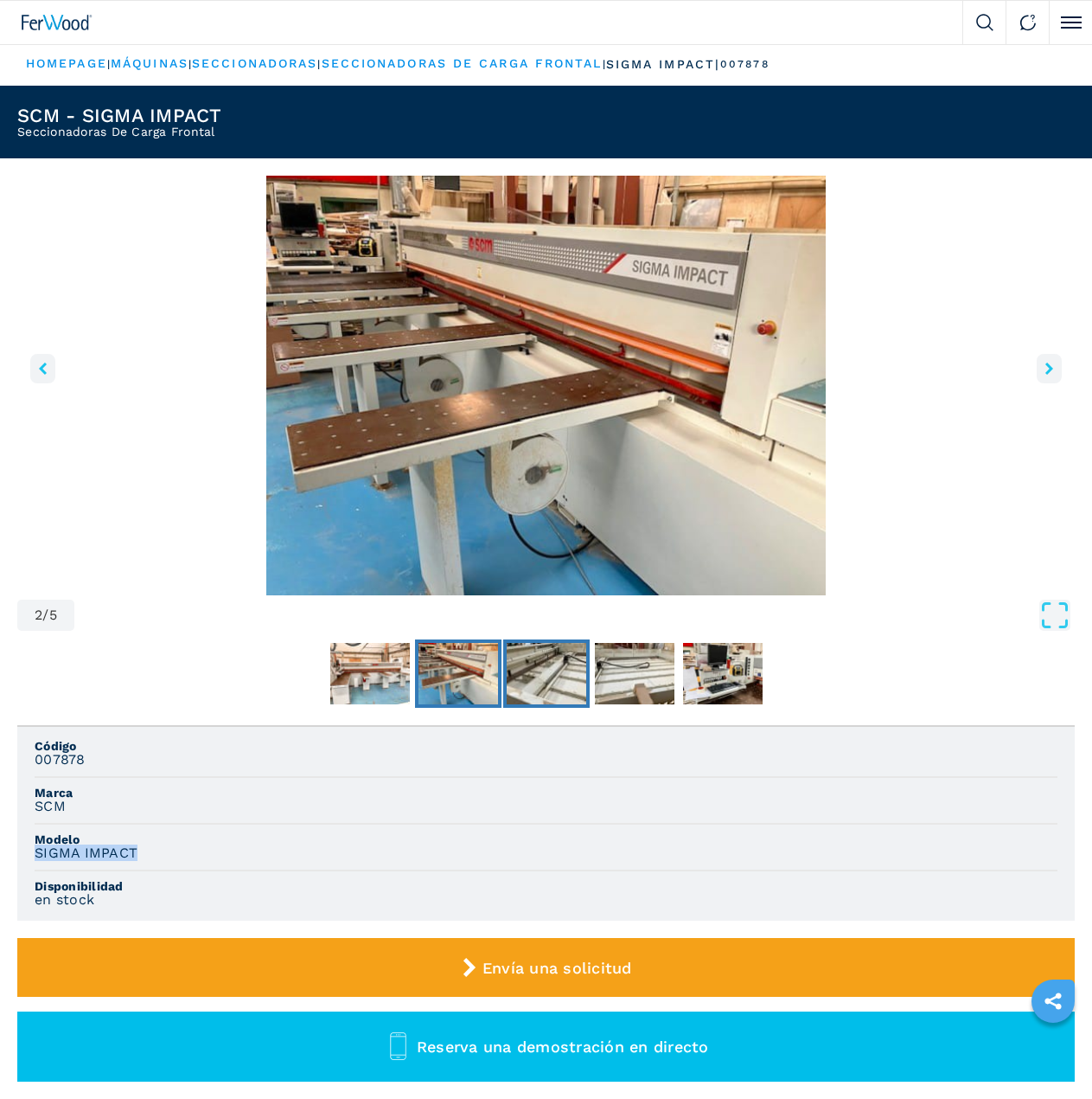
click at [535, 682] on img "Go to Slide 3" at bounding box center [546, 674] width 80 height 63
click at [548, 682] on img "Go to Slide 3" at bounding box center [546, 674] width 80 height 63
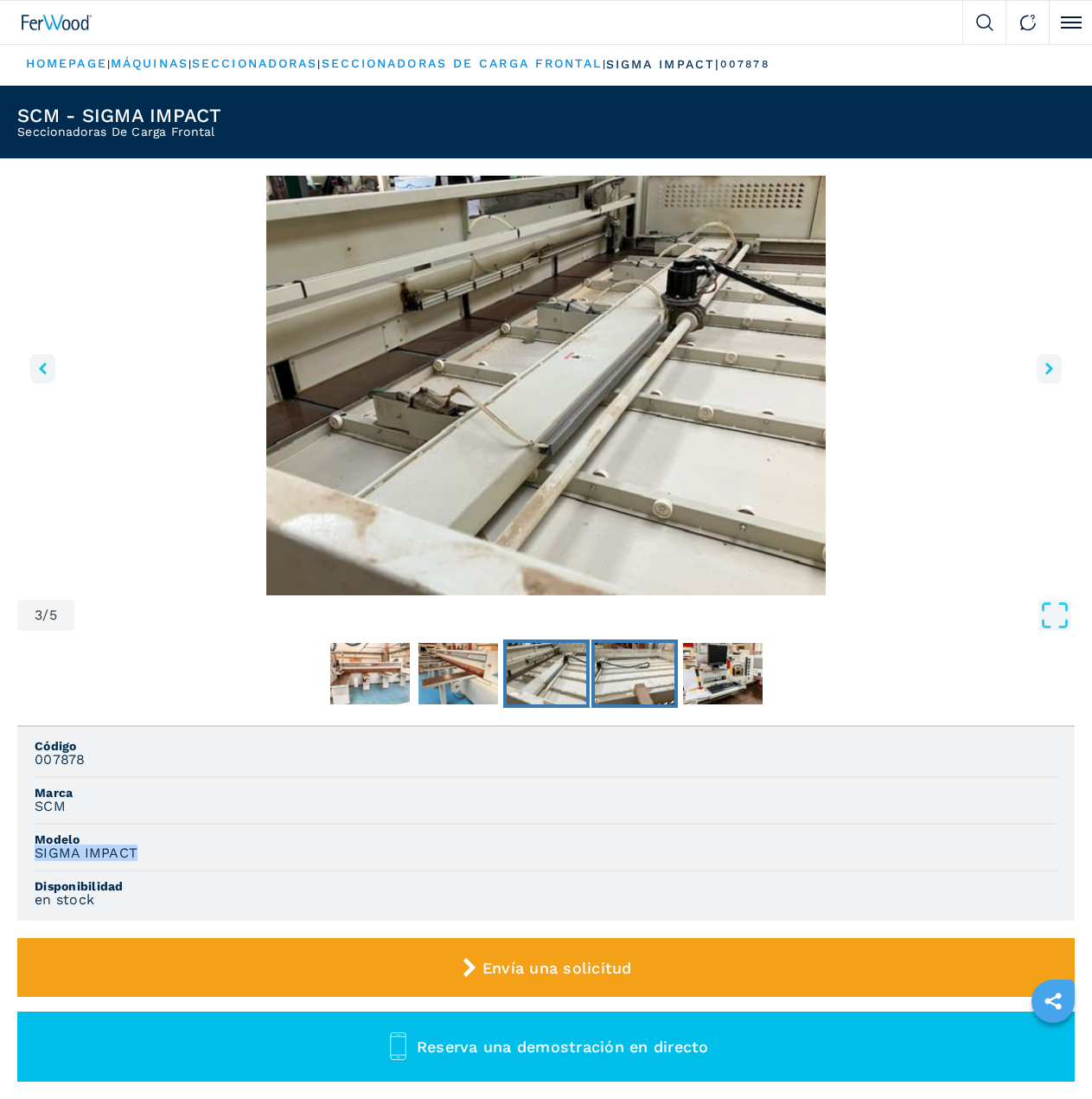
click at [630, 674] on img "Go to Slide 4" at bounding box center [634, 674] width 80 height 63
click at [637, 678] on img "Go to Slide 4" at bounding box center [634, 674] width 80 height 63
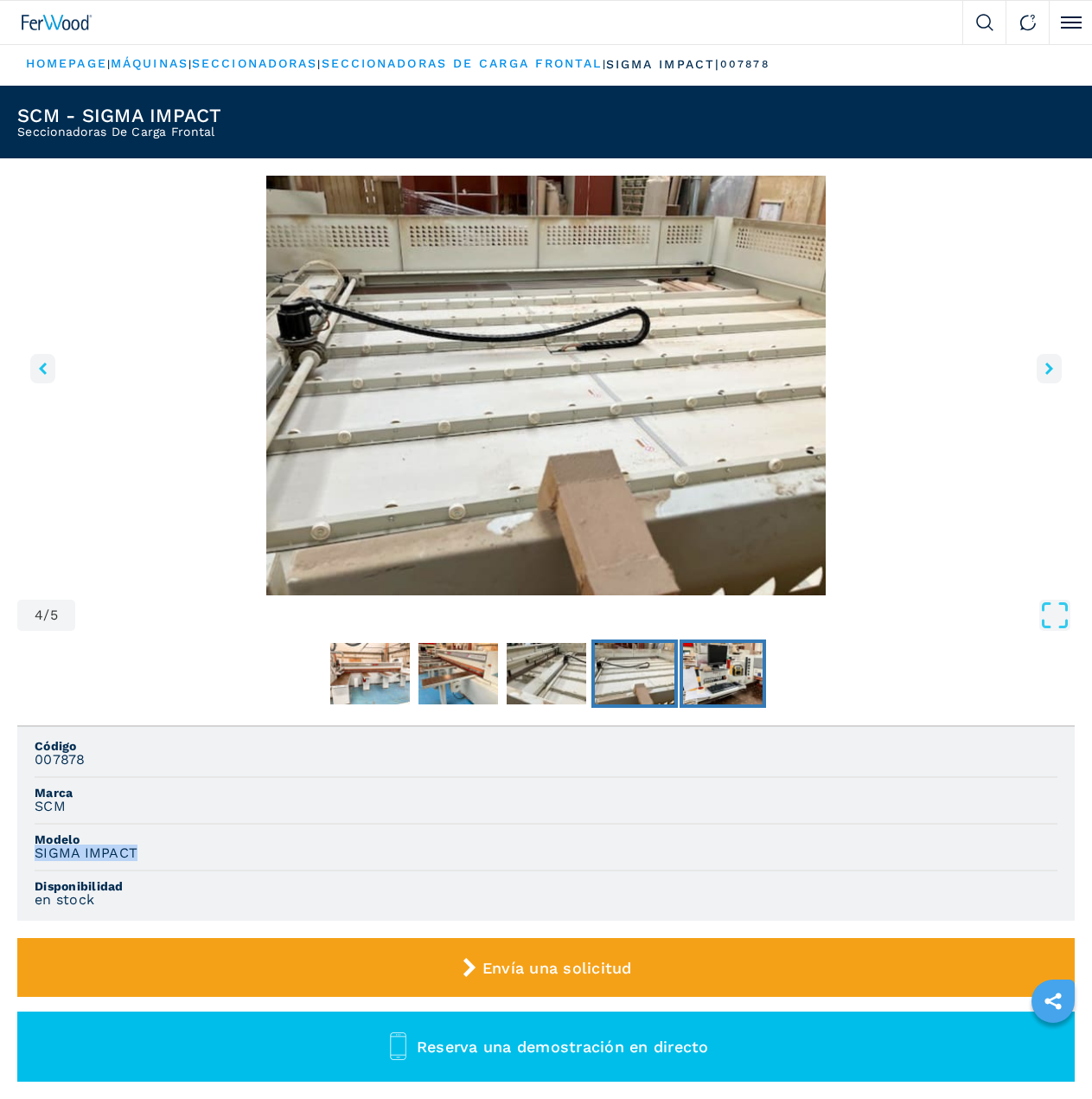
click at [723, 678] on img "Go to Slide 5" at bounding box center [723, 674] width 80 height 63
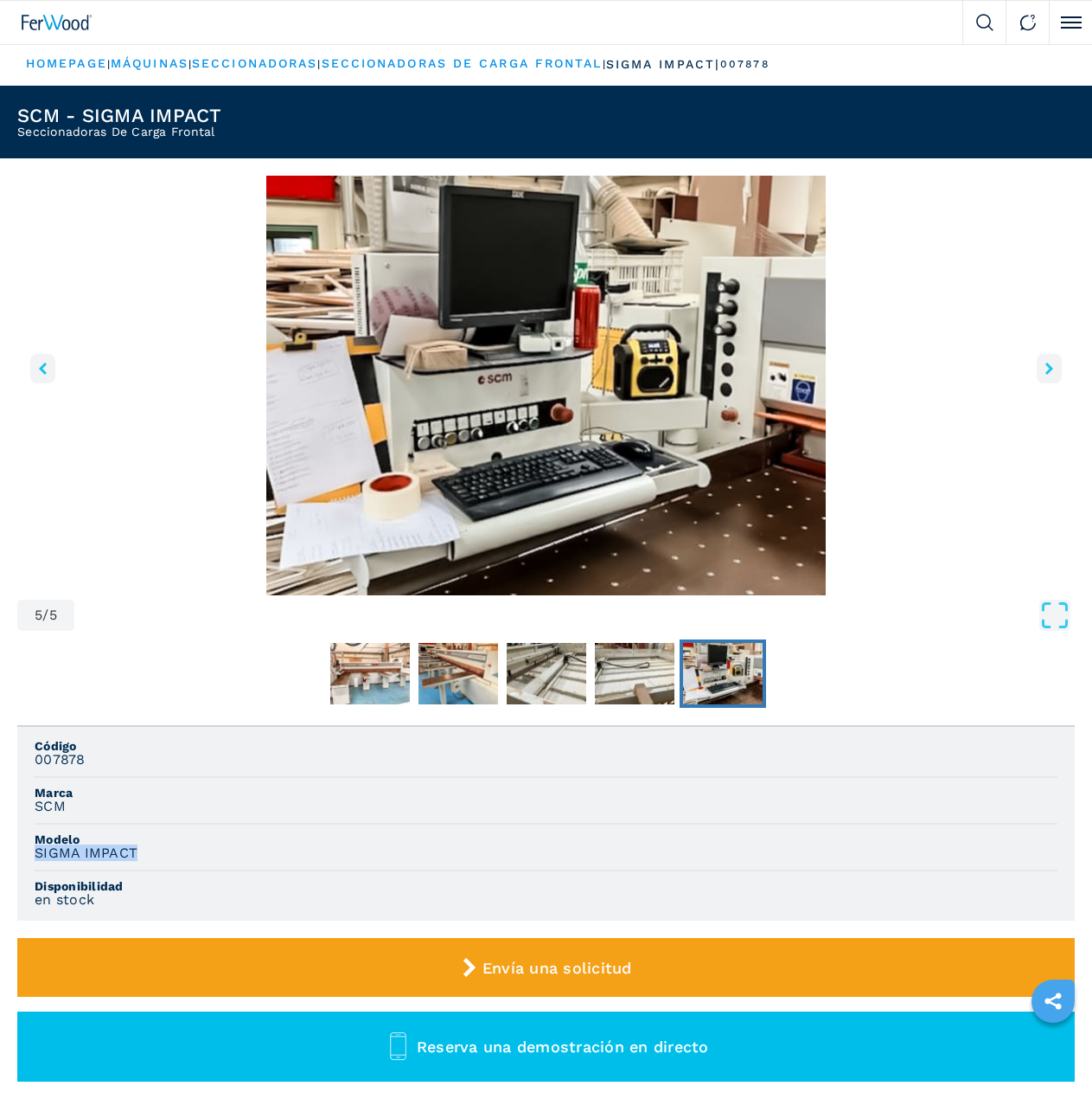
click at [44, 367] on icon "left-button" at bounding box center [42, 368] width 8 height 13
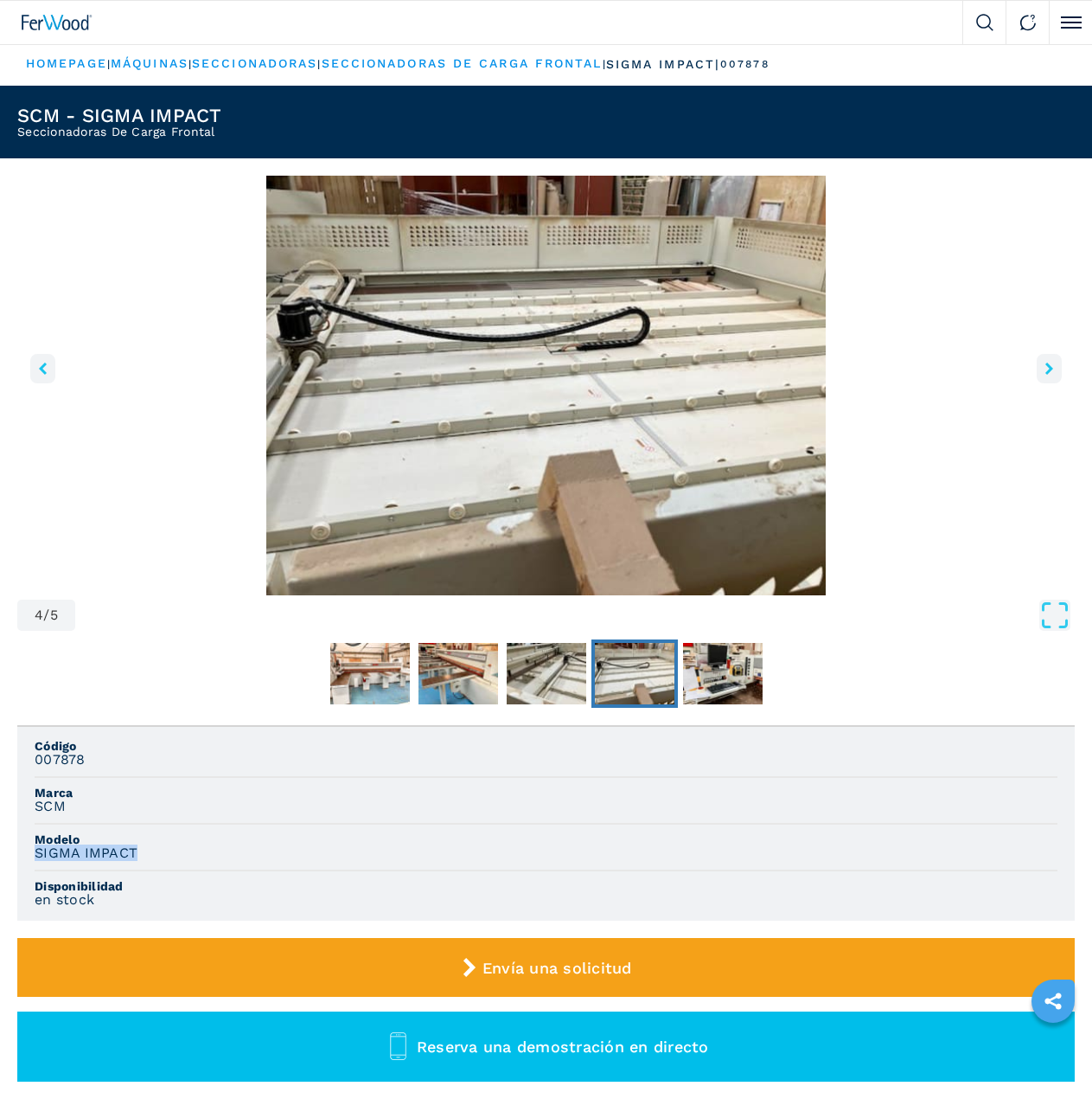
click at [44, 367] on icon "left-button" at bounding box center [42, 368] width 8 height 13
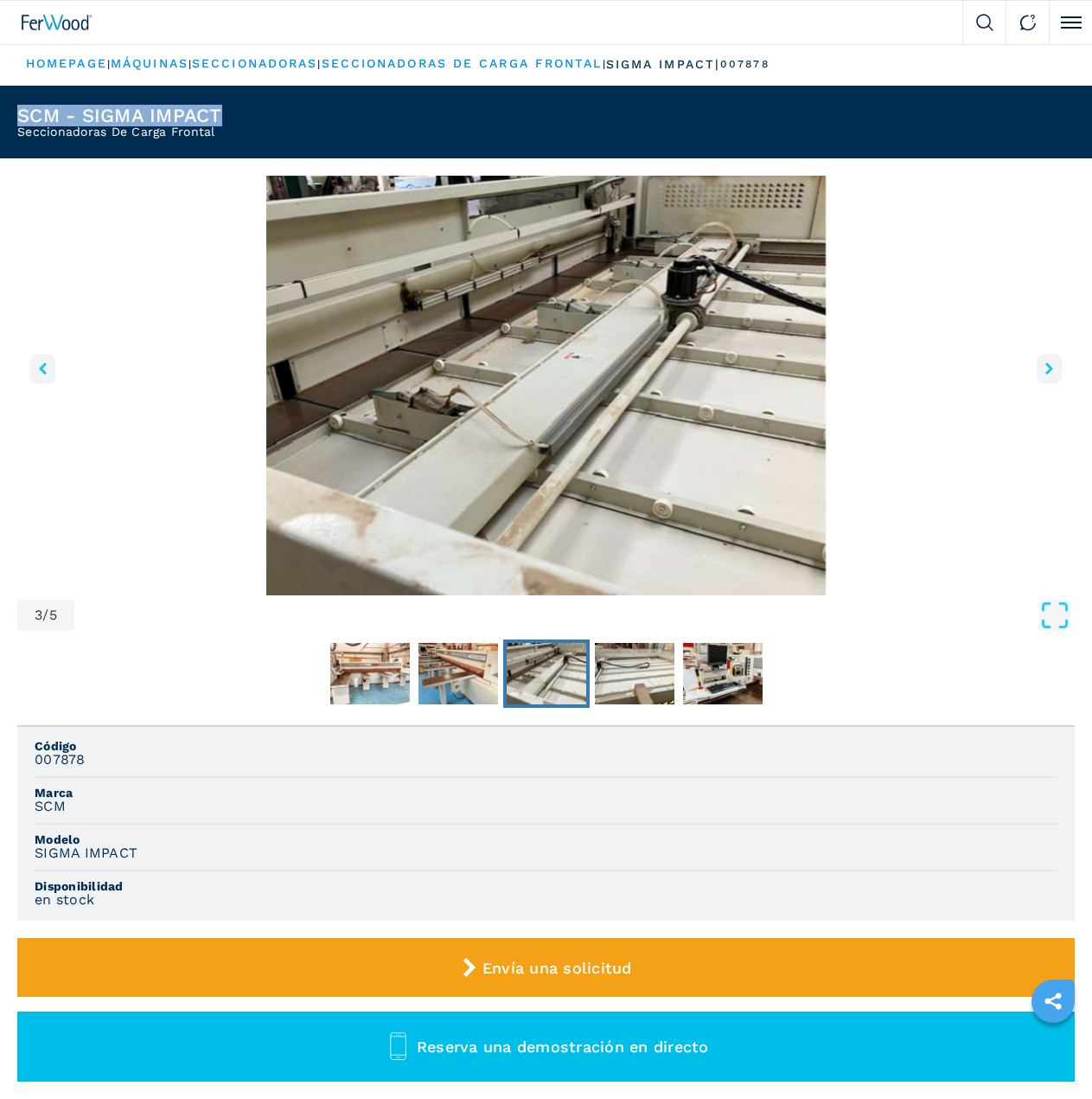
drag, startPoint x: 23, startPoint y: 111, endPoint x: 231, endPoint y: 114, distance: 208.0
click at [231, 114] on header "SCM - SIGMA IMPACT Seccionadoras De Carga Frontal" at bounding box center [546, 121] width 1092 height 72
drag, startPoint x: 15, startPoint y: 129, endPoint x: 223, endPoint y: 133, distance: 208.0
click at [223, 133] on header "SCM - SIGMA IMPACT Seccionadoras De Carga Frontal" at bounding box center [546, 121] width 1092 height 72
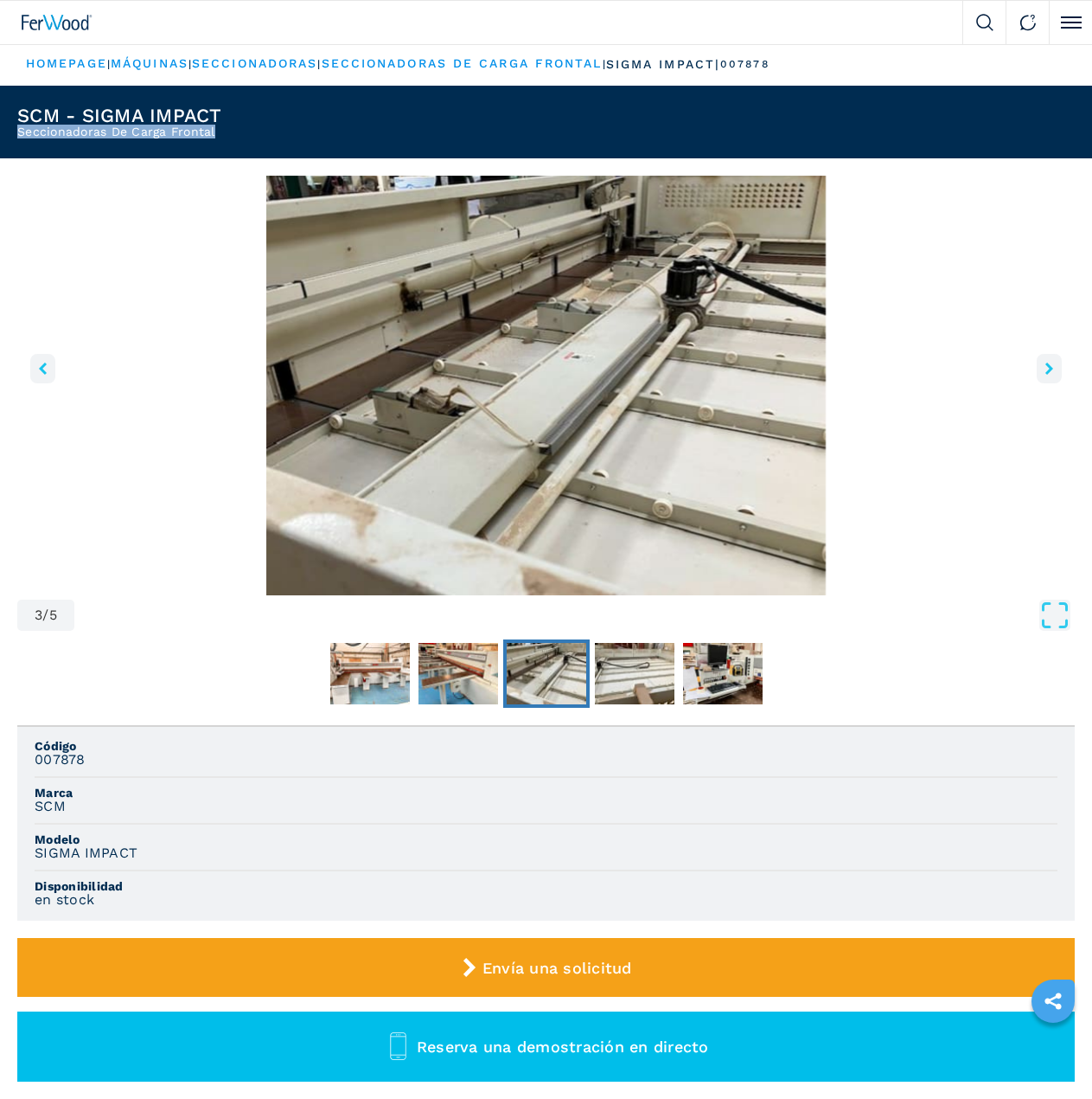
click at [223, 133] on header "SCM - SIGMA IMPACT Seccionadoras De Carga Frontal" at bounding box center [546, 121] width 1092 height 72
click at [1059, 375] on button "right-button" at bounding box center [1050, 368] width 25 height 30
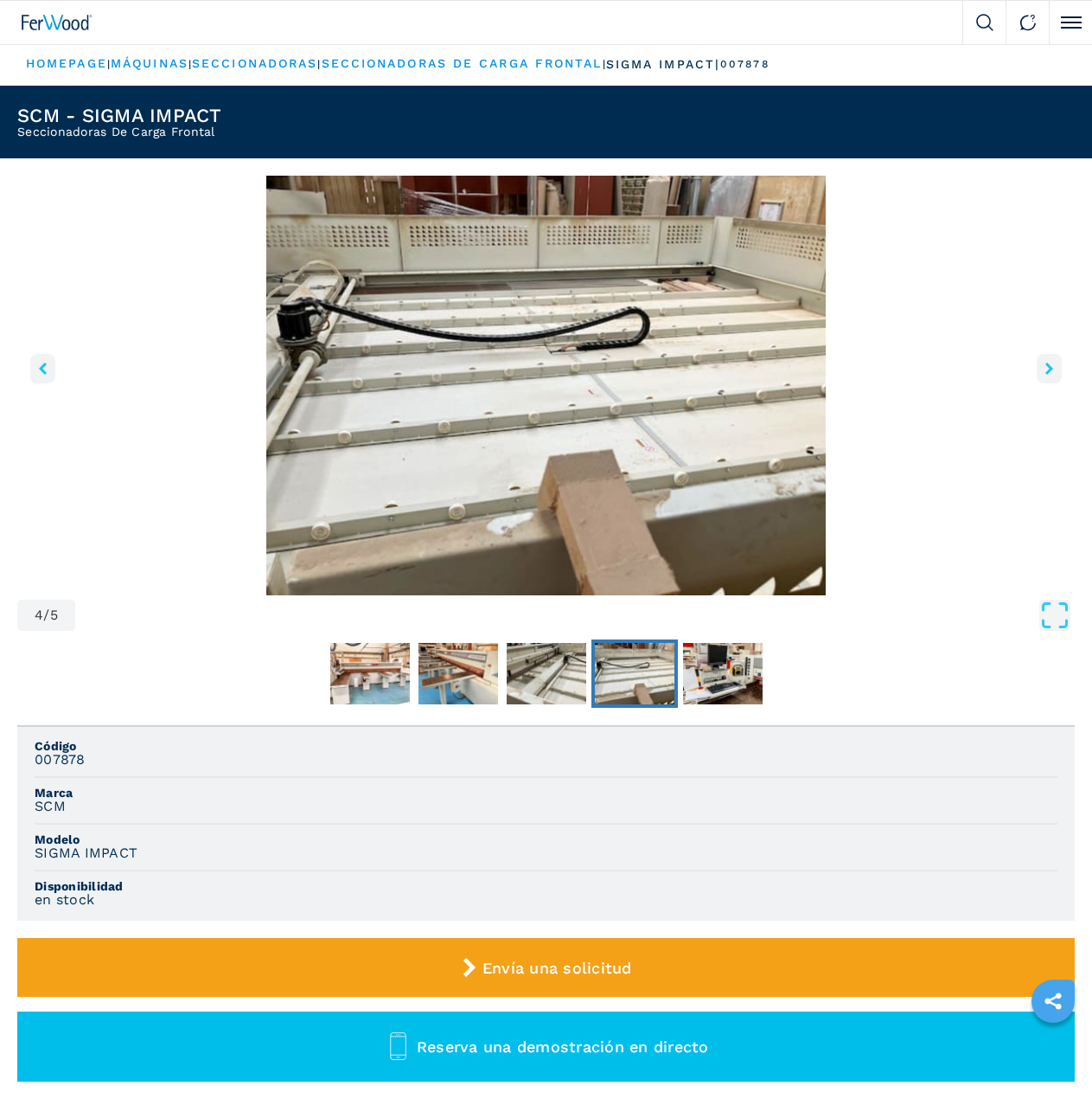
click at [1054, 374] on button "right-button" at bounding box center [1050, 368] width 25 height 30
click at [1051, 374] on icon "right-button" at bounding box center [1050, 368] width 8 height 13
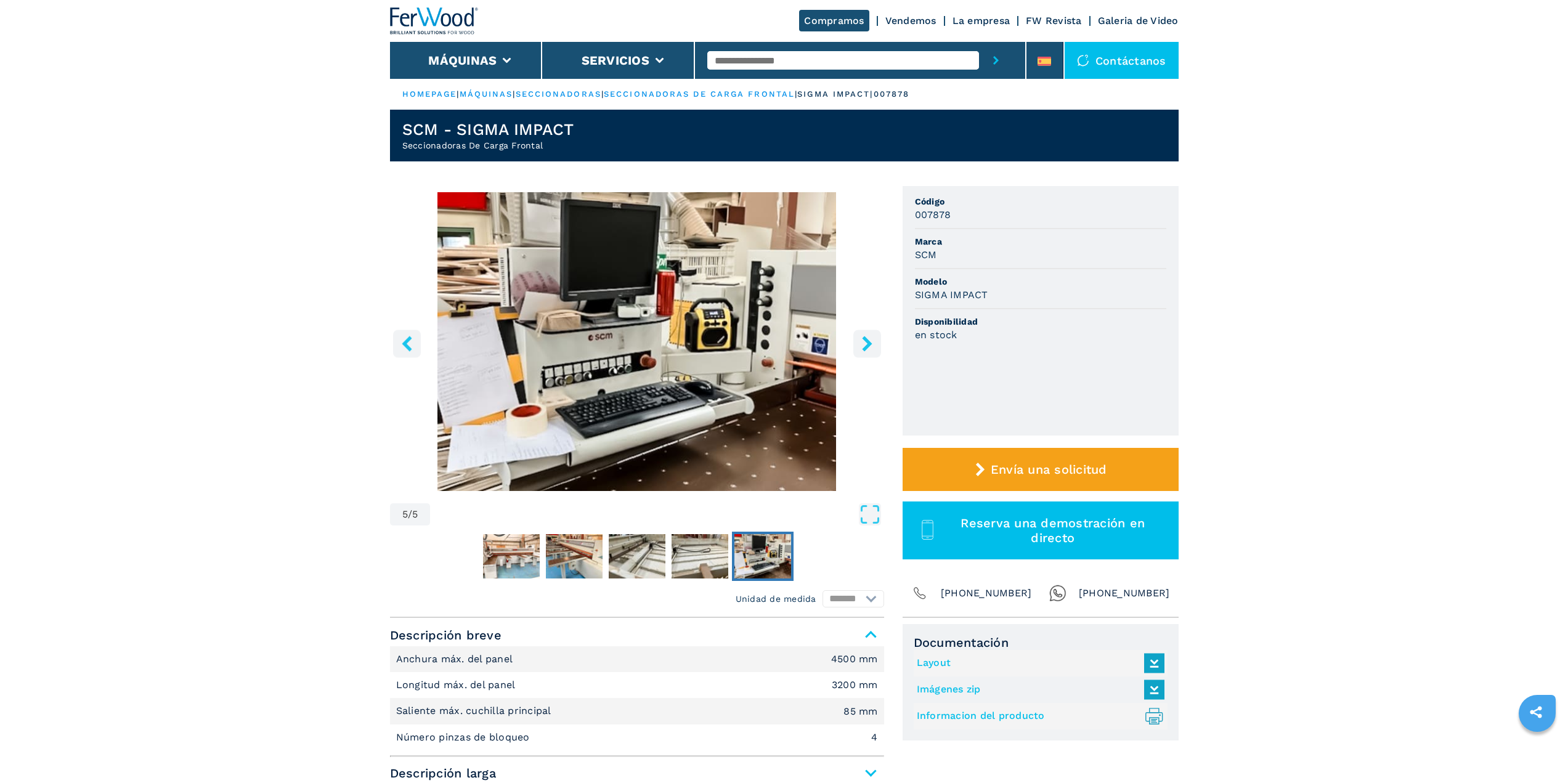
click at [867, 348] on icon "right-button" at bounding box center [867, 343] width 10 height 15
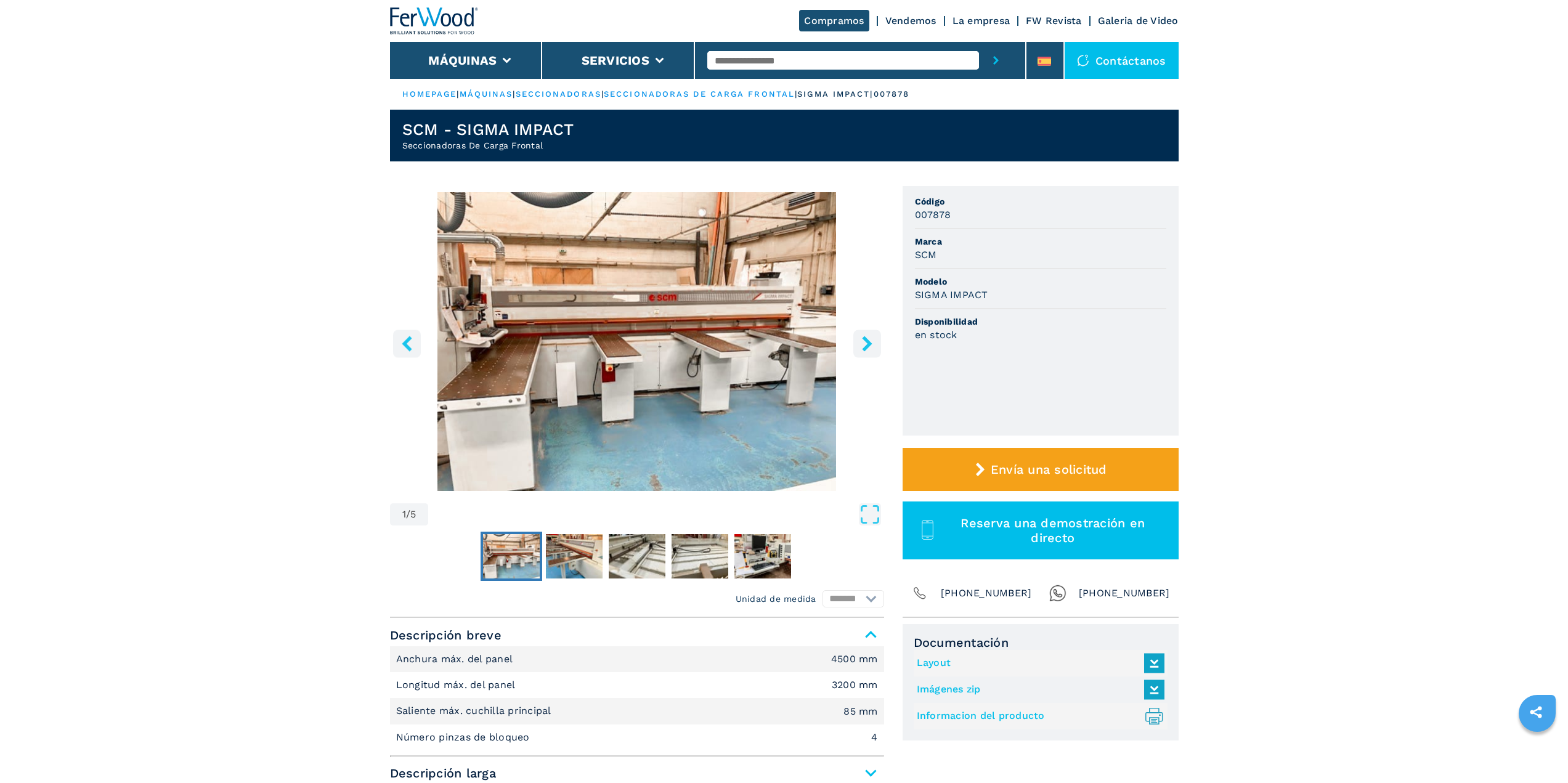
click at [868, 348] on icon "right-button" at bounding box center [867, 343] width 15 height 15
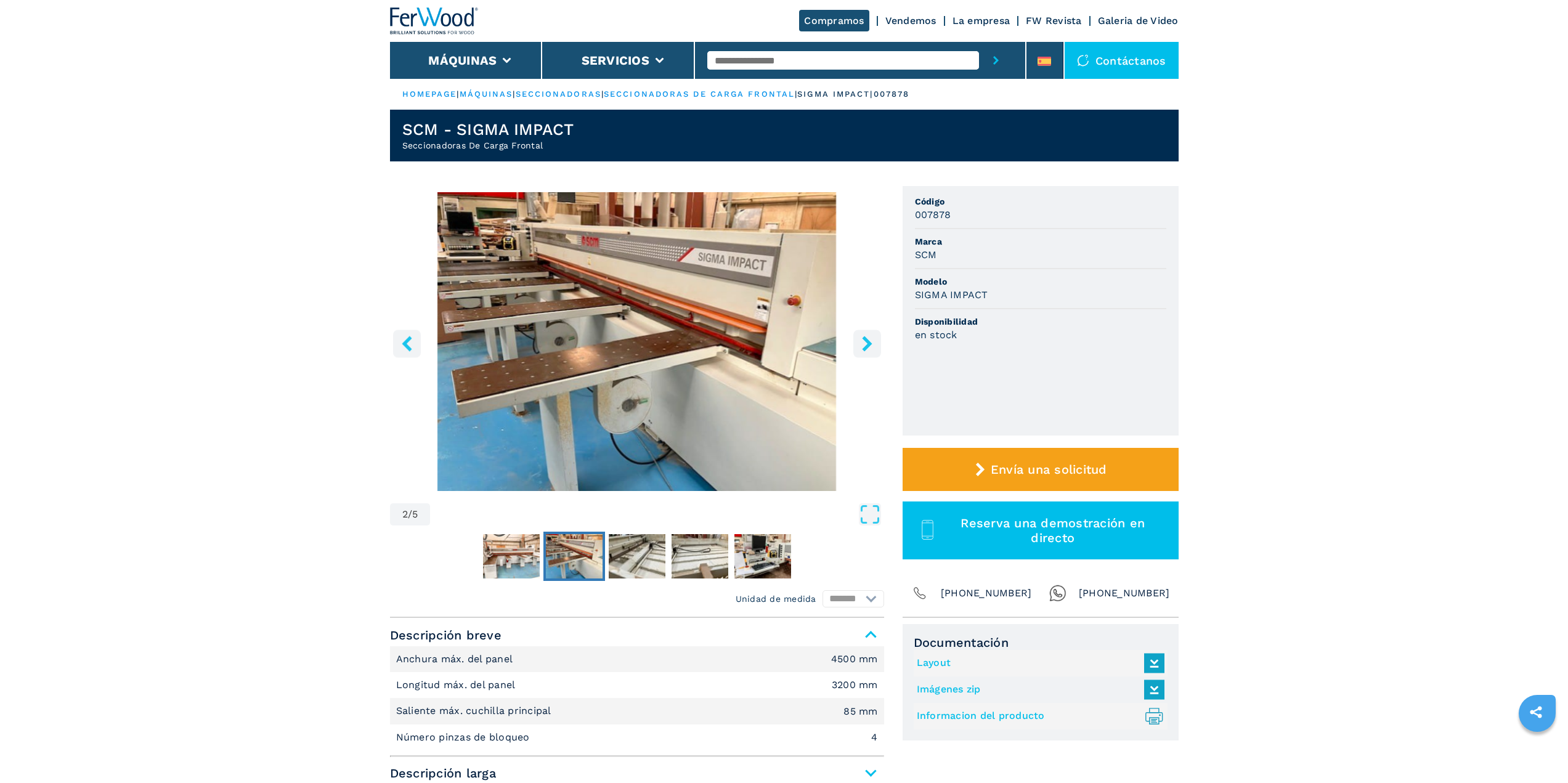
click at [408, 334] on button "left-button" at bounding box center [407, 343] width 27 height 27
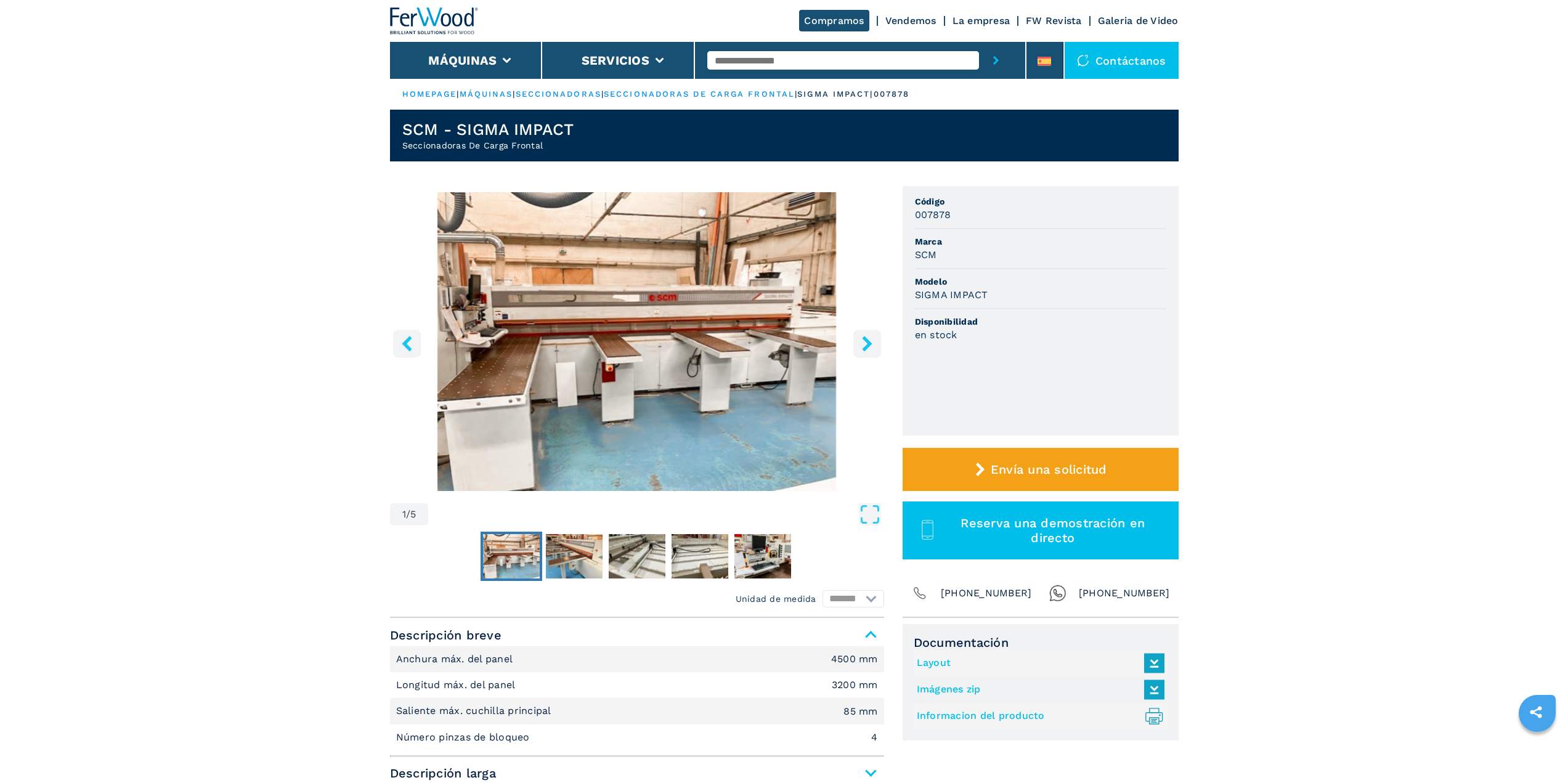
click at [408, 334] on button "left-button" at bounding box center [407, 343] width 27 height 27
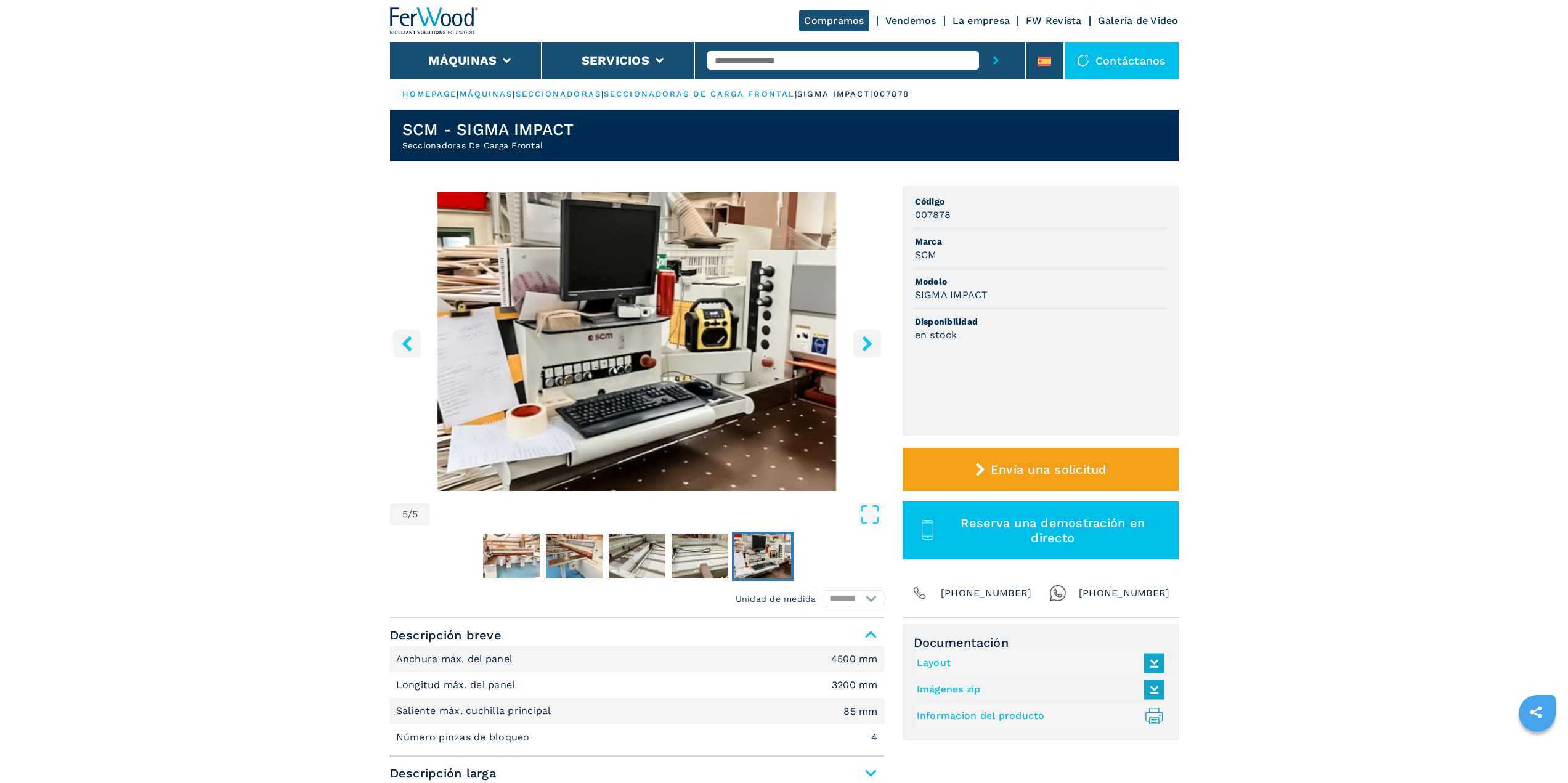
click at [417, 351] on button "left-button" at bounding box center [407, 343] width 27 height 27
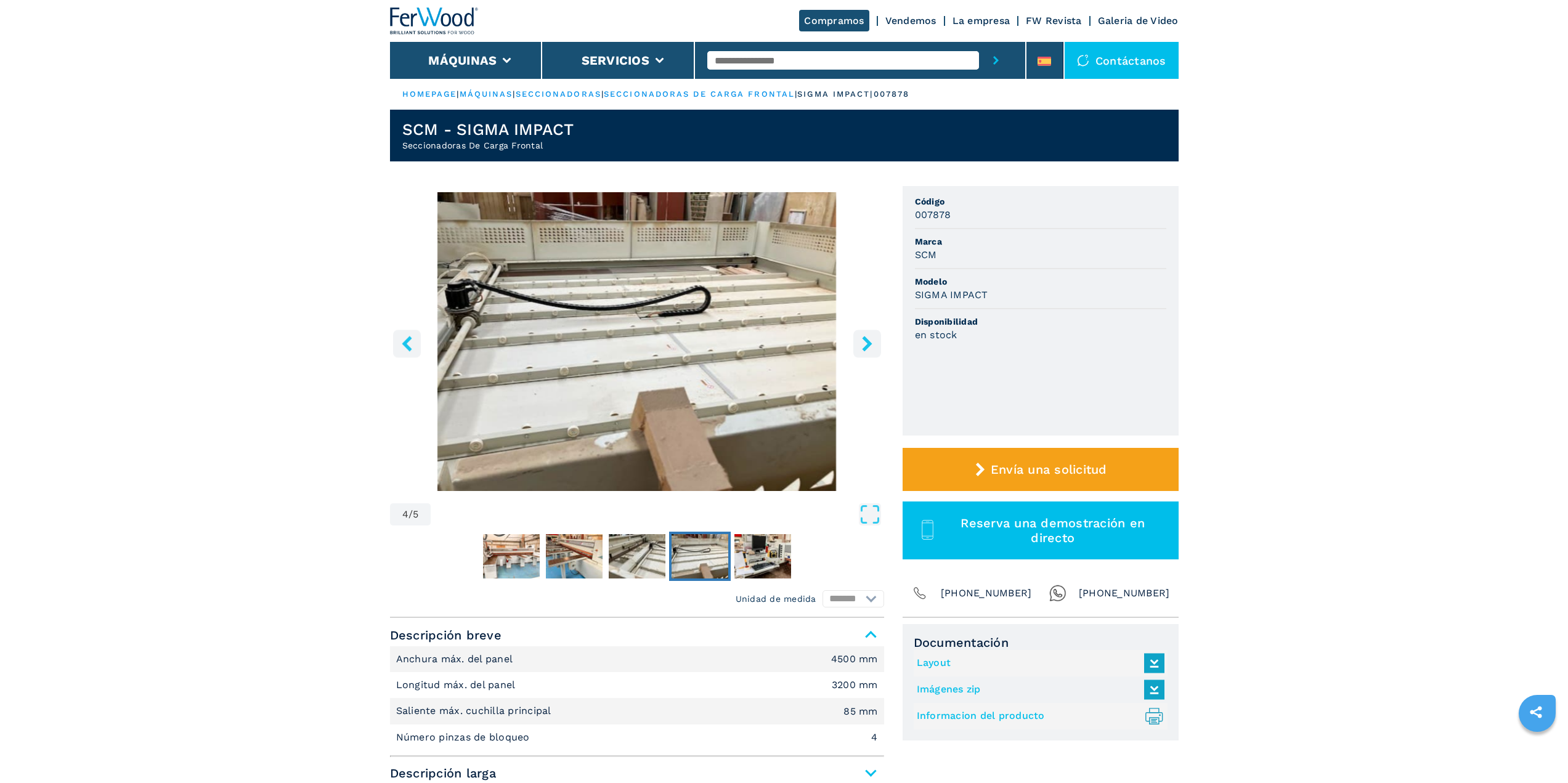
click at [417, 351] on button "left-button" at bounding box center [407, 343] width 27 height 27
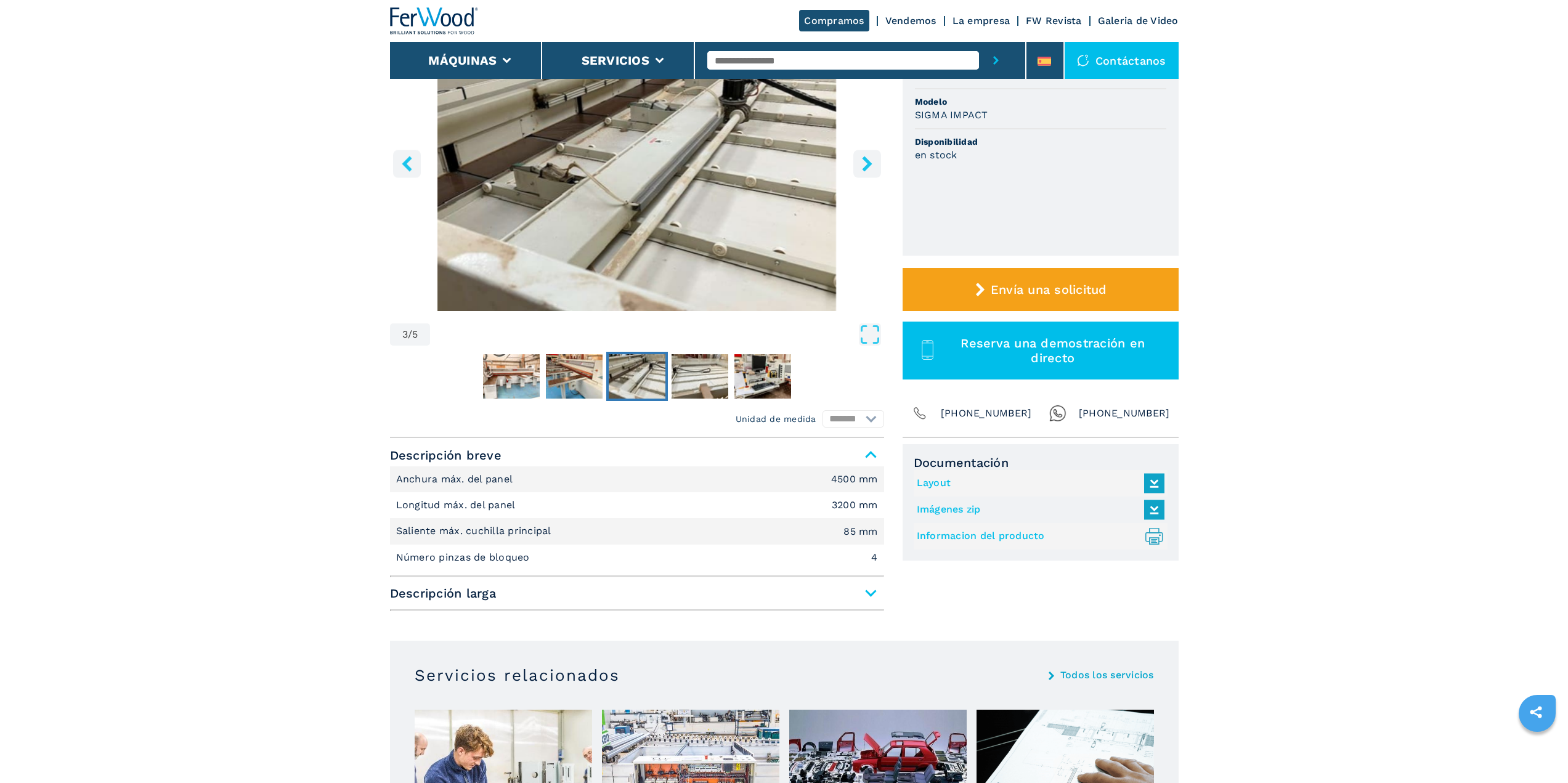
scroll to position [431, 0]
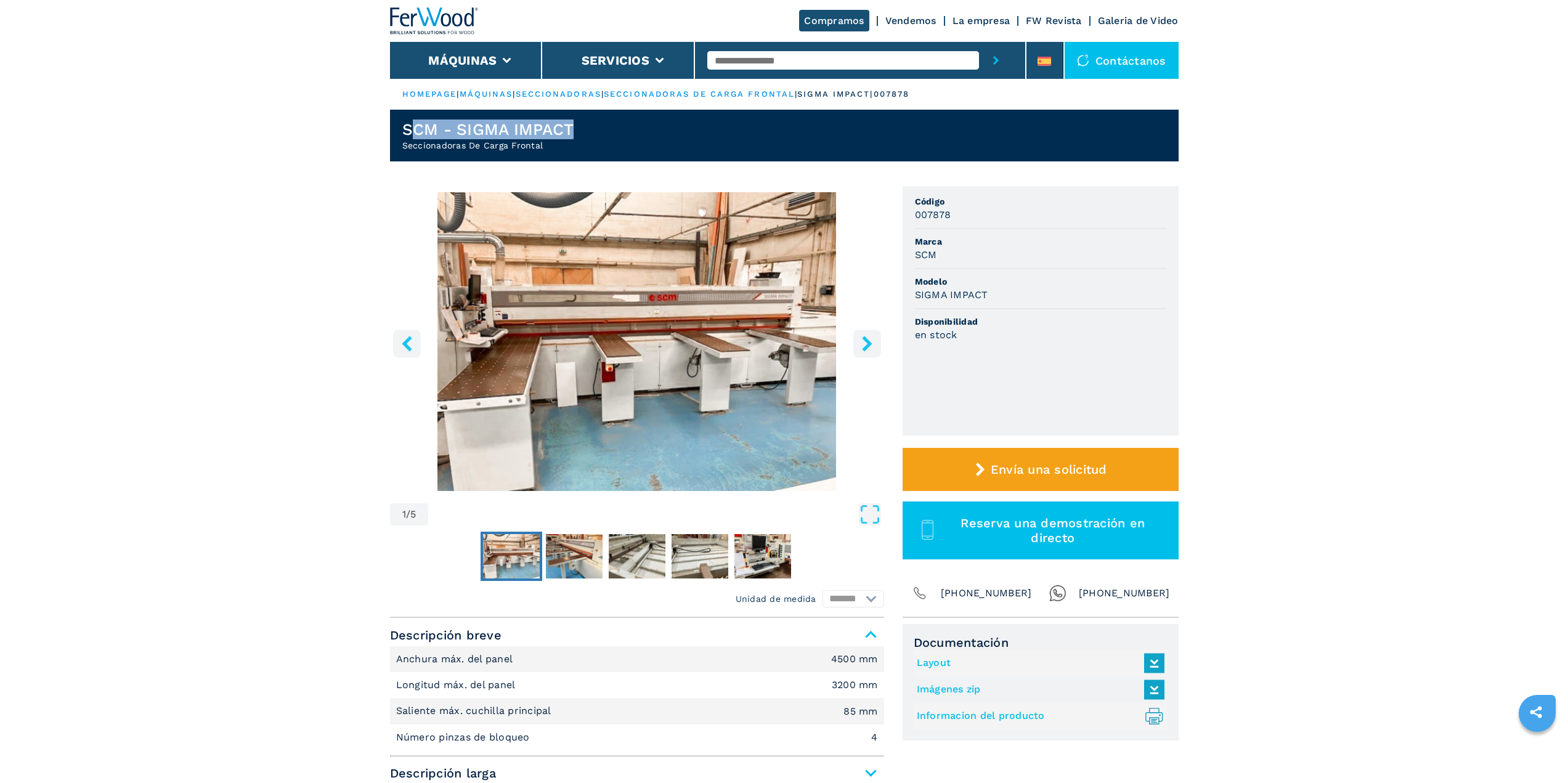
drag, startPoint x: 411, startPoint y: 126, endPoint x: 613, endPoint y: 135, distance: 202.2
click at [613, 135] on header "SCM - SIGMA IMPACT Seccionadoras De Carga Frontal" at bounding box center [784, 135] width 789 height 51
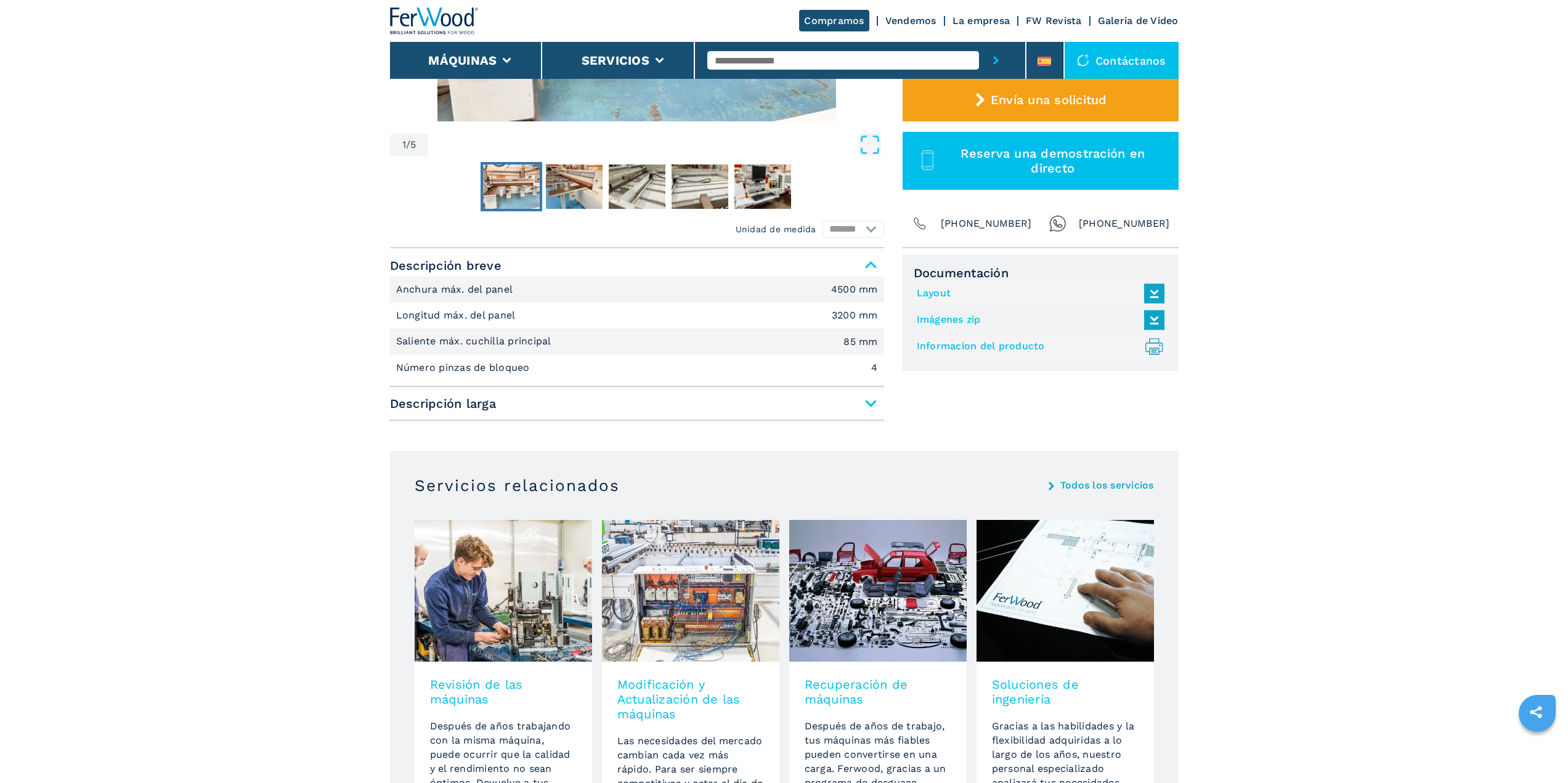
click at [864, 402] on span "Descripción larga" at bounding box center [637, 404] width 494 height 22
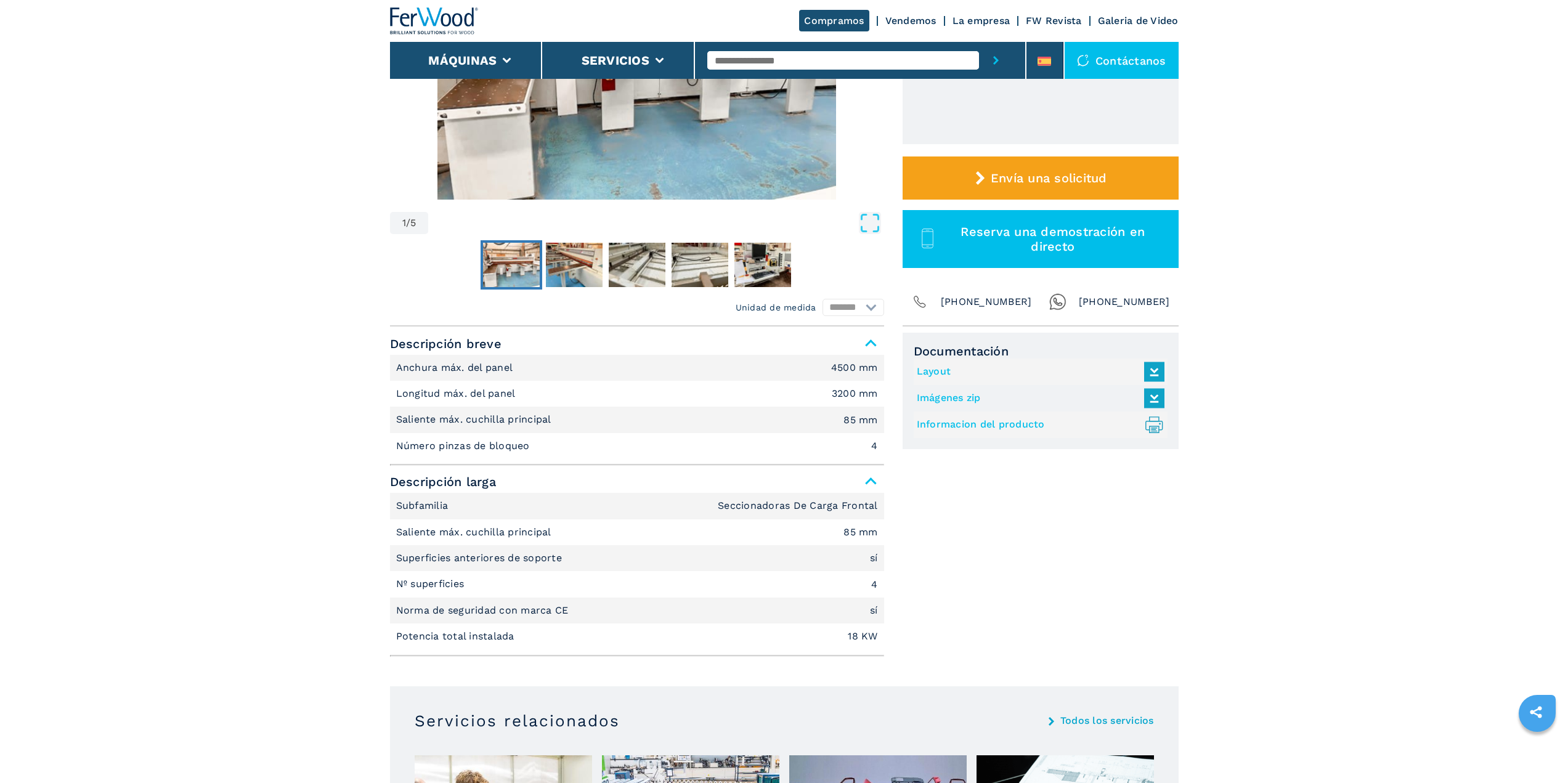
scroll to position [185, 0]
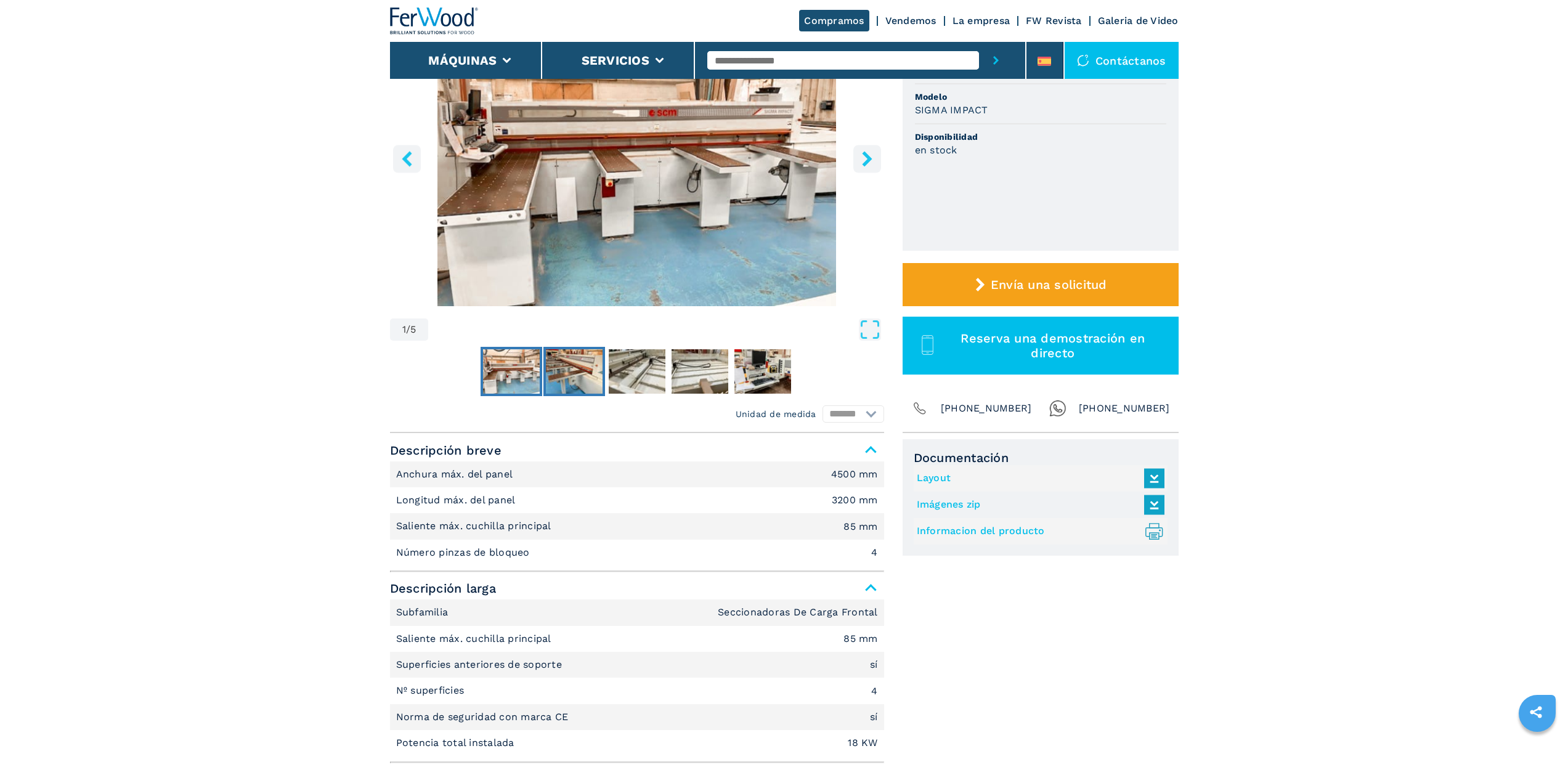
click at [571, 375] on img "Go to Slide 2" at bounding box center [574, 371] width 57 height 45
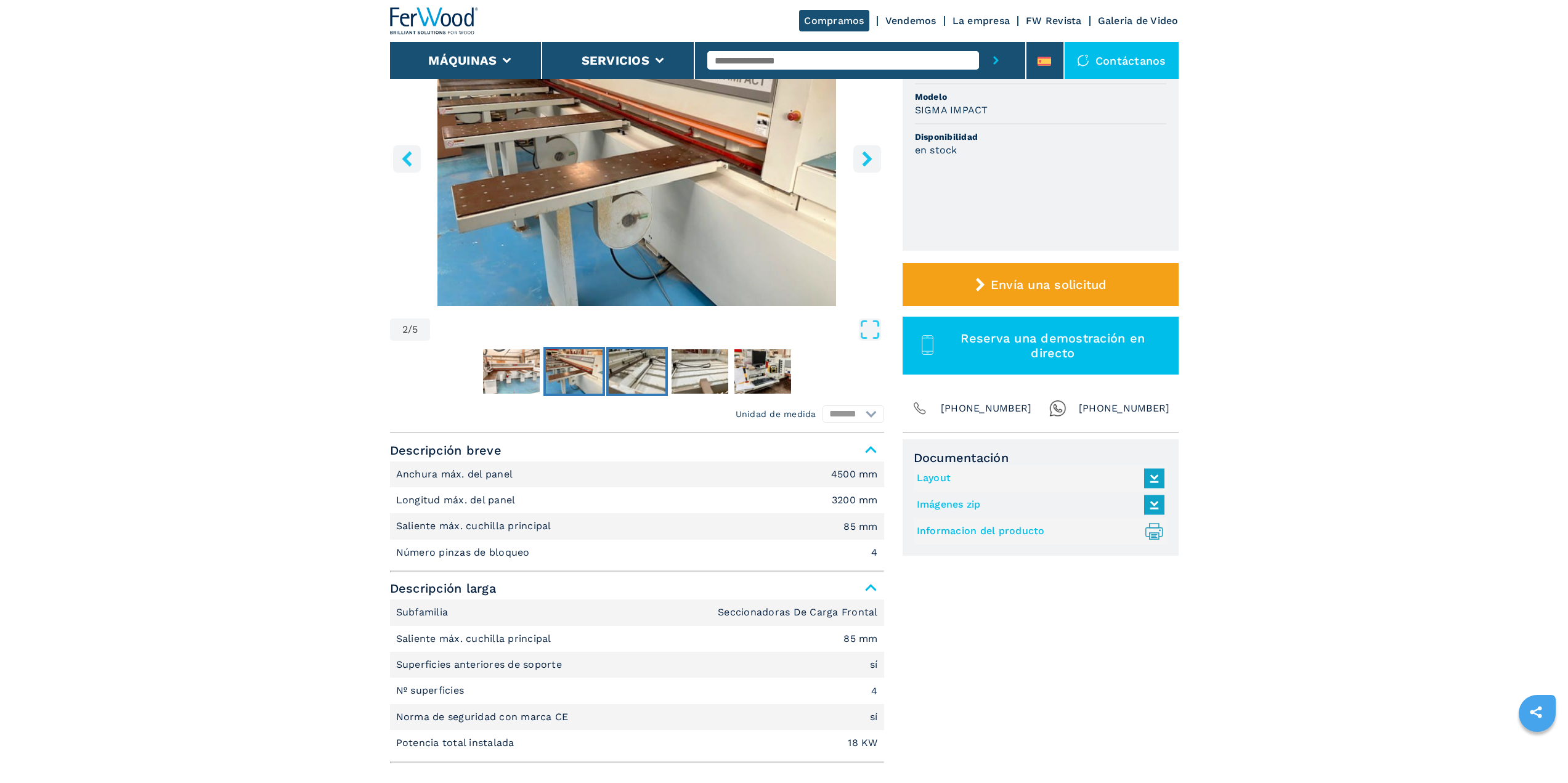
click at [626, 364] on img "Go to Slide 3" at bounding box center [637, 371] width 57 height 45
click at [692, 364] on img "Go to Slide 4" at bounding box center [700, 371] width 57 height 45
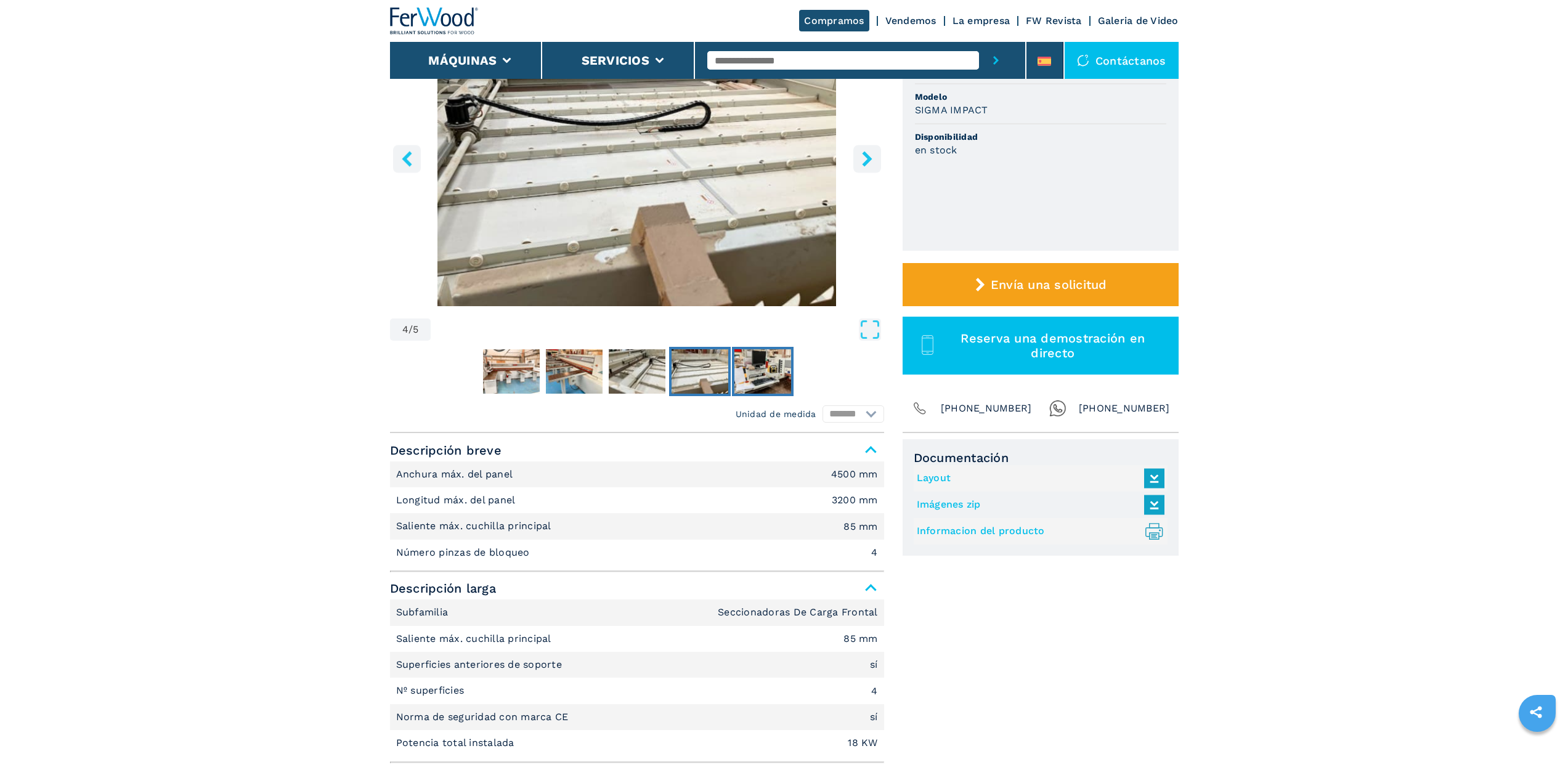
click at [757, 372] on img "Go to Slide 5" at bounding box center [763, 371] width 57 height 45
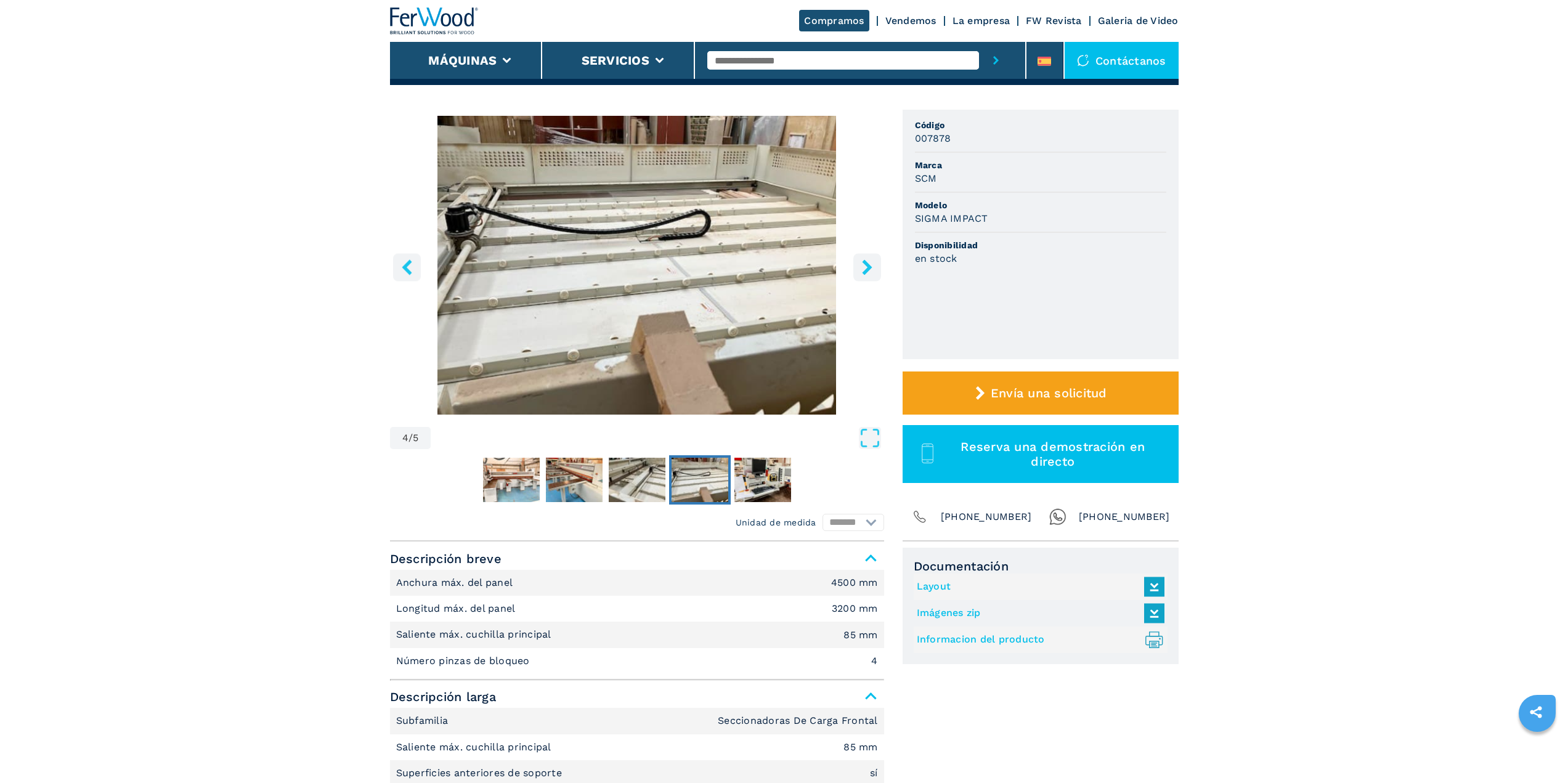
scroll to position [0, 0]
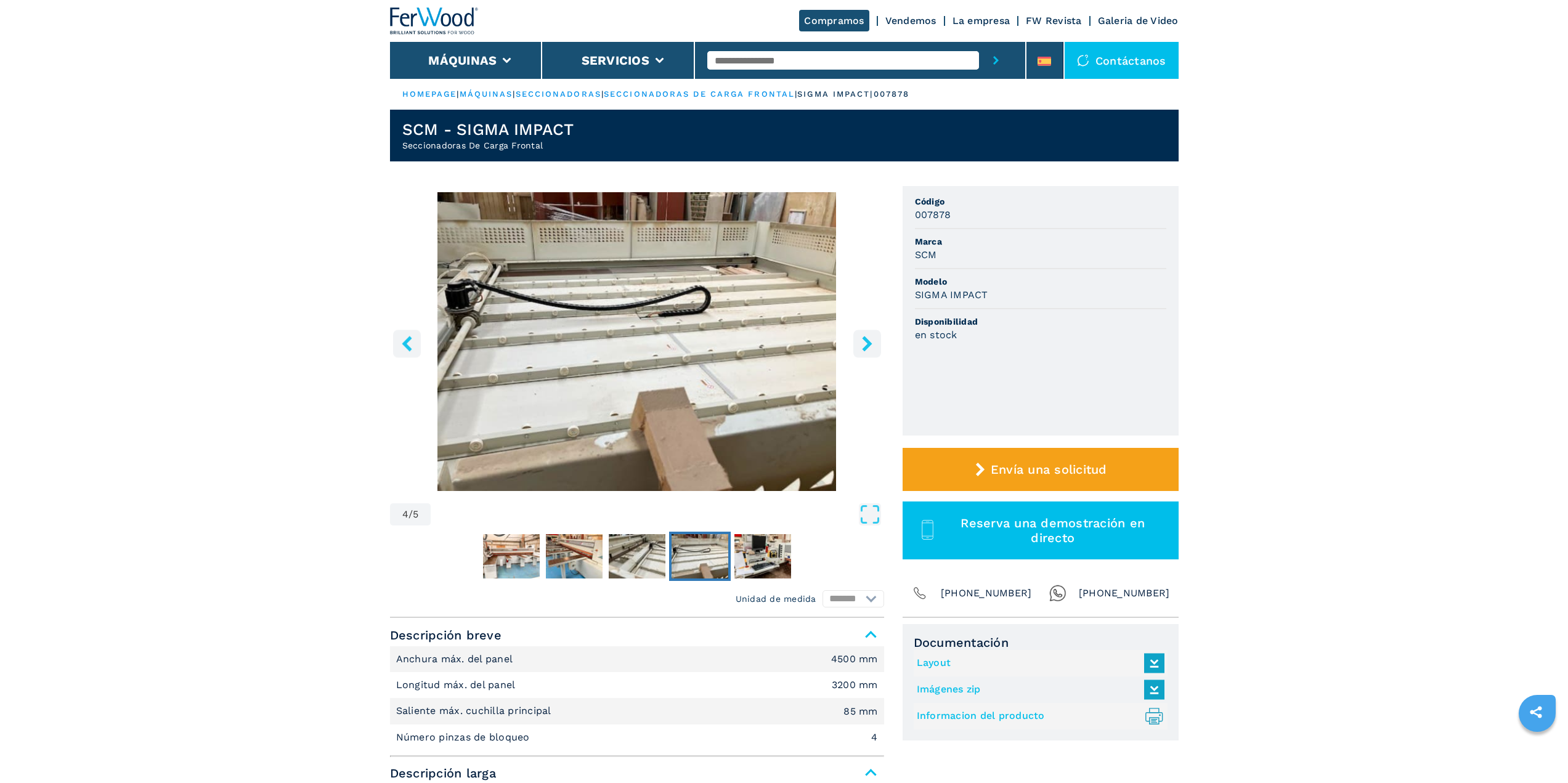
click at [869, 341] on icon "right-button" at bounding box center [867, 343] width 10 height 15
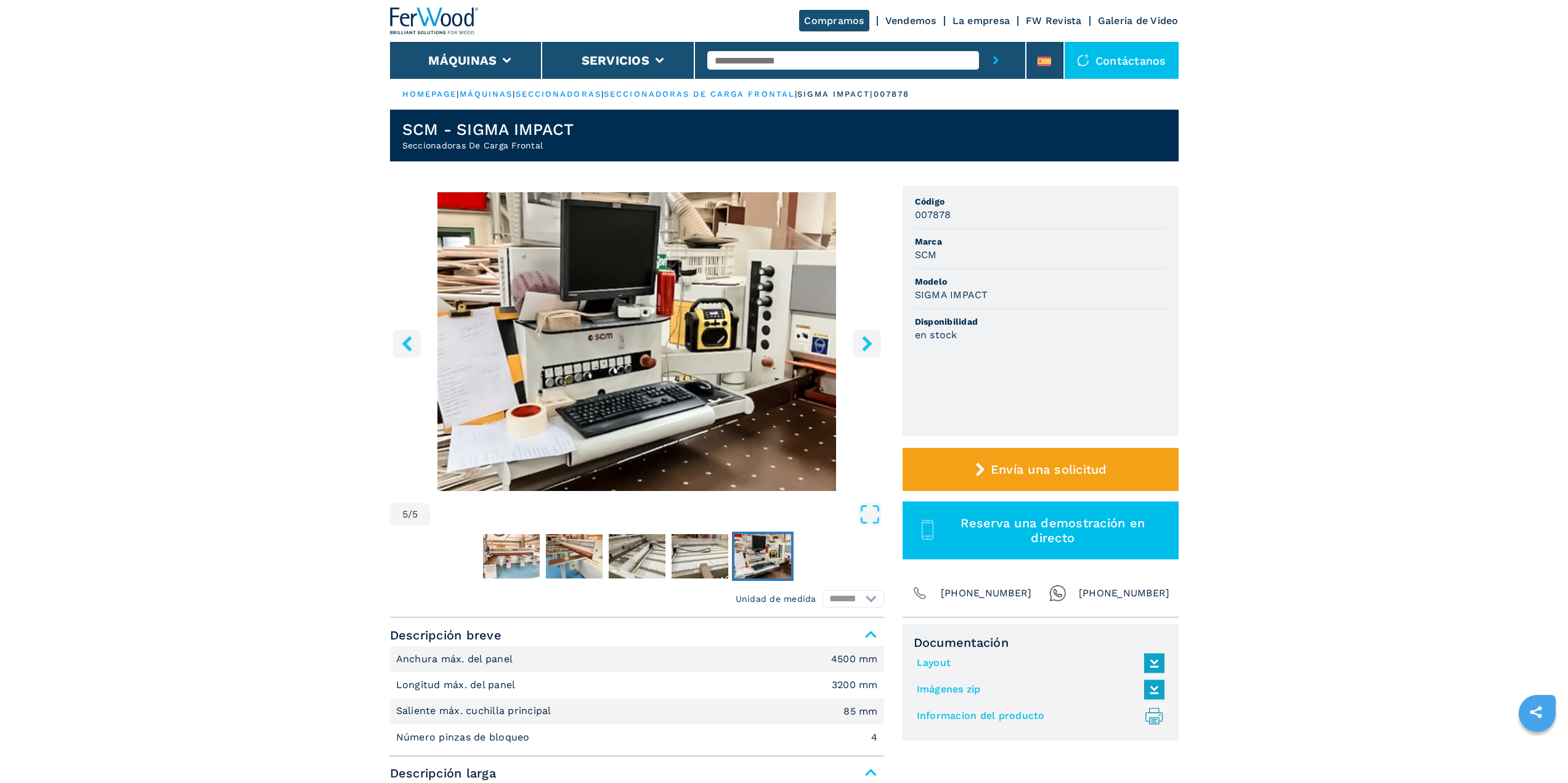
click at [868, 341] on icon "right-button" at bounding box center [867, 343] width 10 height 15
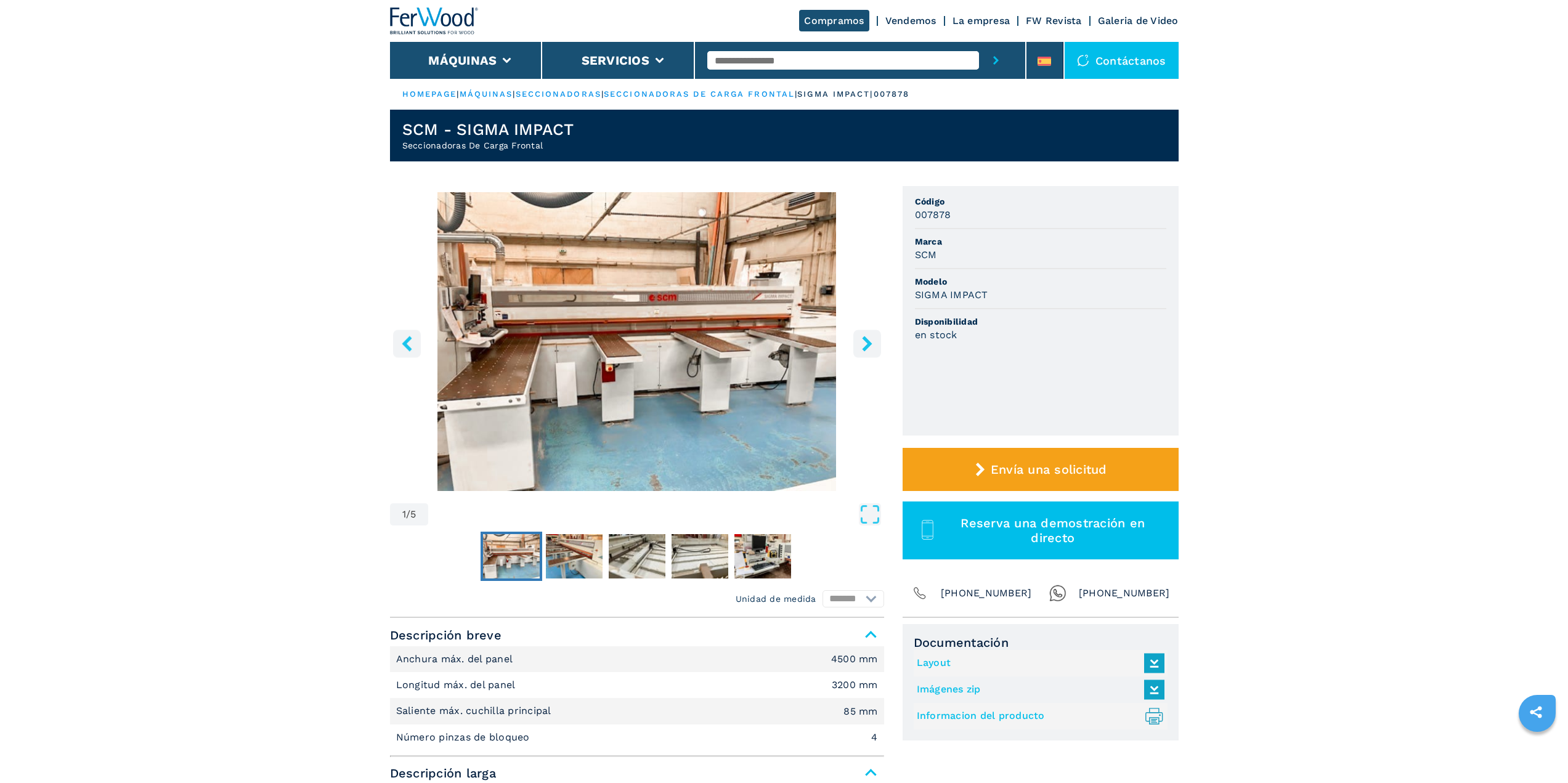
click at [409, 347] on icon "left-button" at bounding box center [406, 343] width 10 height 15
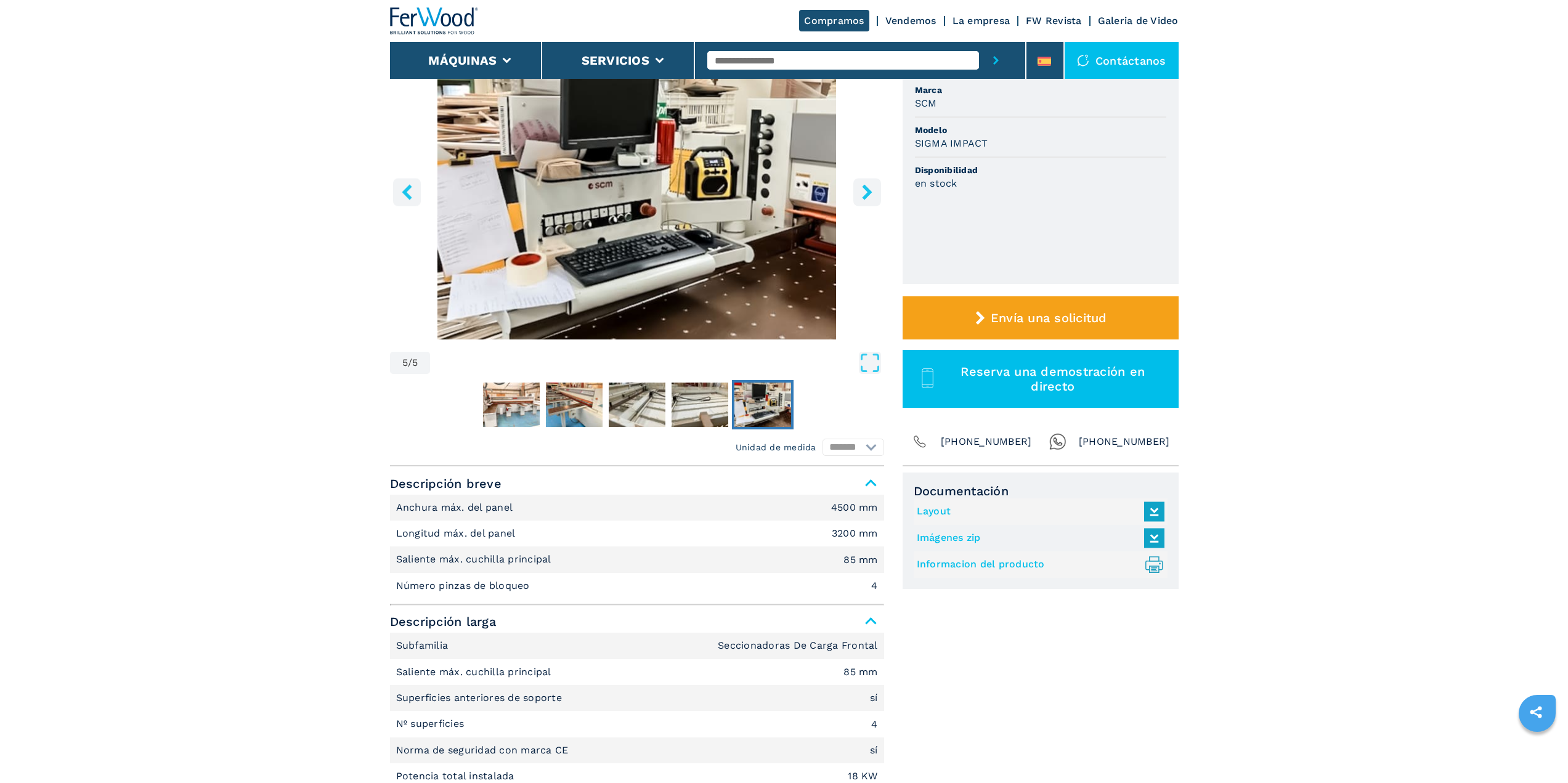
scroll to position [308, 0]
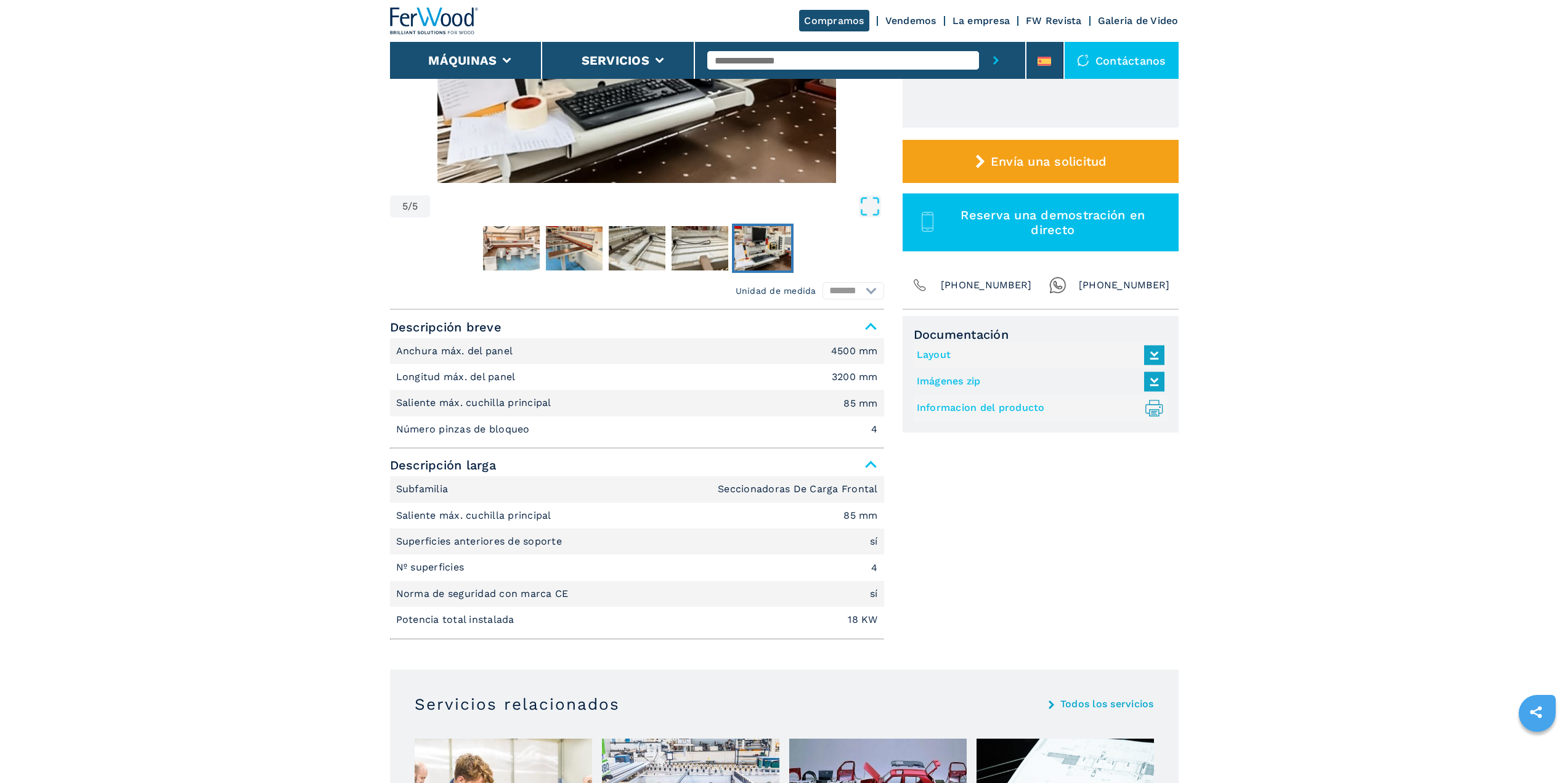
click at [938, 356] on link "Layout" at bounding box center [1037, 355] width 242 height 21
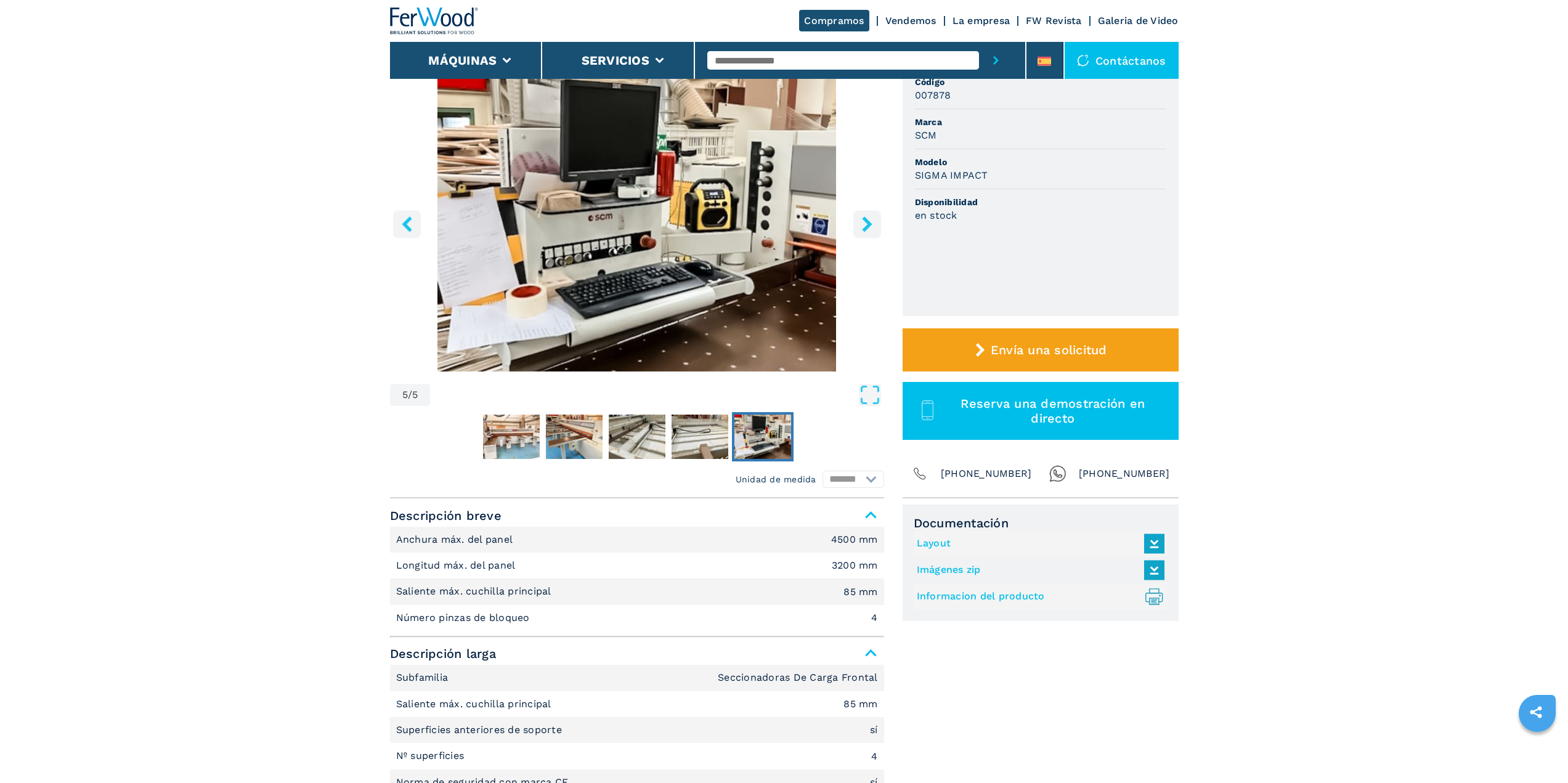
scroll to position [0, 0]
